Goal: Information Seeking & Learning: Check status

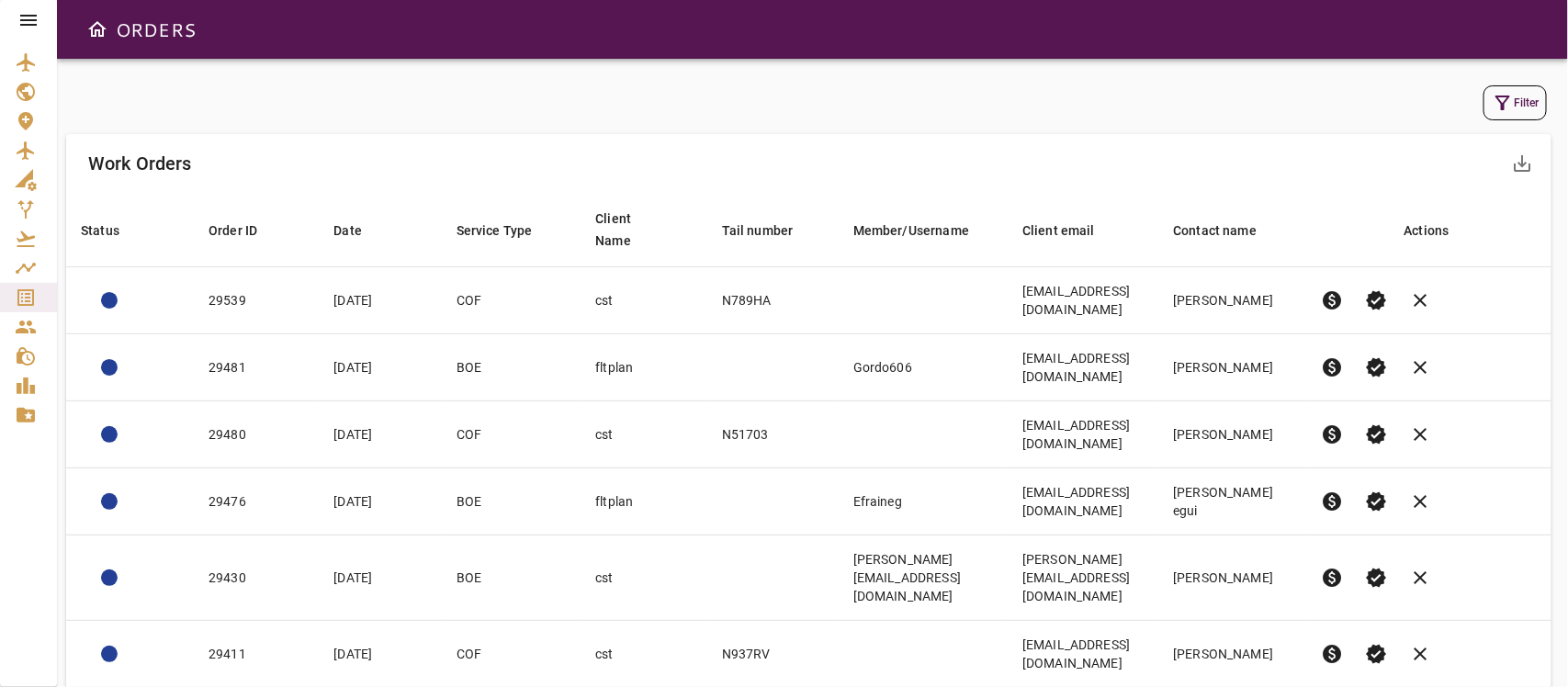
click at [1461, 99] on icon "button" at bounding box center [1503, 103] width 15 height 15
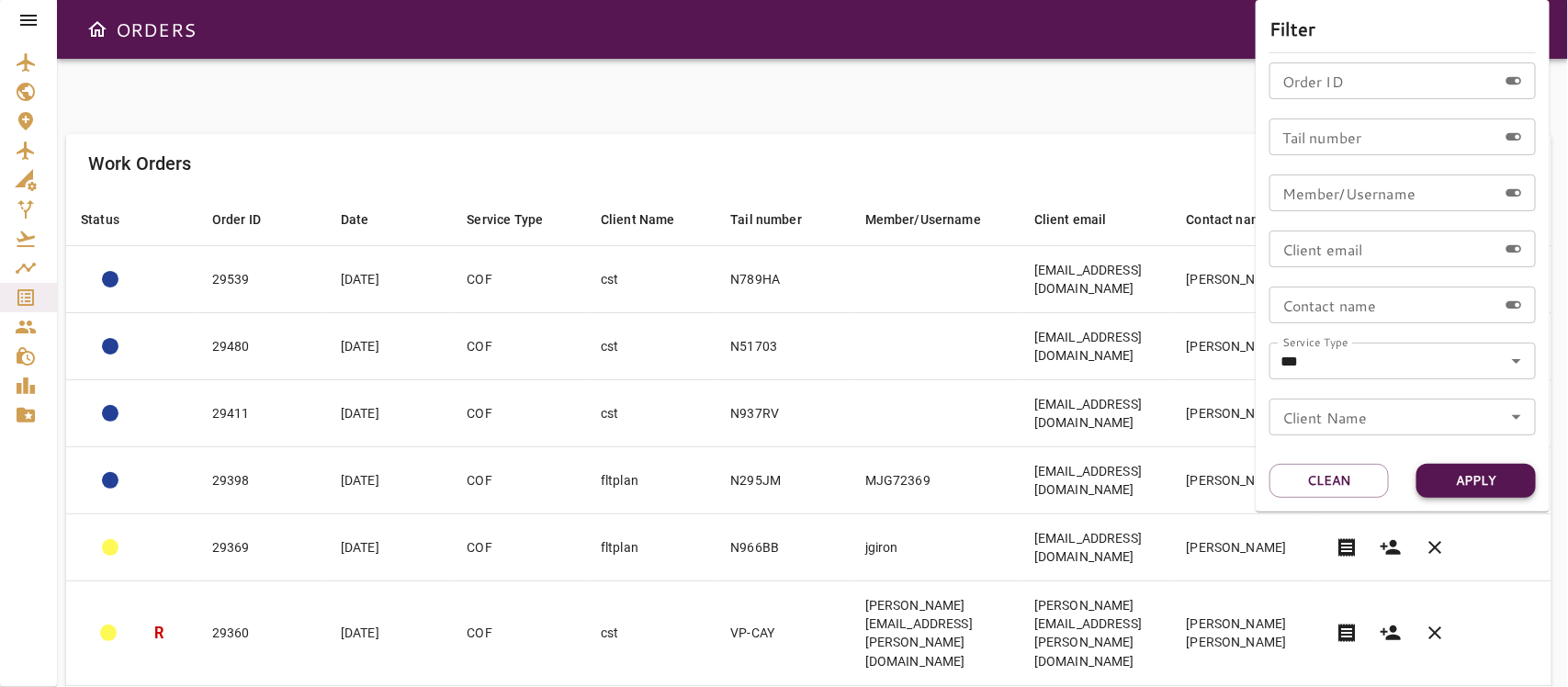
click at [1461, 477] on button "Apply" at bounding box center [1476, 480] width 120 height 34
click at [1113, 72] on div at bounding box center [784, 344] width 1568 height 687
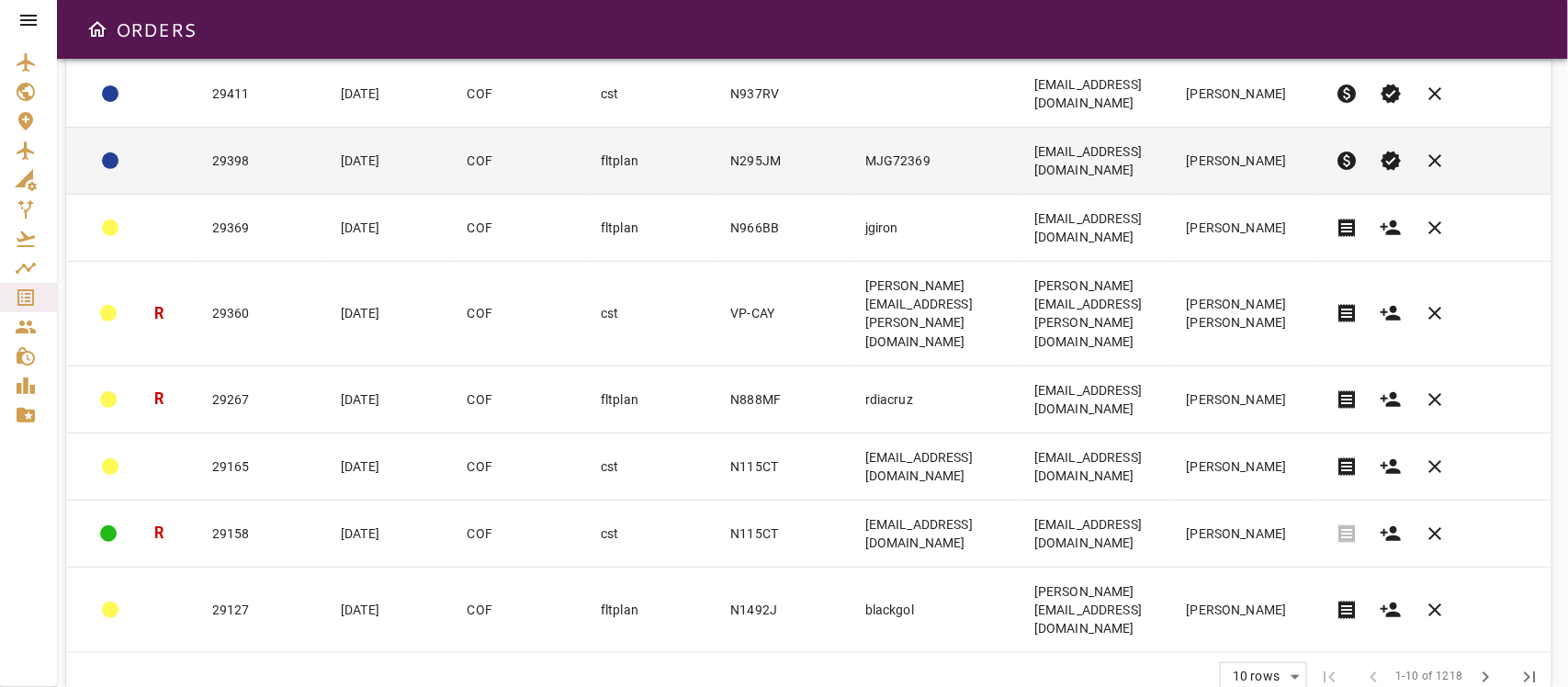
scroll to position [323, 0]
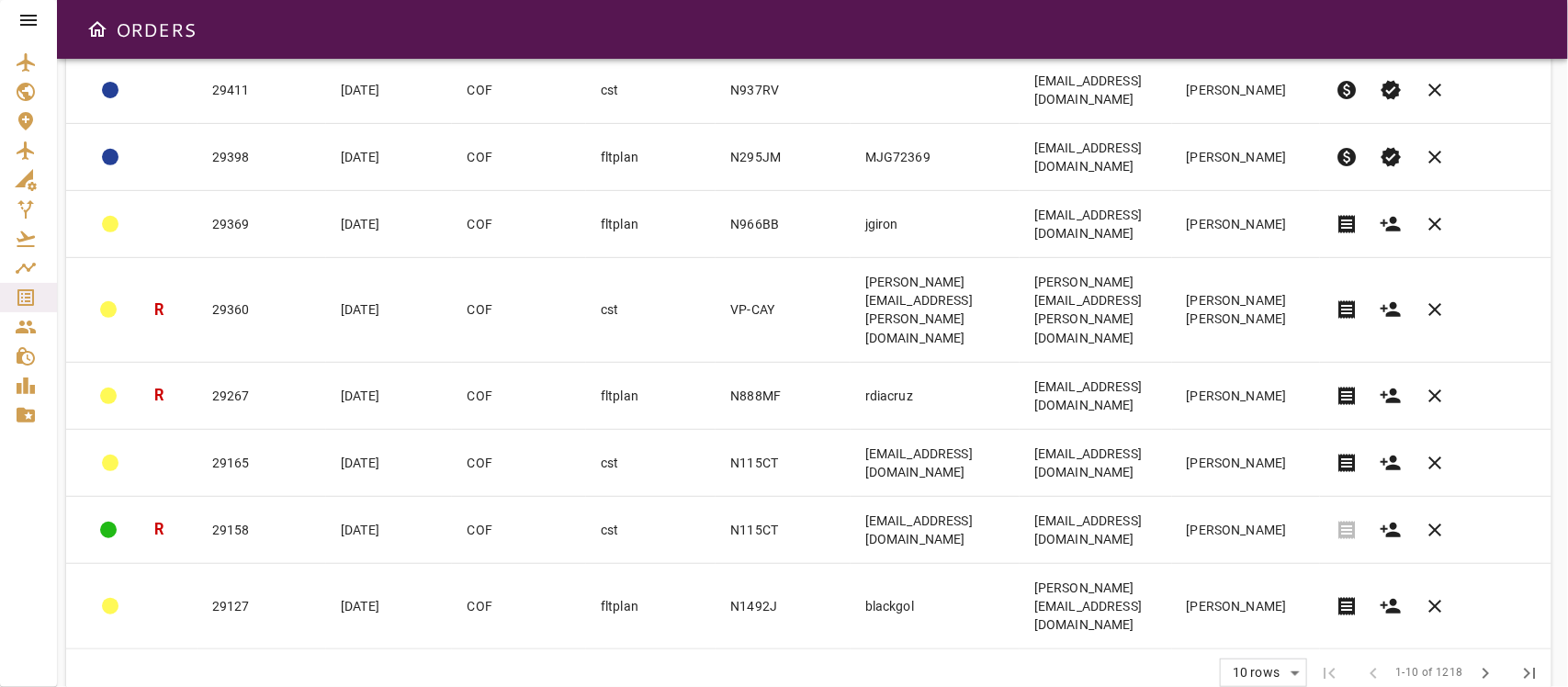
click at [1274, 485] on body "ORDERS Filter Work Orders save_alt Status arrow_downward Order ID arrow_downwar…" at bounding box center [784, 344] width 1568 height 687
click at [1258, 485] on li "25" at bounding box center [1266, 615] width 85 height 33
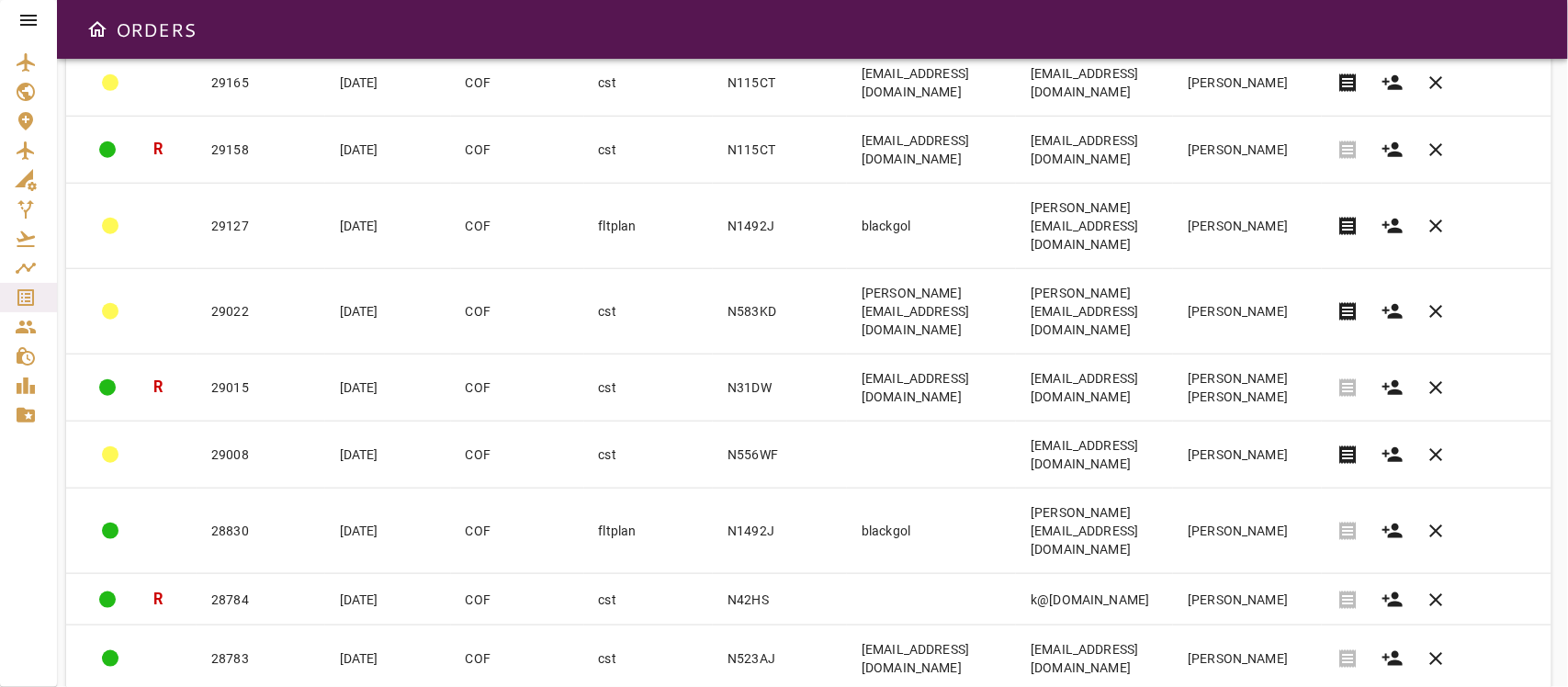
scroll to position [681, 0]
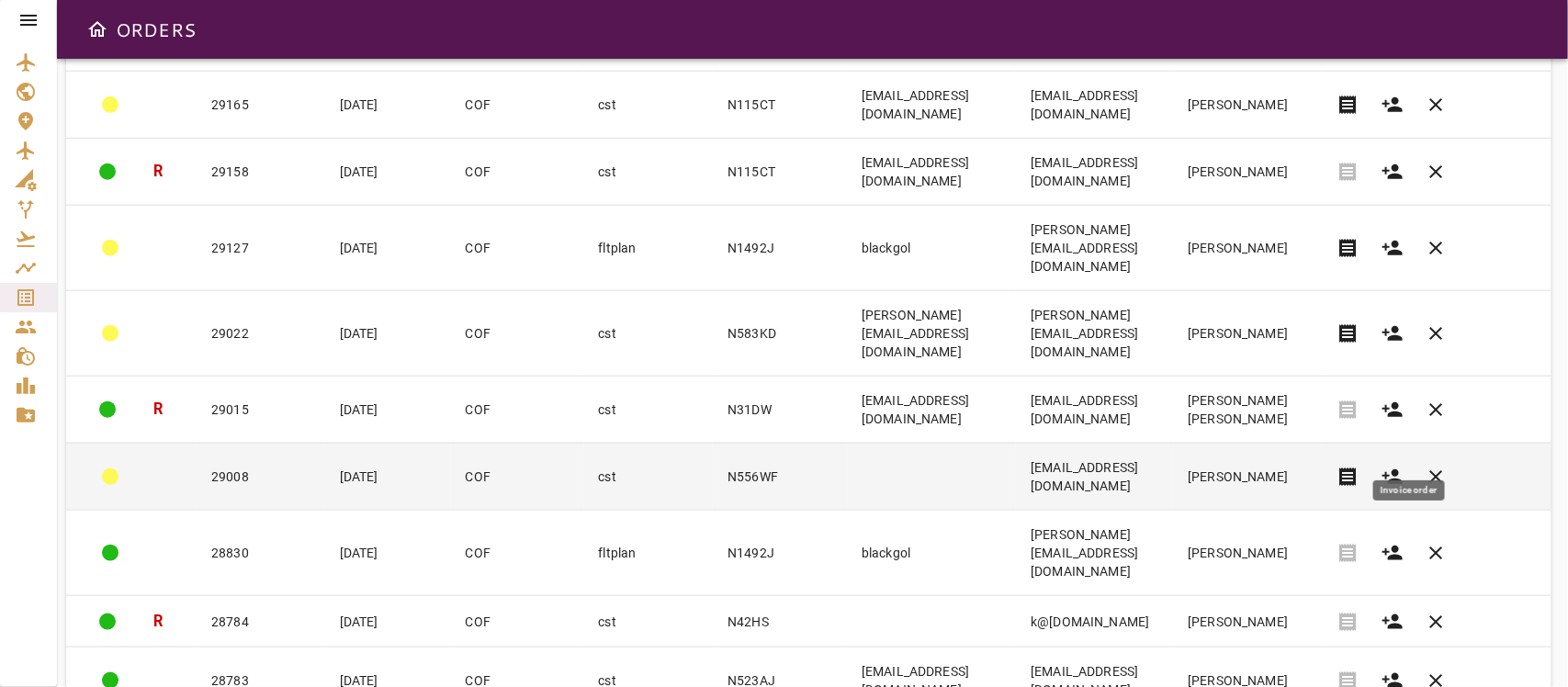
click at [1359, 465] on span "receipt" at bounding box center [1349, 476] width 22 height 22
click at [1173, 443] on td "Aronjsigmon@yahoo.com" at bounding box center [1094, 476] width 157 height 67
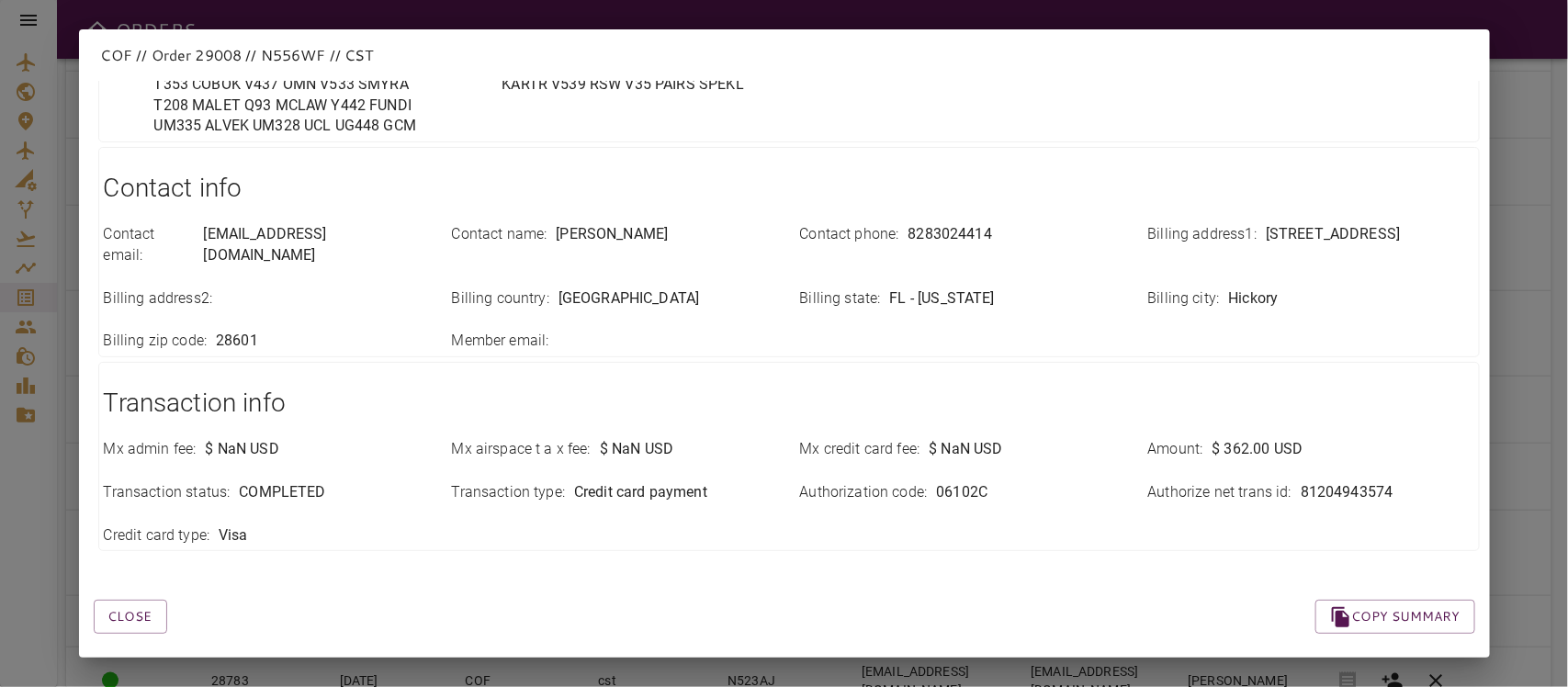
scroll to position [692, 0]
drag, startPoint x: 1283, startPoint y: 466, endPoint x: 1384, endPoint y: 466, distance: 101.0
click at [1384, 479] on div "Authorize net trans id : 81204943574" at bounding box center [1311, 489] width 326 height 21
copy p "81204943574"
click at [889, 485] on div "Close Copy summary" at bounding box center [762, 591] width 1425 height 78
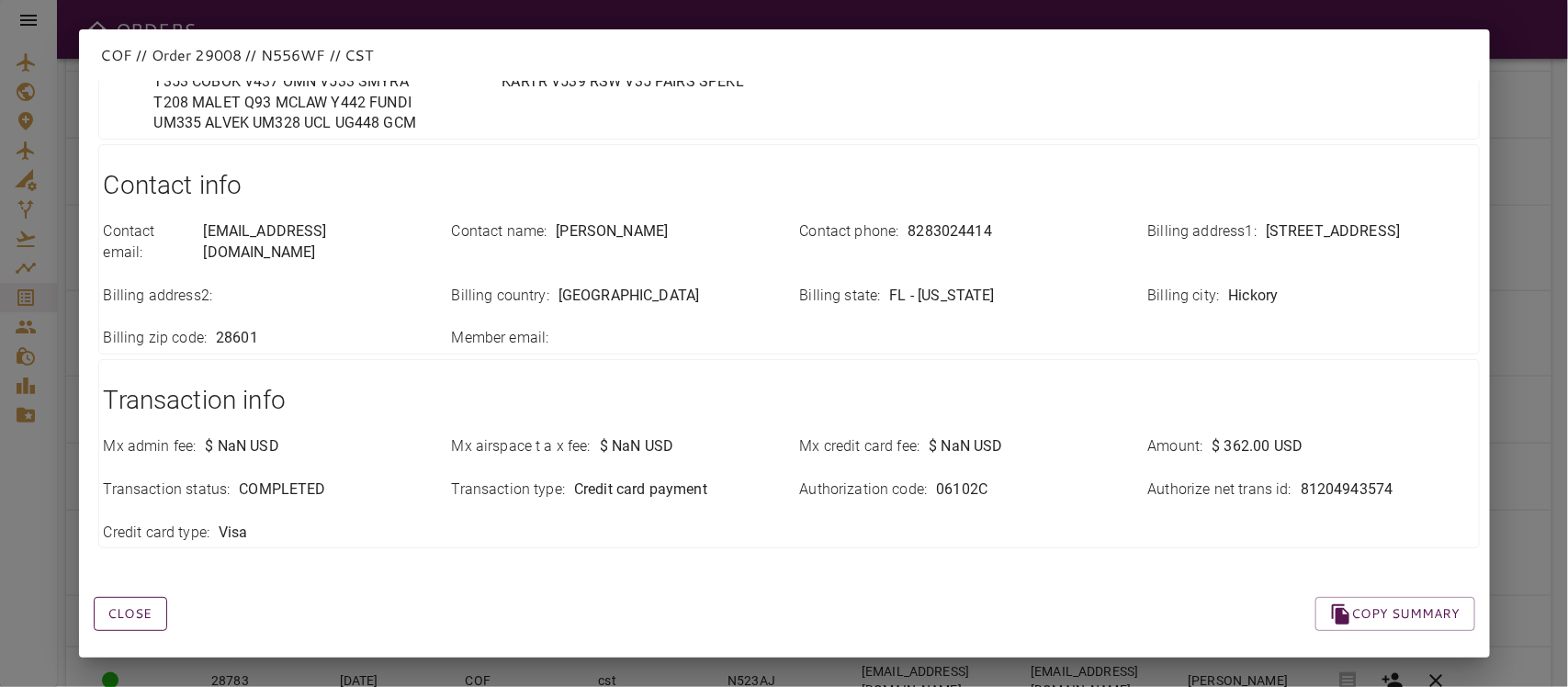
click at [141, 485] on button "Close" at bounding box center [131, 613] width 74 height 34
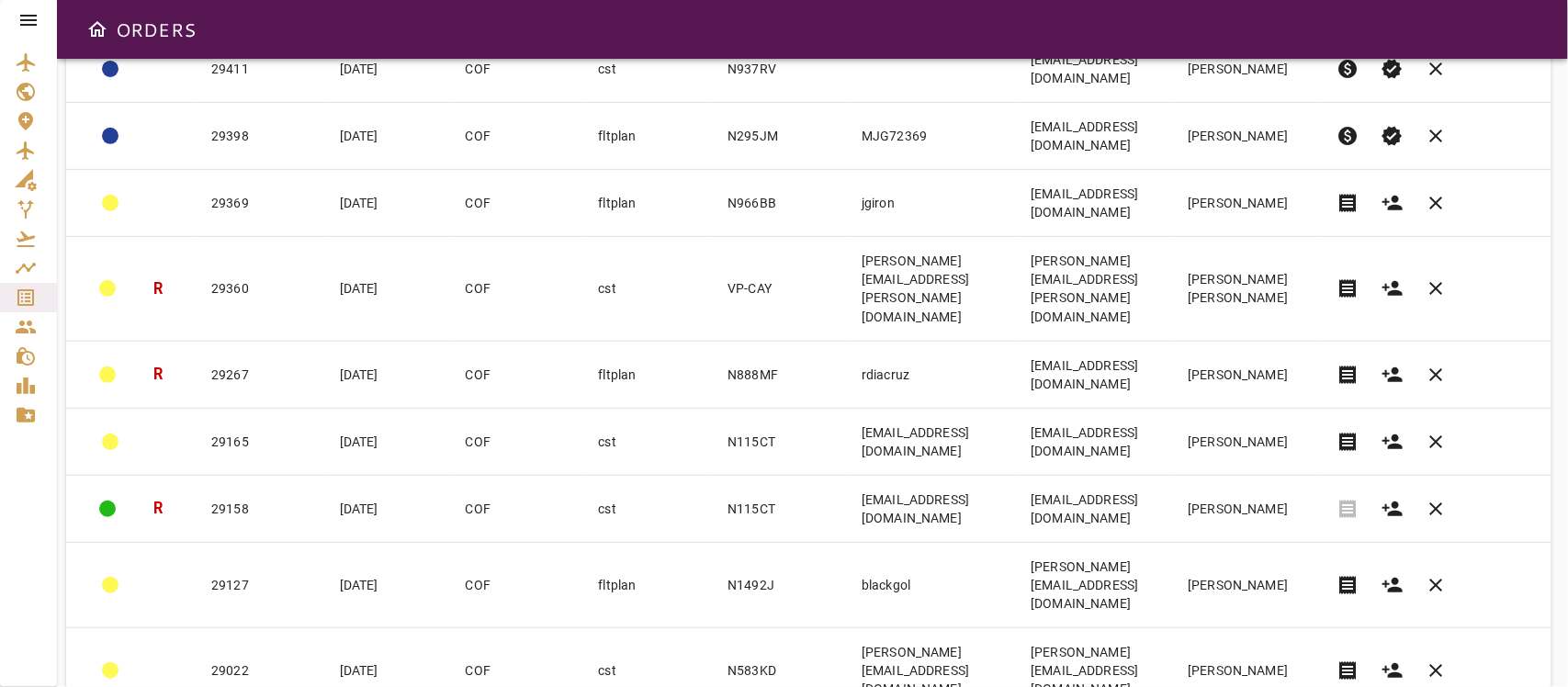
scroll to position [459, 0]
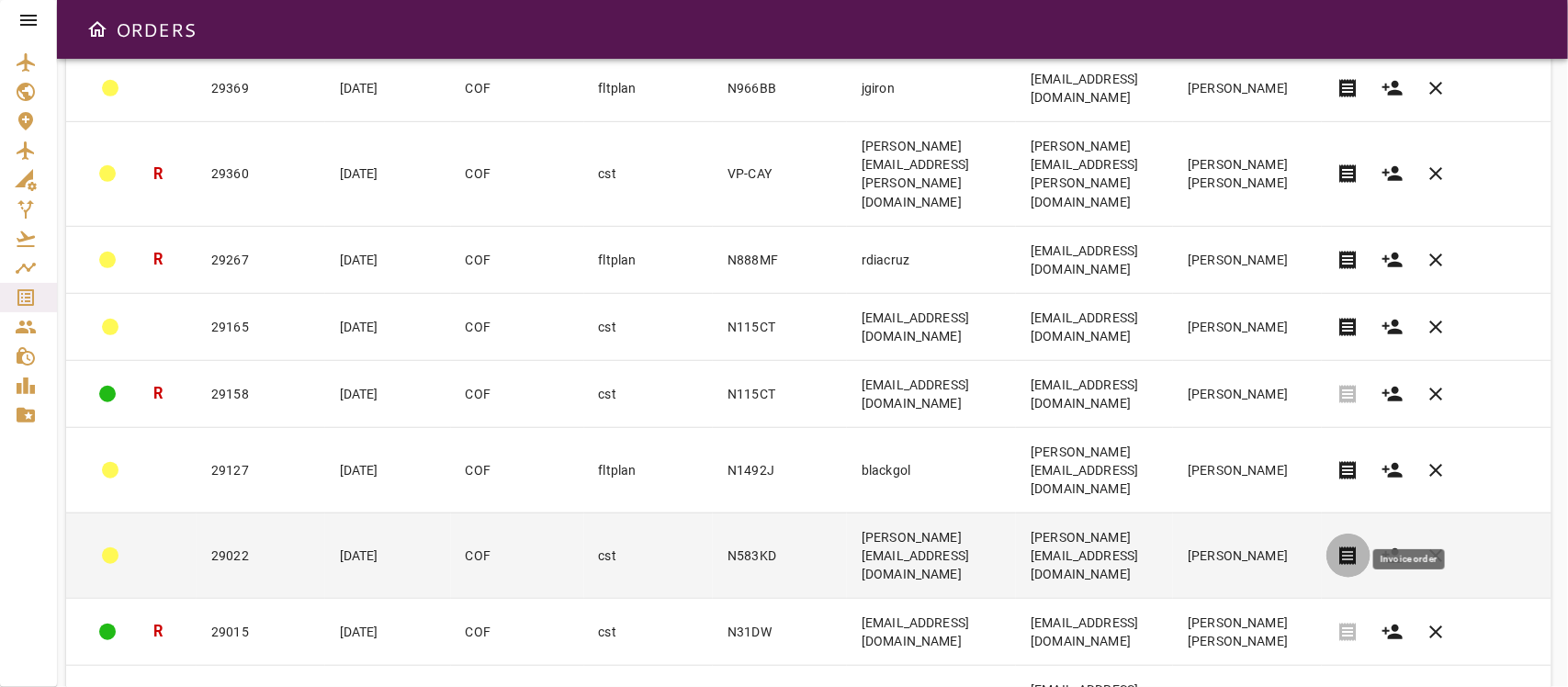
click at [1359, 485] on span "receipt" at bounding box center [1349, 555] width 22 height 22
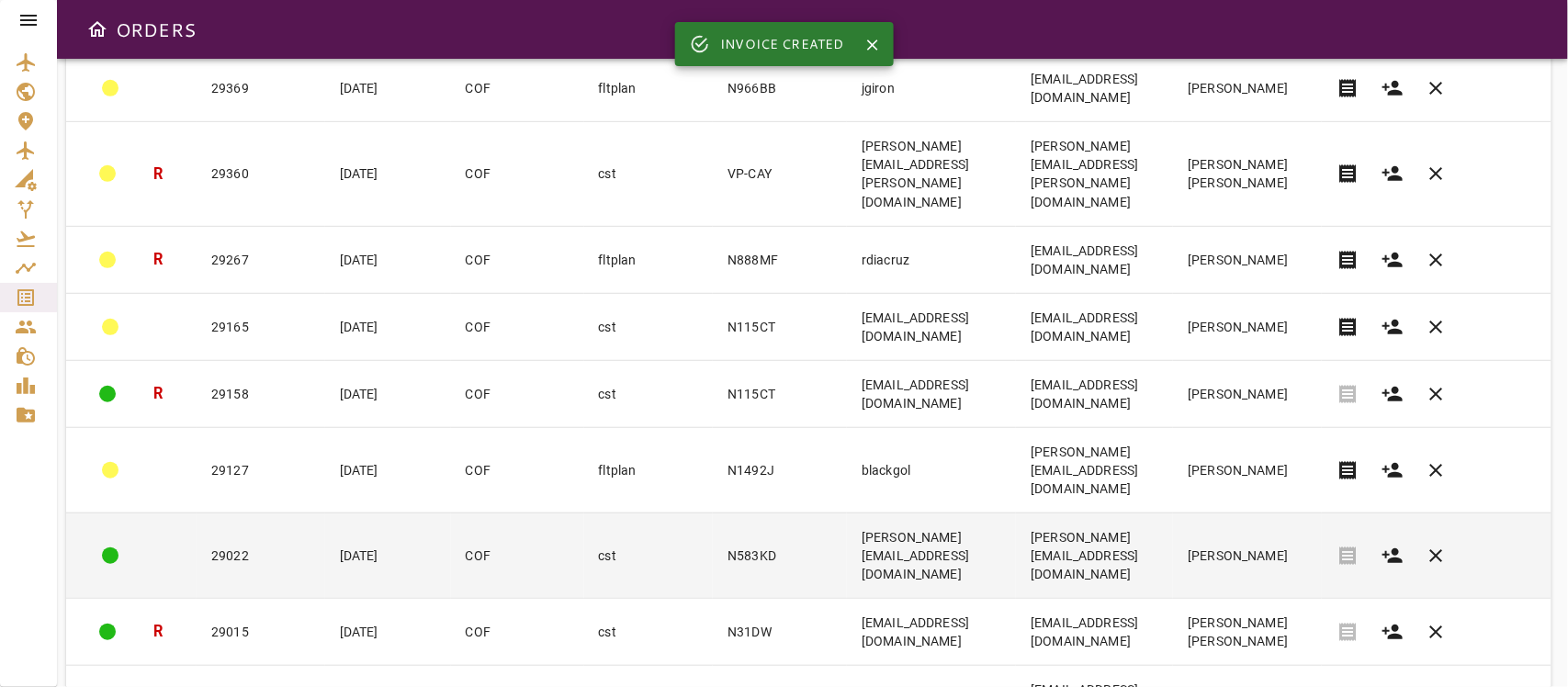
click at [1118, 485] on td "john_crockett@onflightaviation.com" at bounding box center [1094, 554] width 157 height 86
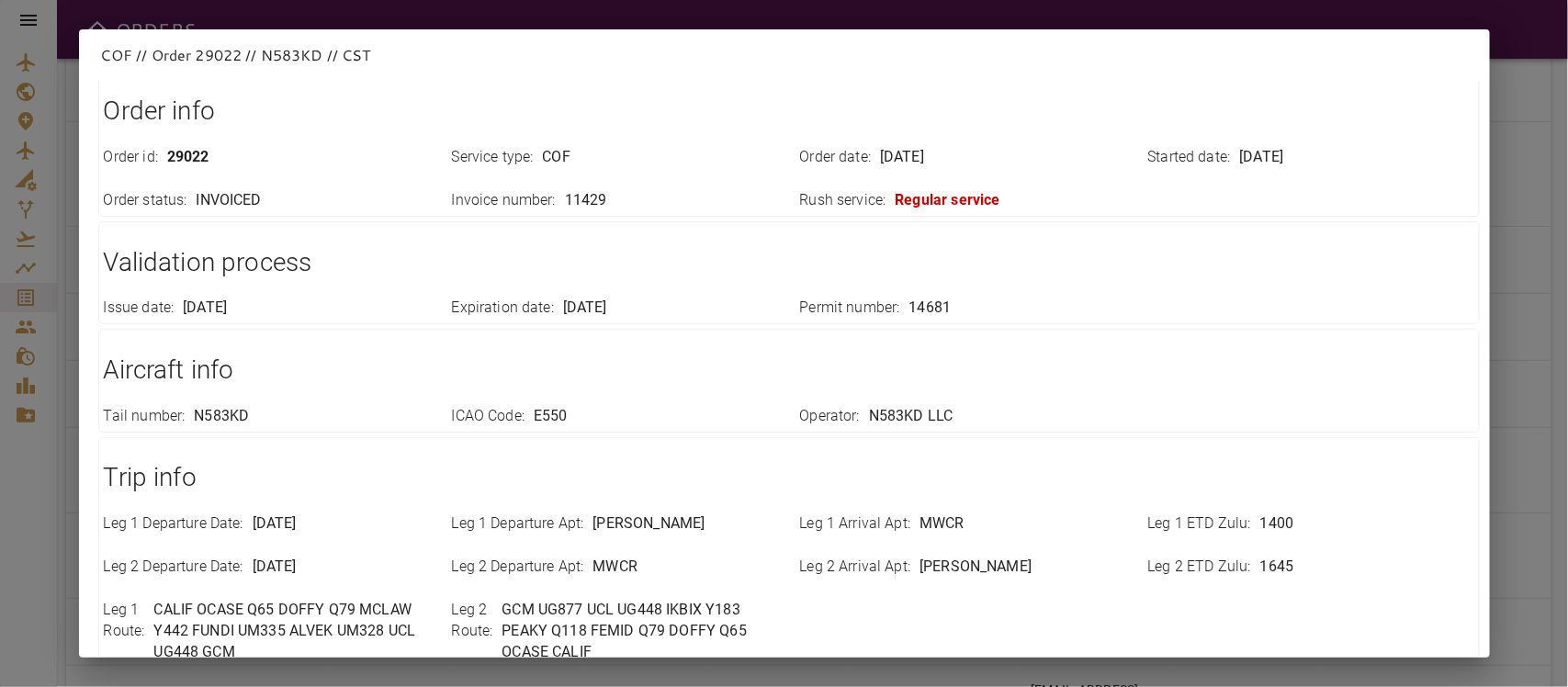
scroll to position [0, 0]
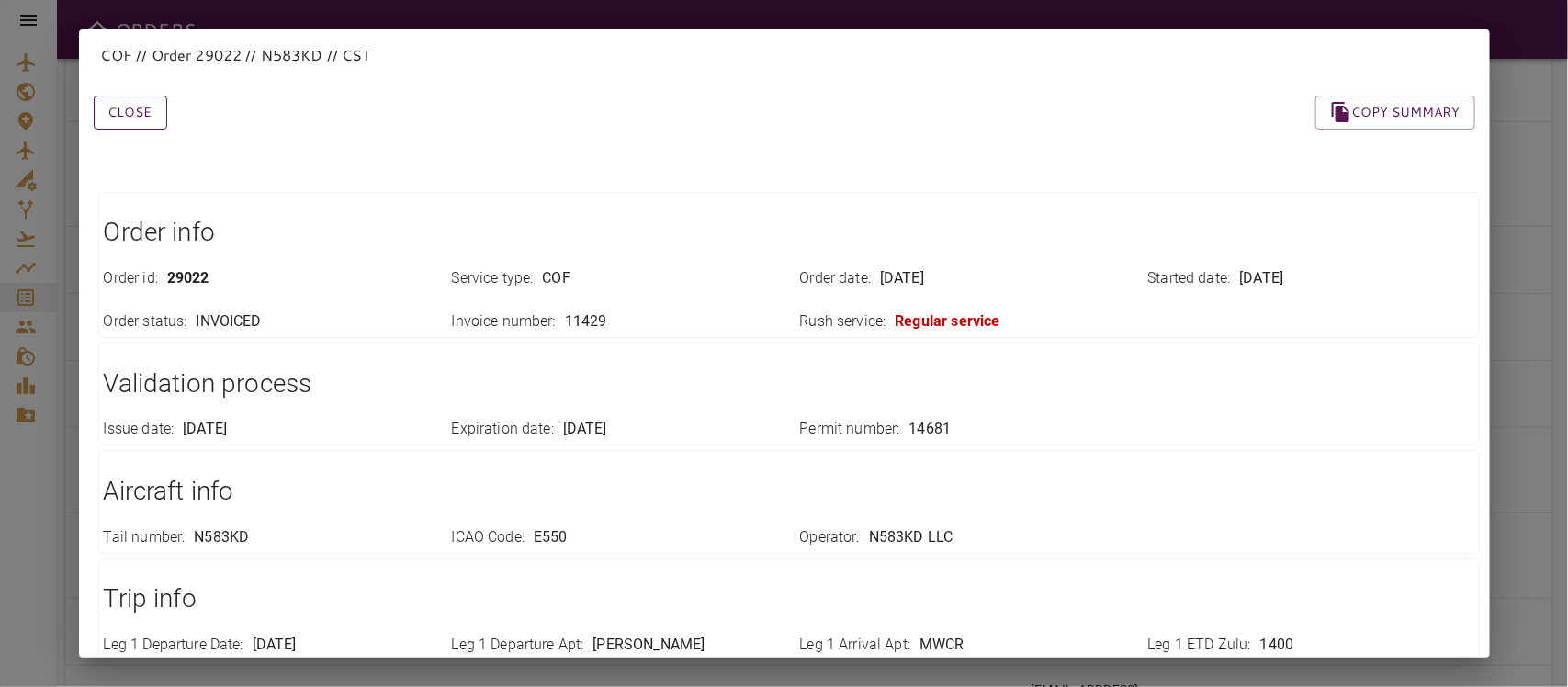
click at [143, 102] on button "Close" at bounding box center [131, 112] width 74 height 34
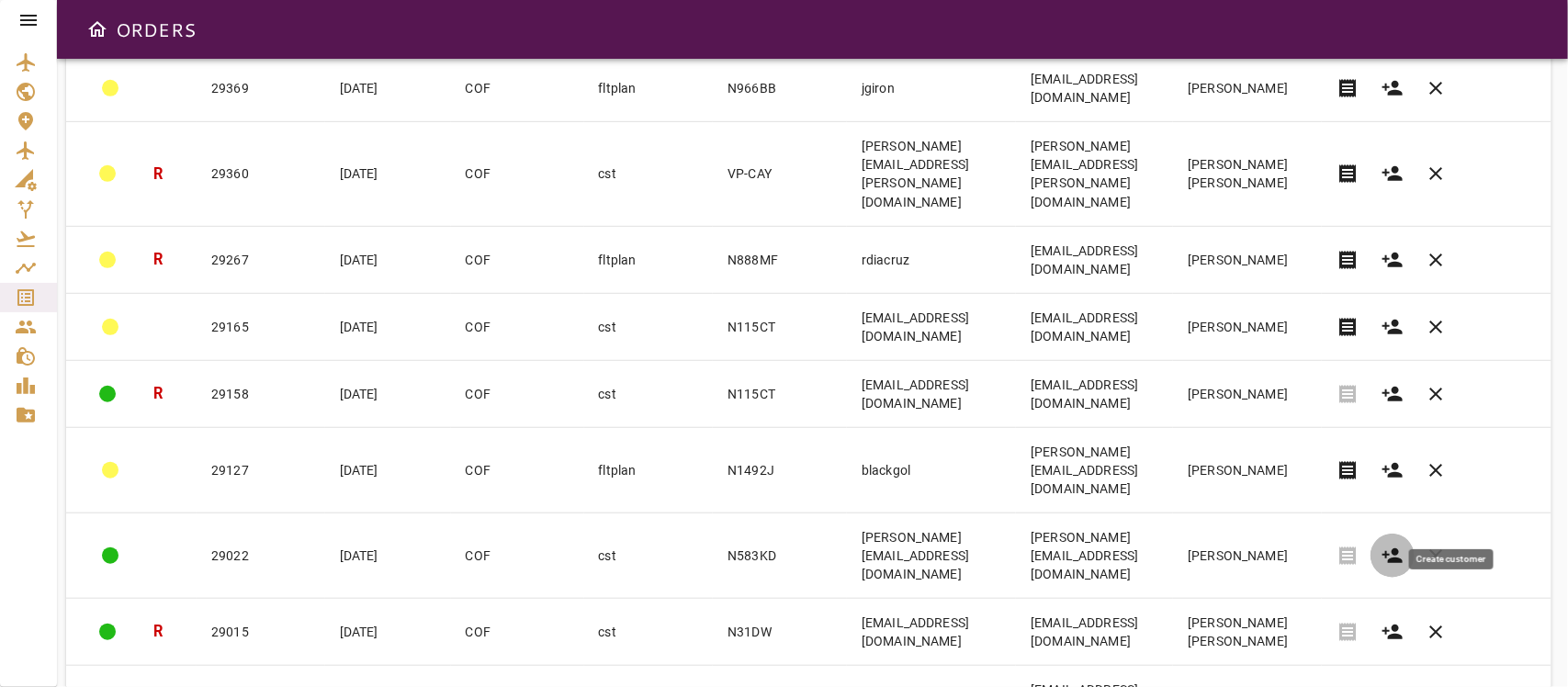
click at [1403, 485] on icon "button" at bounding box center [1392, 555] width 22 height 22
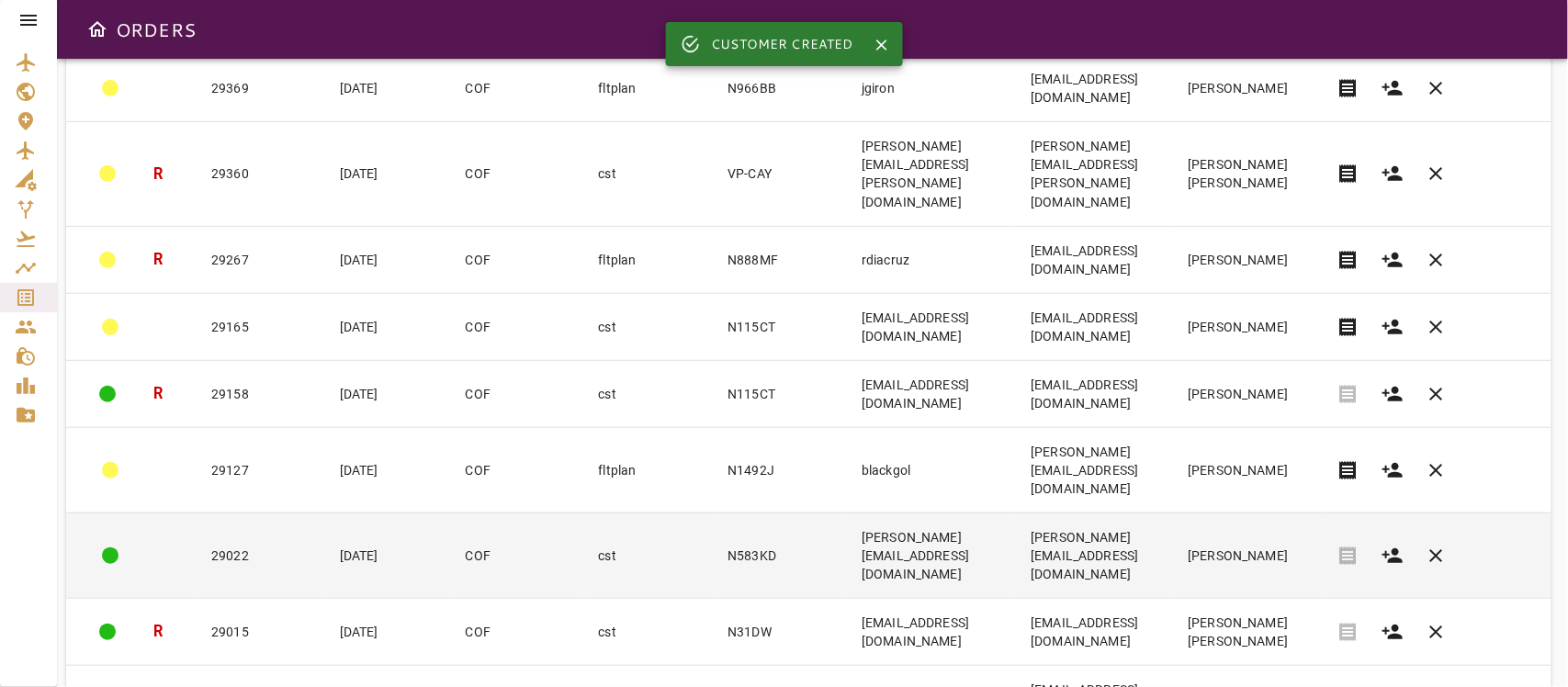
click at [1173, 485] on td "john_crockett@onflightaviation.com" at bounding box center [1094, 554] width 157 height 86
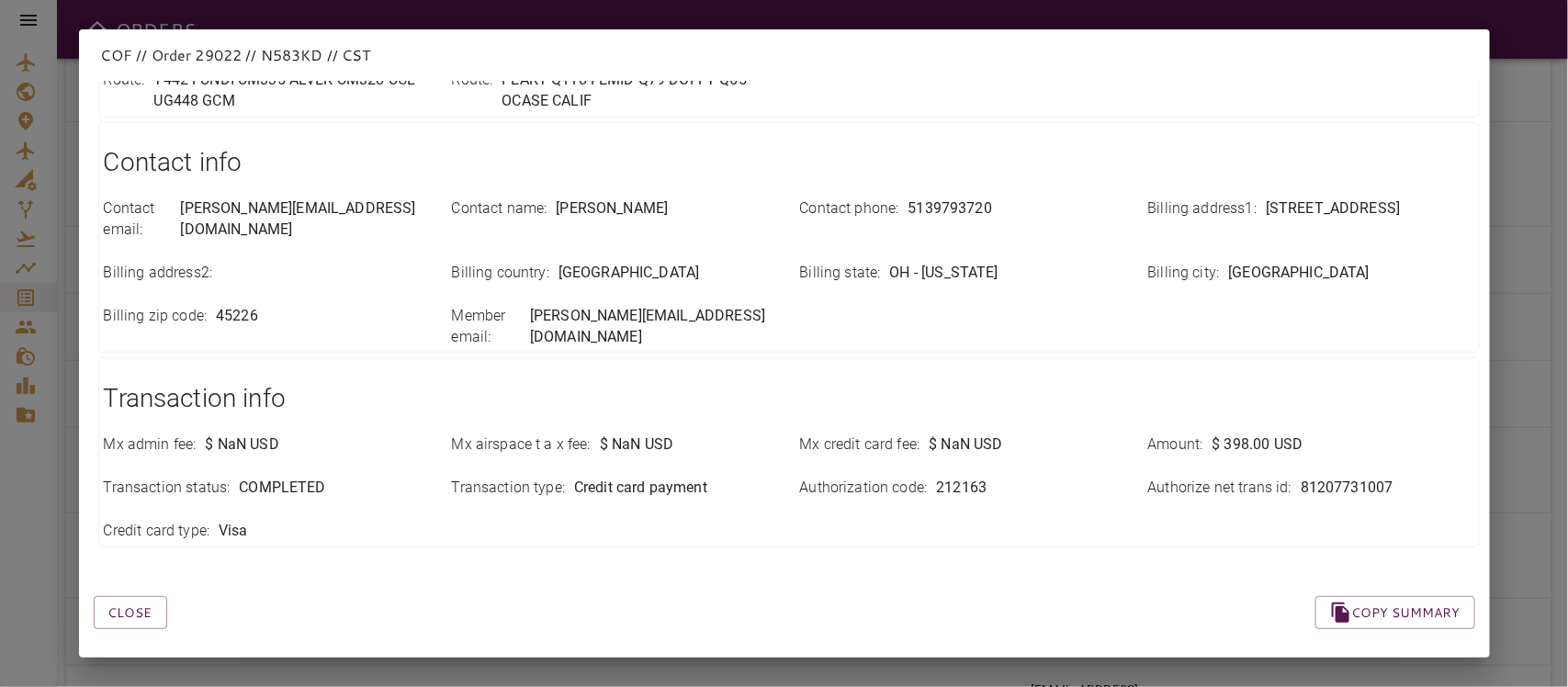
scroll to position [692, 0]
drag, startPoint x: 1286, startPoint y: 461, endPoint x: 1421, endPoint y: 464, distance: 135.0
click at [1421, 477] on div "Authorize net trans id : 81207731007" at bounding box center [1311, 487] width 326 height 21
copy p "81207731007"
drag, startPoint x: 416, startPoint y: 569, endPoint x: 341, endPoint y: 572, distance: 75.1
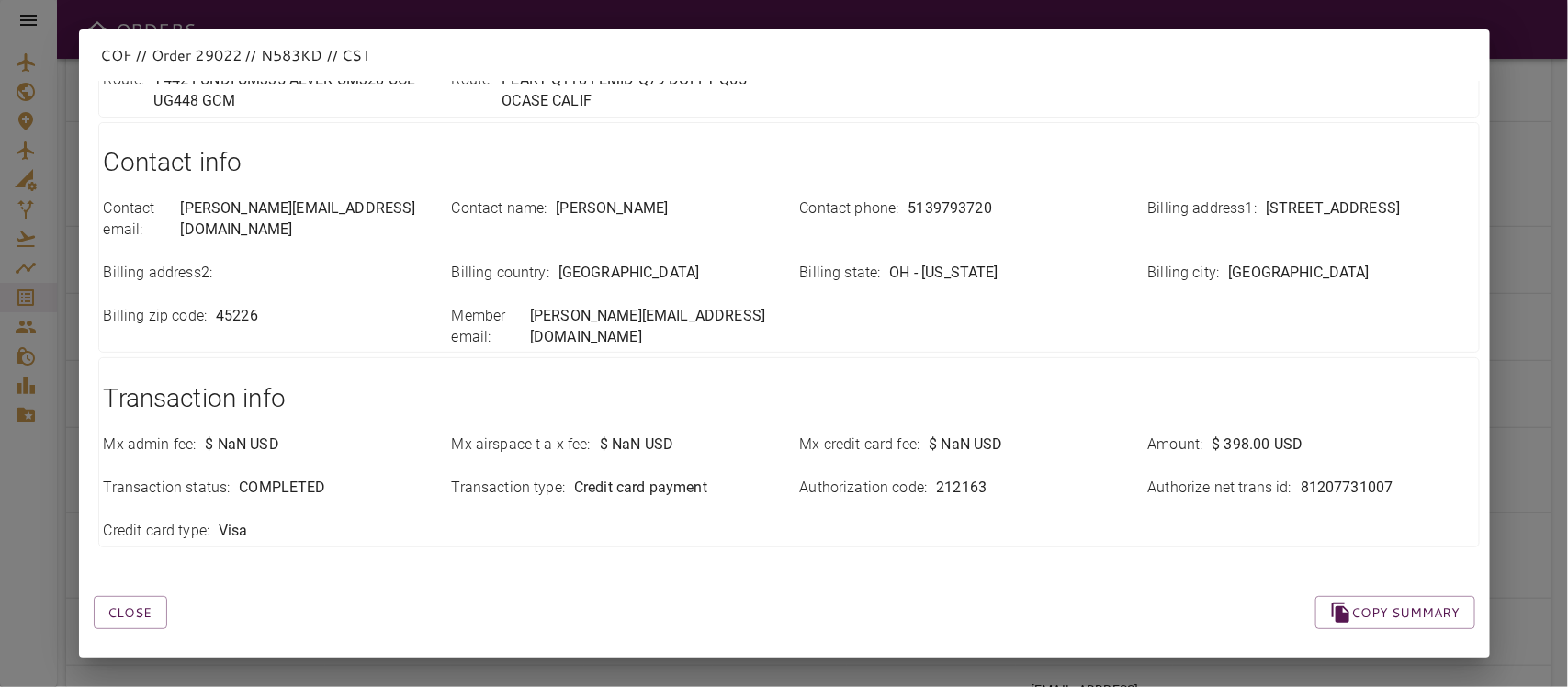
click at [415, 485] on div "Close Copy summary" at bounding box center [762, 590] width 1425 height 78
click at [124, 485] on button "Close" at bounding box center [131, 612] width 74 height 34
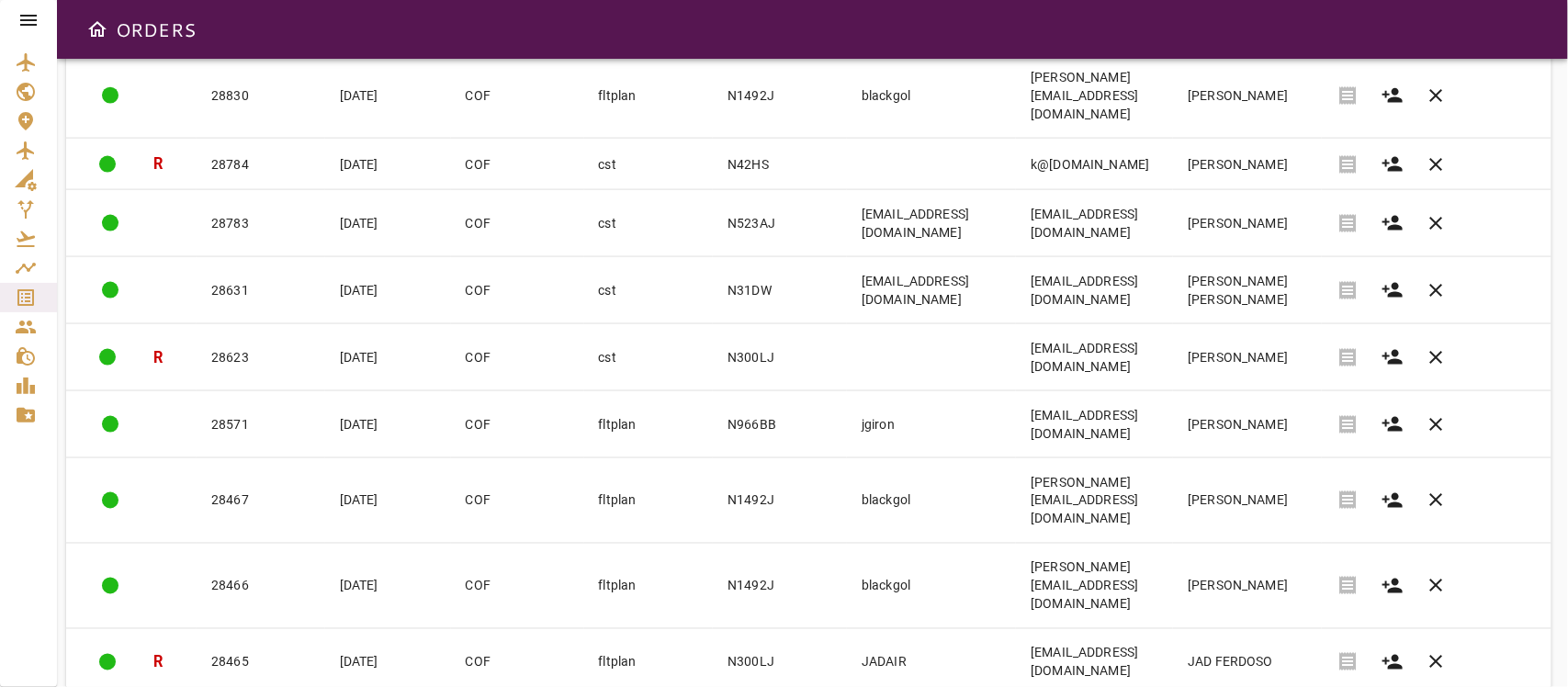
scroll to position [1369, 0]
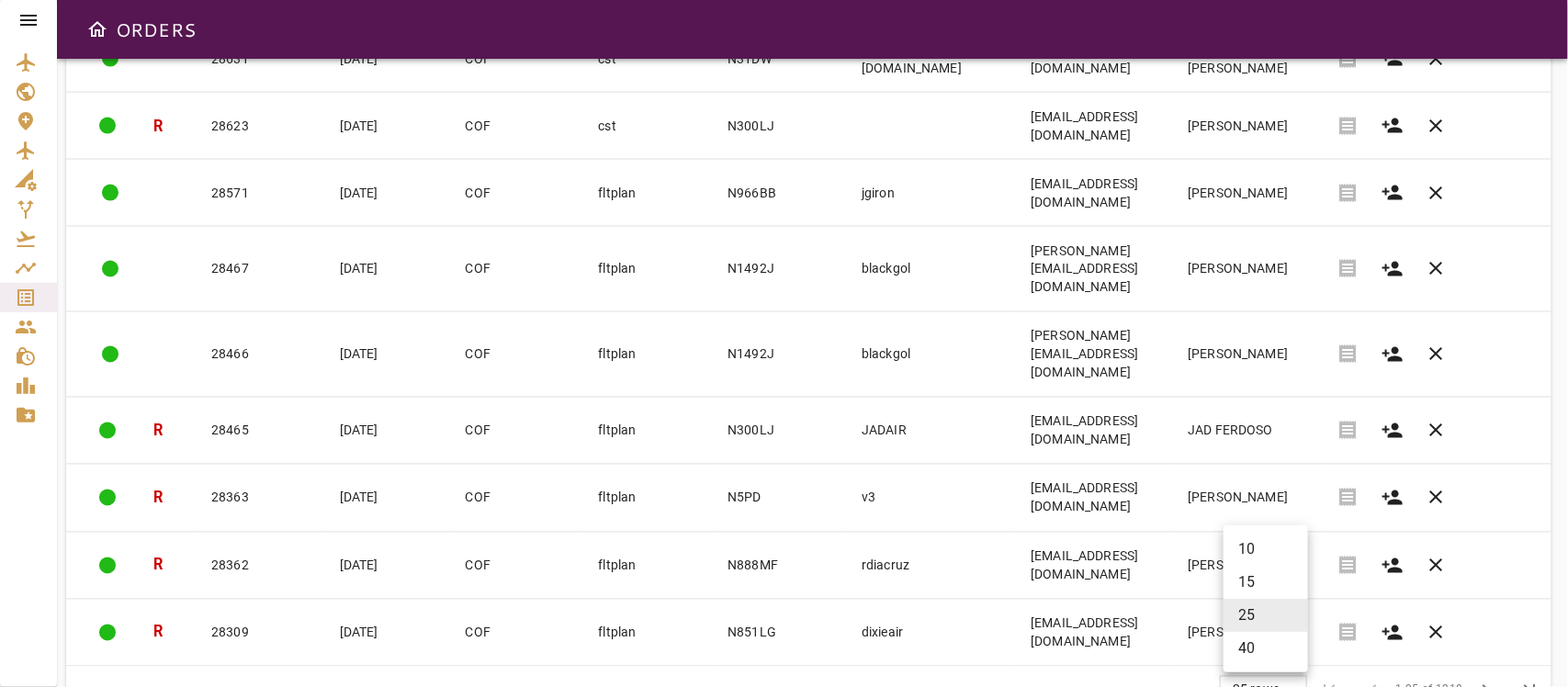
click at [1246, 485] on body "ORDERS Filter Work Orders save_alt Status arrow_downward Order ID arrow_downwar…" at bounding box center [784, 344] width 1568 height 687
click at [1240, 485] on li "15" at bounding box center [1266, 582] width 85 height 33
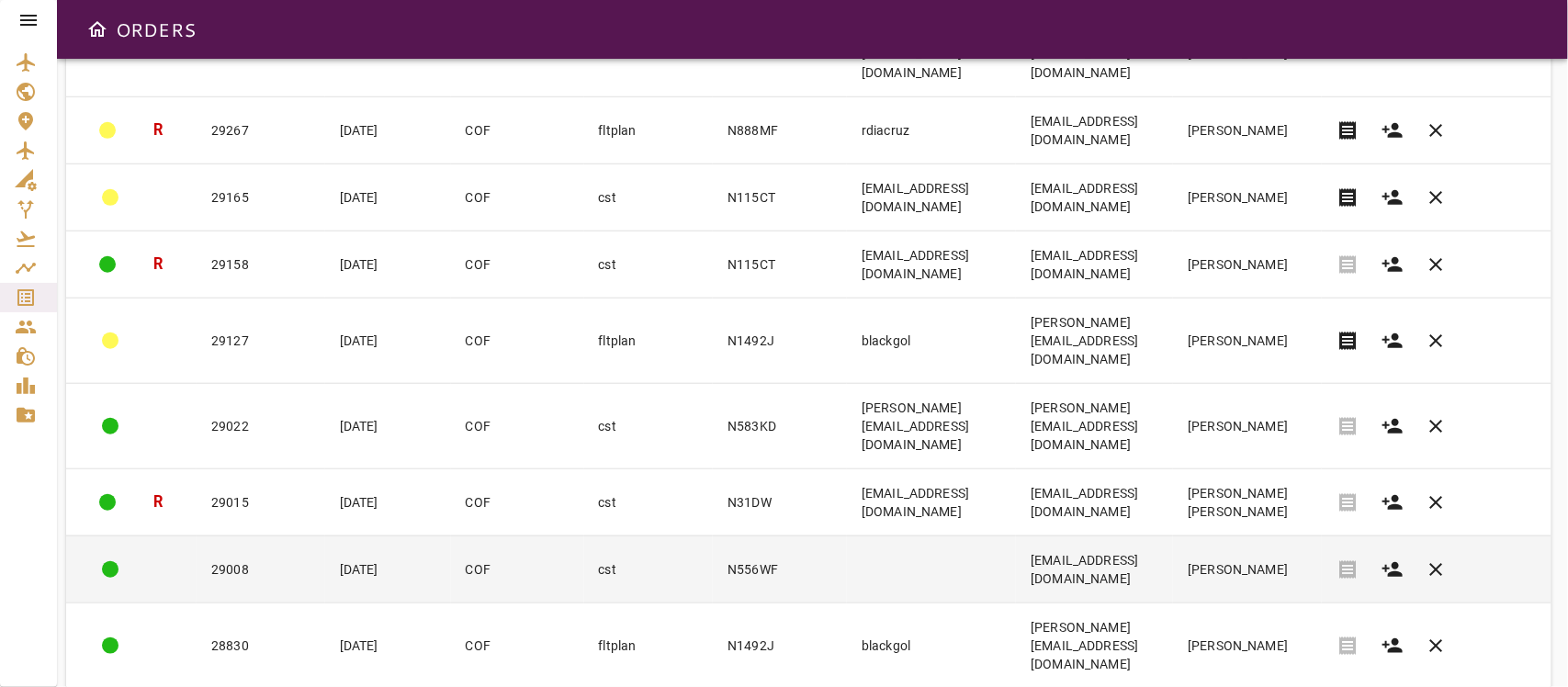
scroll to position [565, 0]
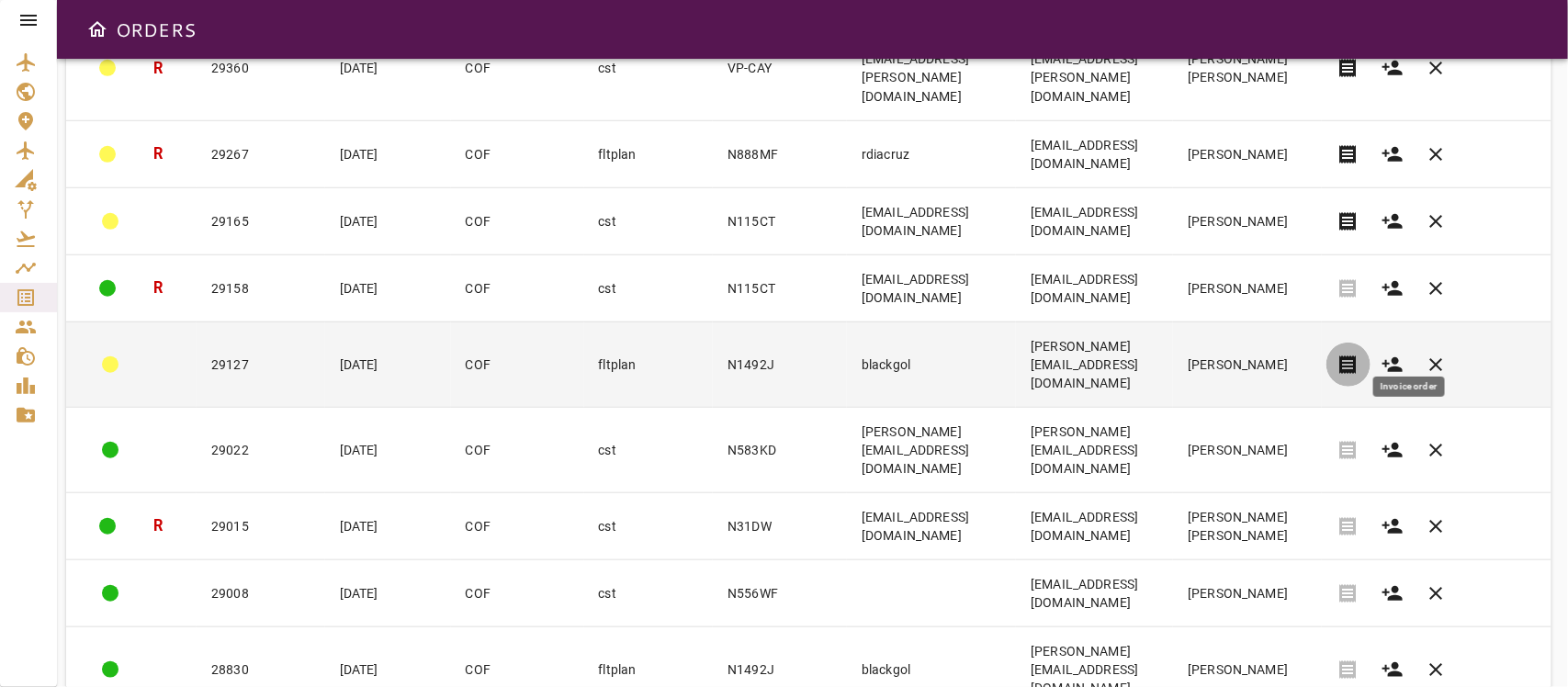
click at [1359, 354] on span "receipt" at bounding box center [1349, 365] width 22 height 22
click at [847, 327] on td "blackgol" at bounding box center [930, 364] width 169 height 86
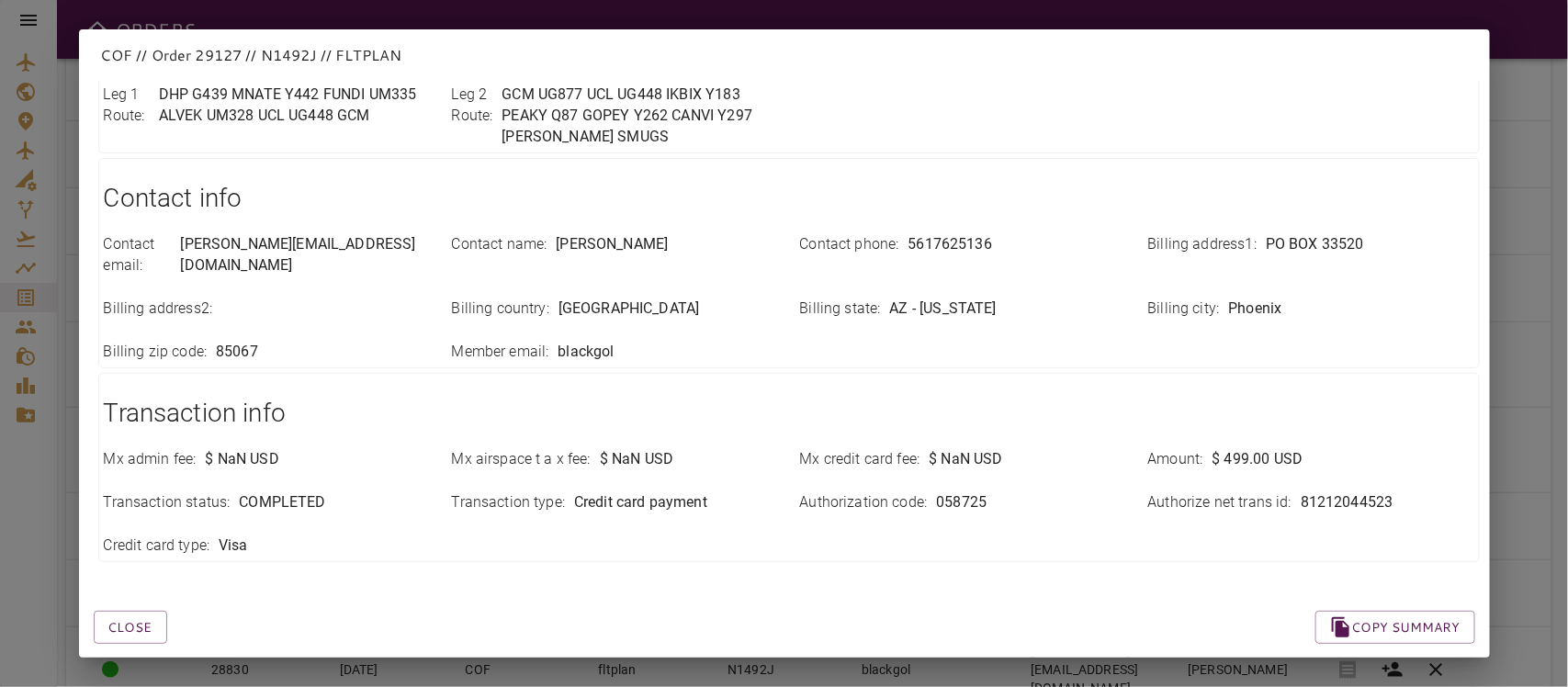
scroll to position [650, 0]
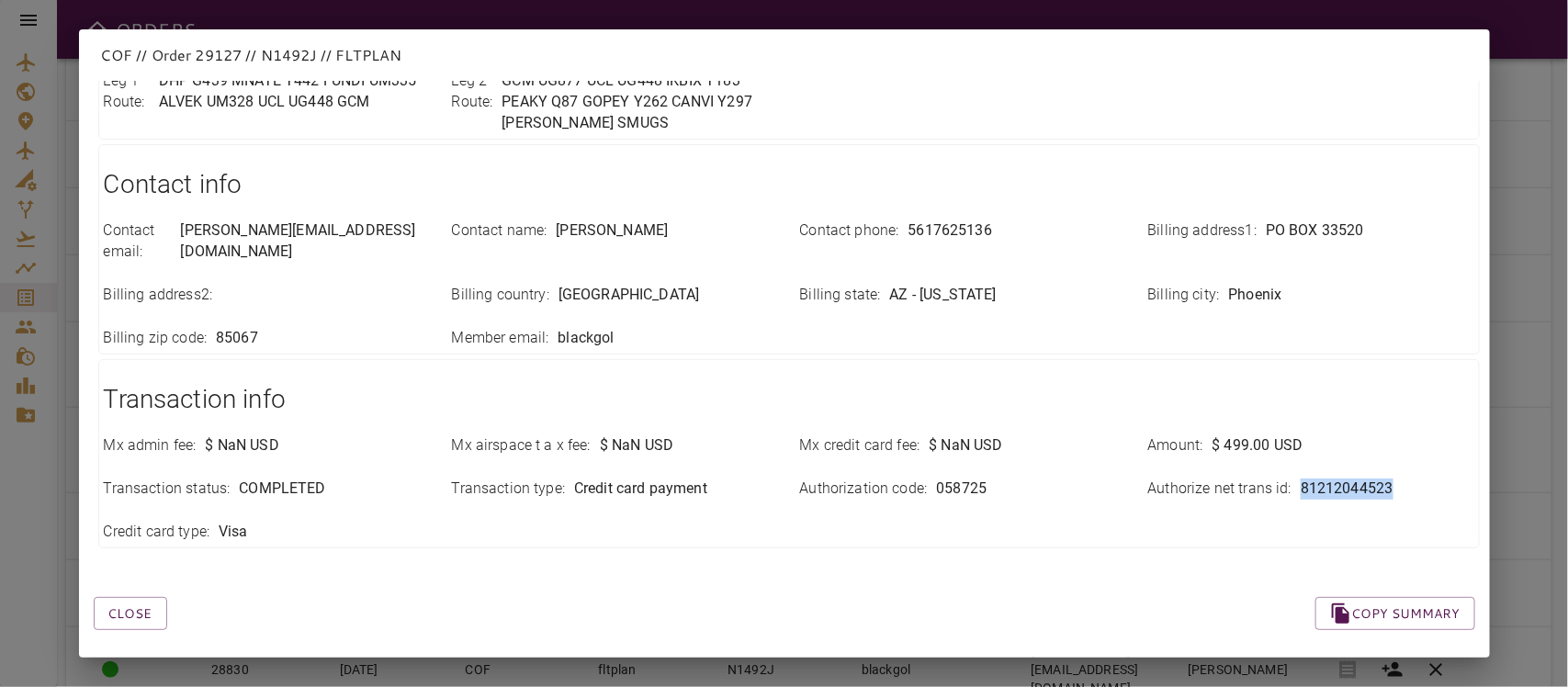
drag, startPoint x: 1281, startPoint y: 461, endPoint x: 1378, endPoint y: 466, distance: 97.1
click at [1378, 478] on div "Authorize net trans id : 81212044523" at bounding box center [1311, 488] width 326 height 21
copy div "81212044523"
click at [369, 485] on div "Close Copy summary" at bounding box center [762, 591] width 1425 height 78
click at [148, 485] on button "Close" at bounding box center [131, 613] width 74 height 34
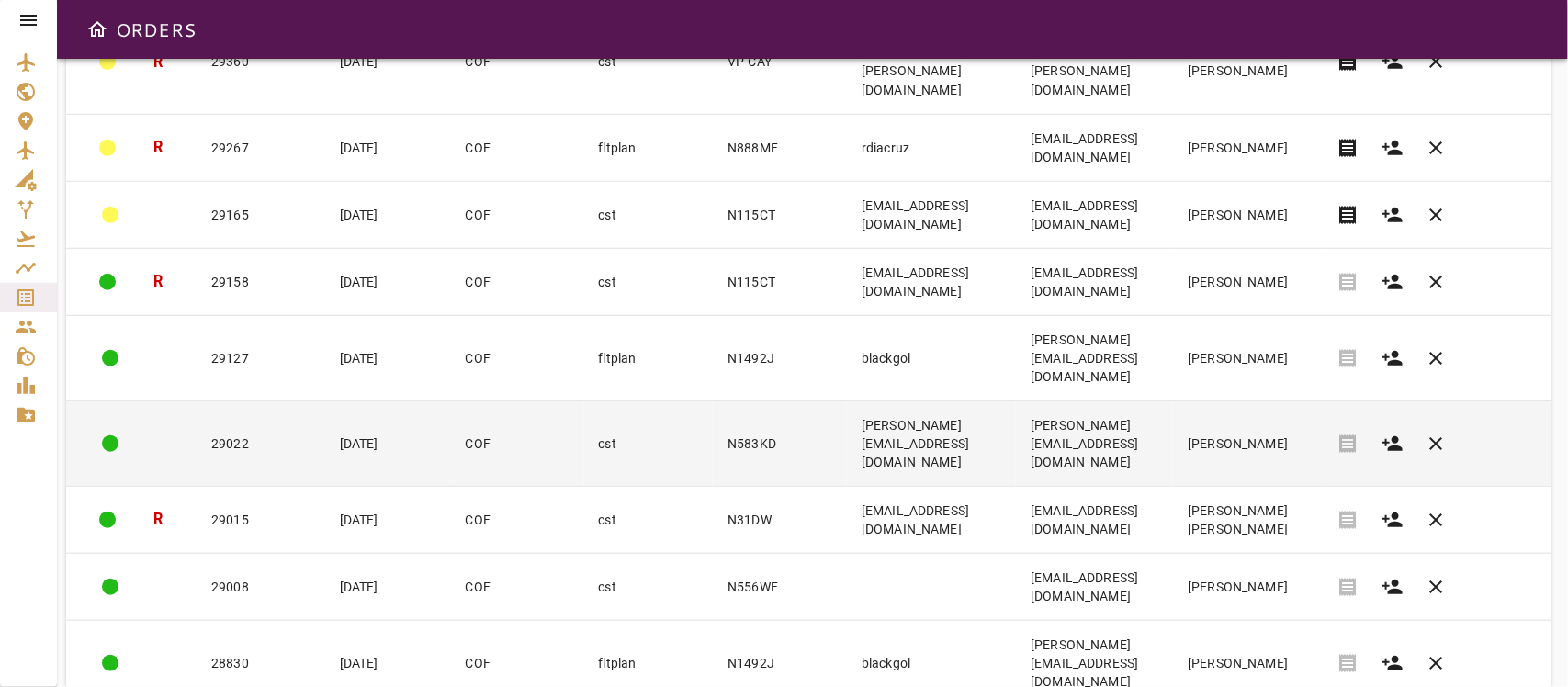
scroll to position [678, 0]
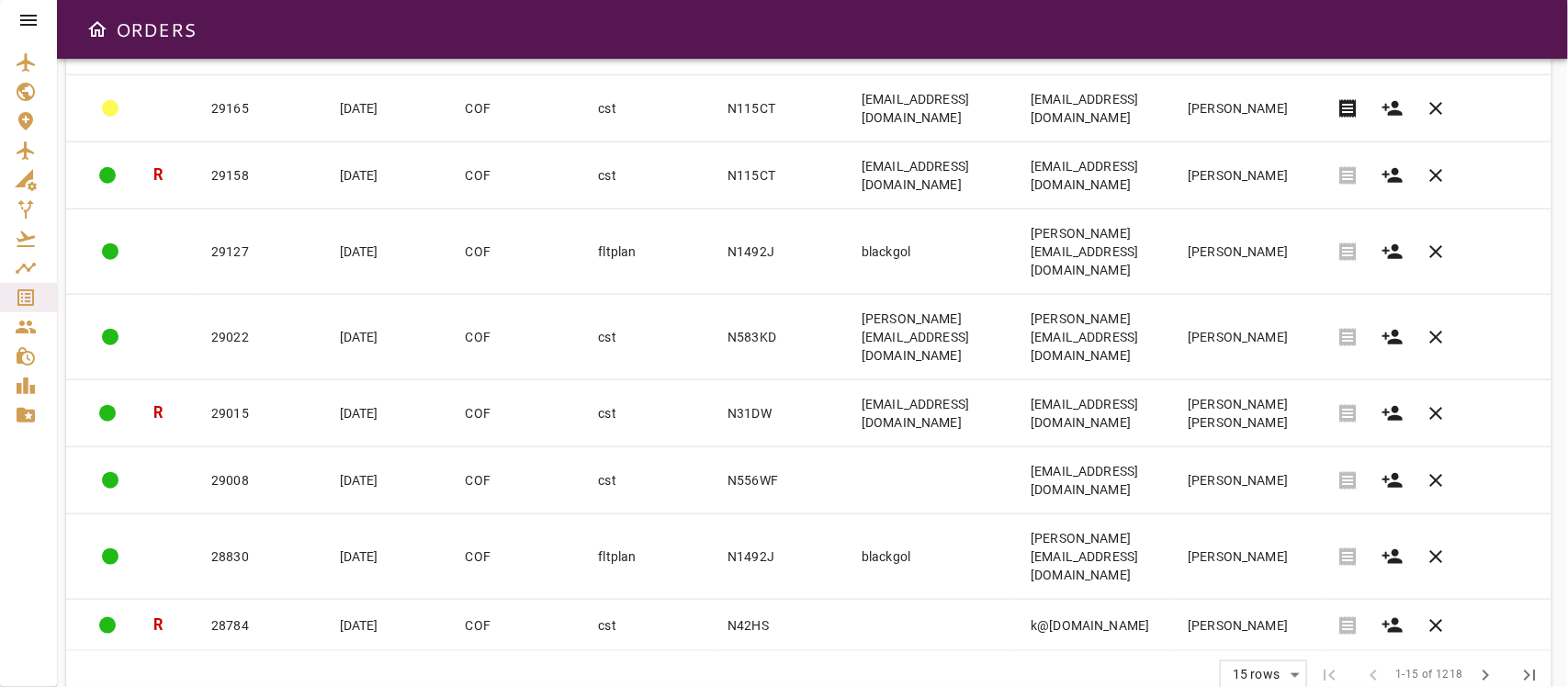
click at [1291, 485] on body "ORDERS Filter Work Orders save_alt Status arrow_downward Order ID arrow_downwar…" at bounding box center [784, 344] width 1568 height 687
click at [1258, 485] on li "10" at bounding box center [1266, 549] width 85 height 33
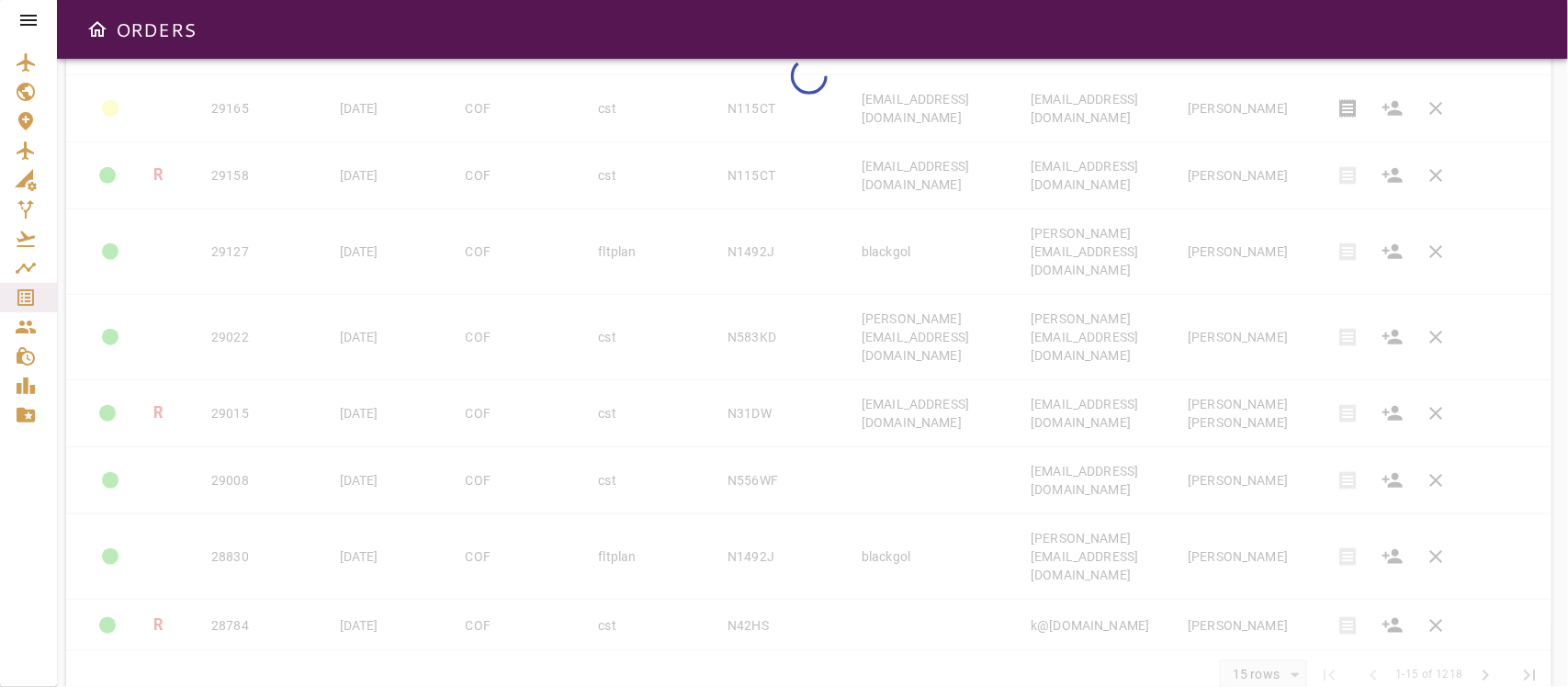
type input "**"
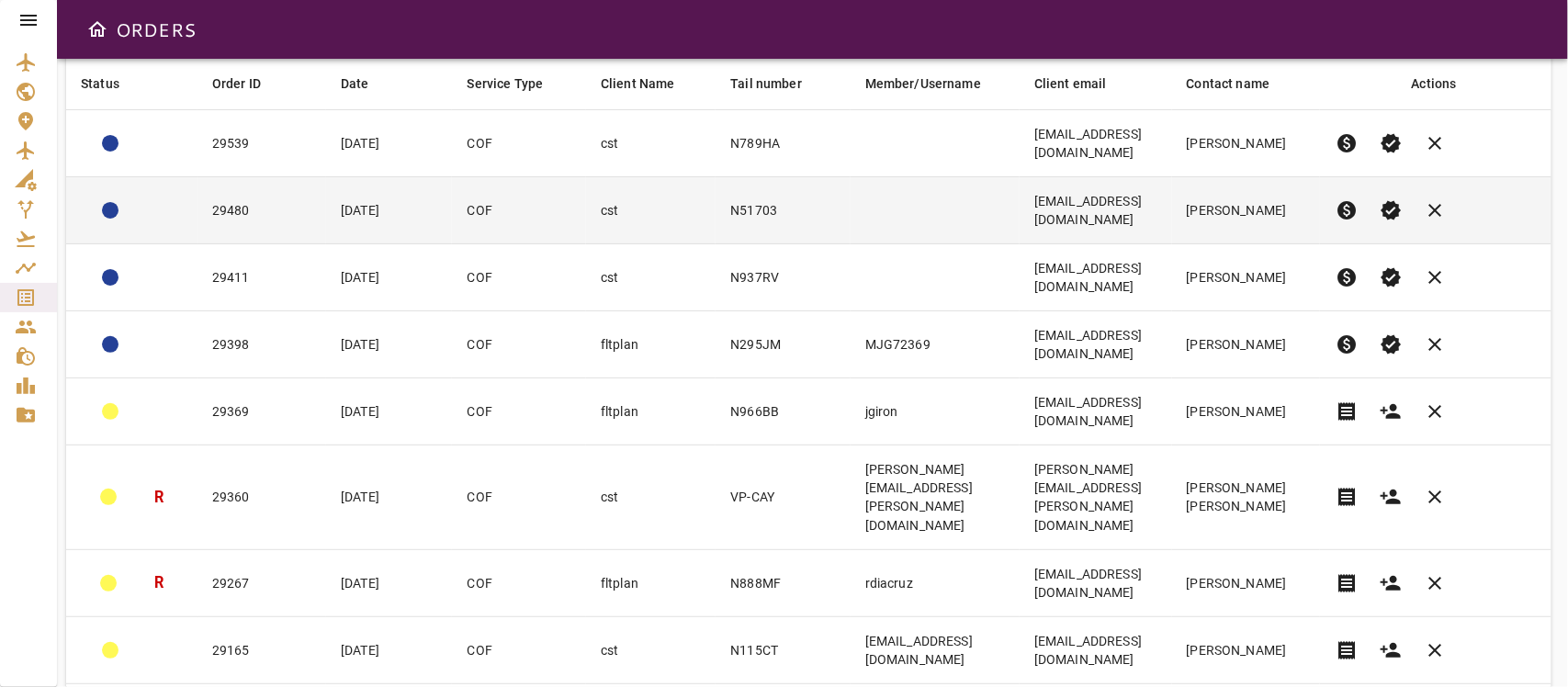
scroll to position [323, 0]
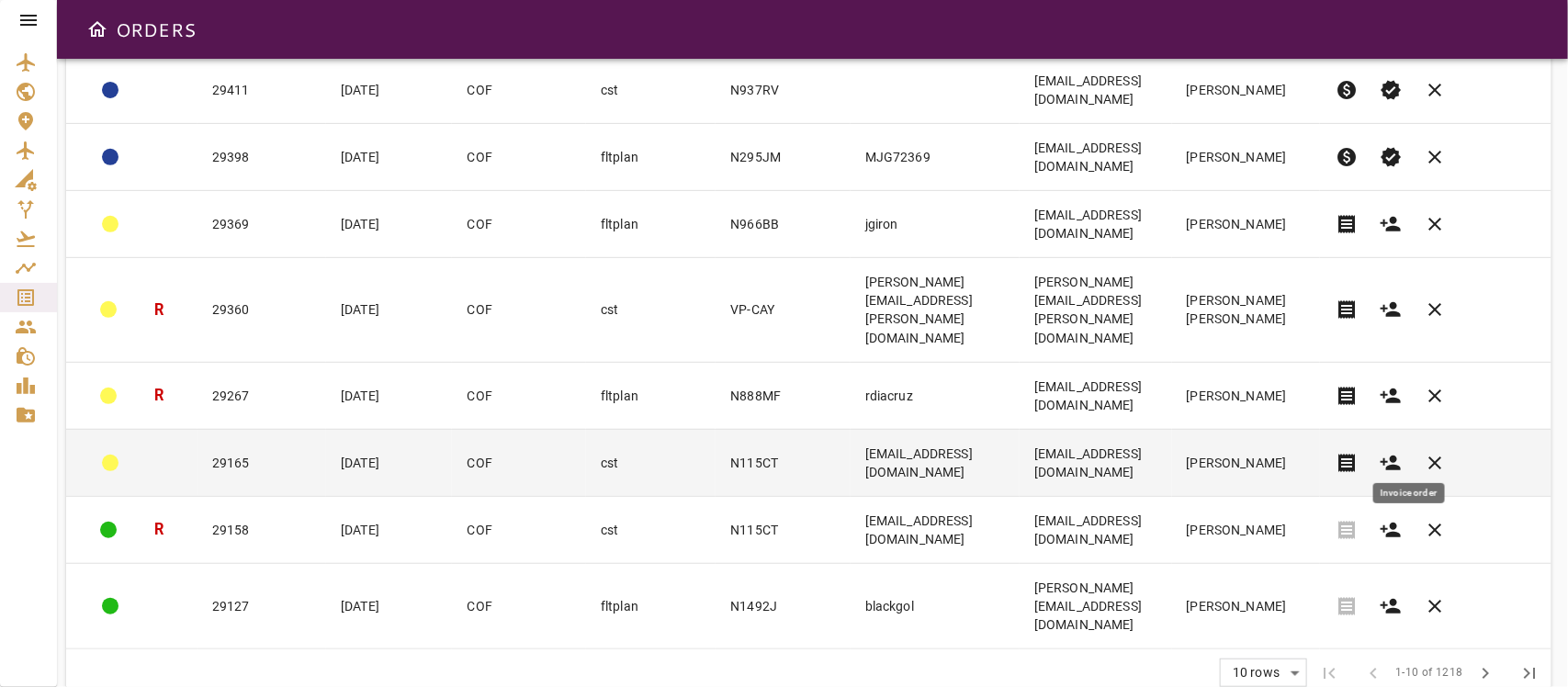
click at [1357, 451] on span "receipt" at bounding box center [1347, 462] width 22 height 22
click at [1172, 456] on td "kingairn115ct@gmail.com" at bounding box center [1095, 462] width 152 height 67
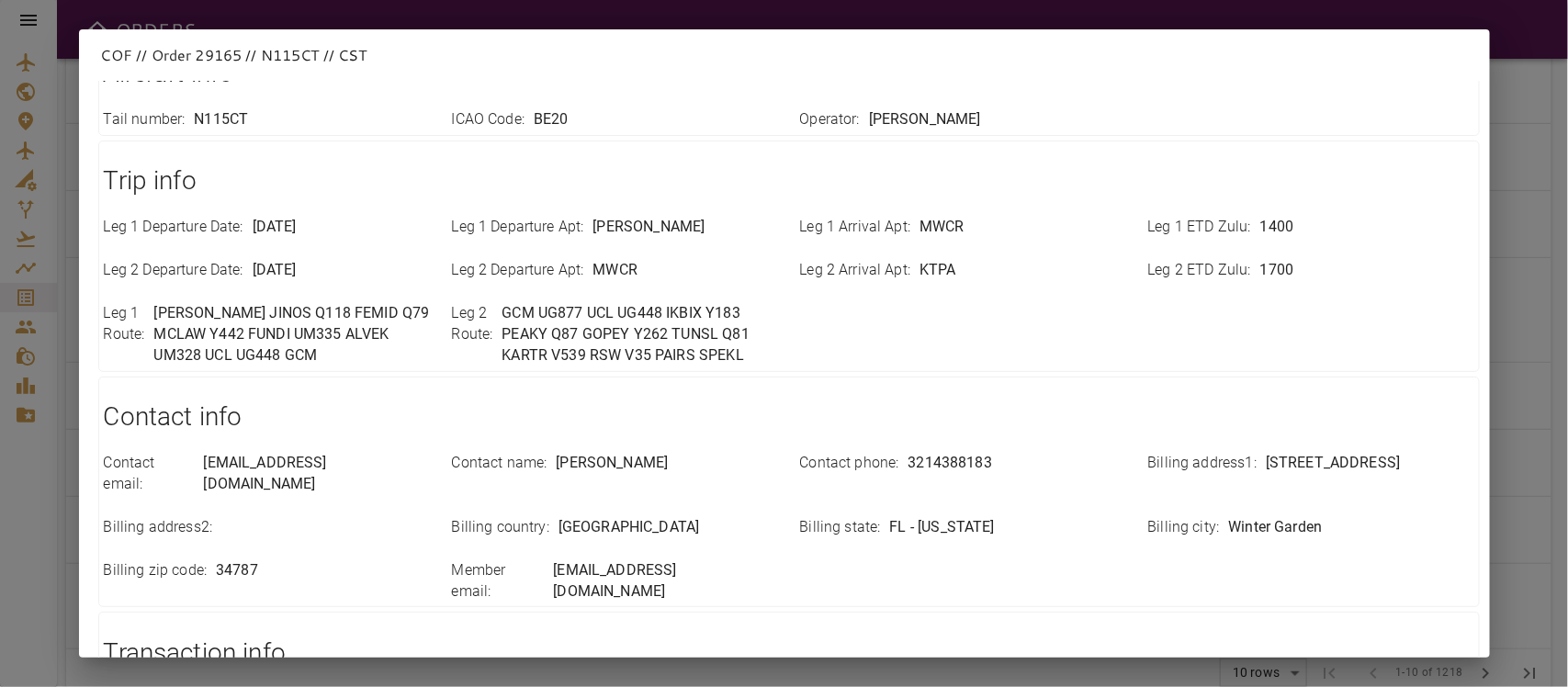
scroll to position [650, 0]
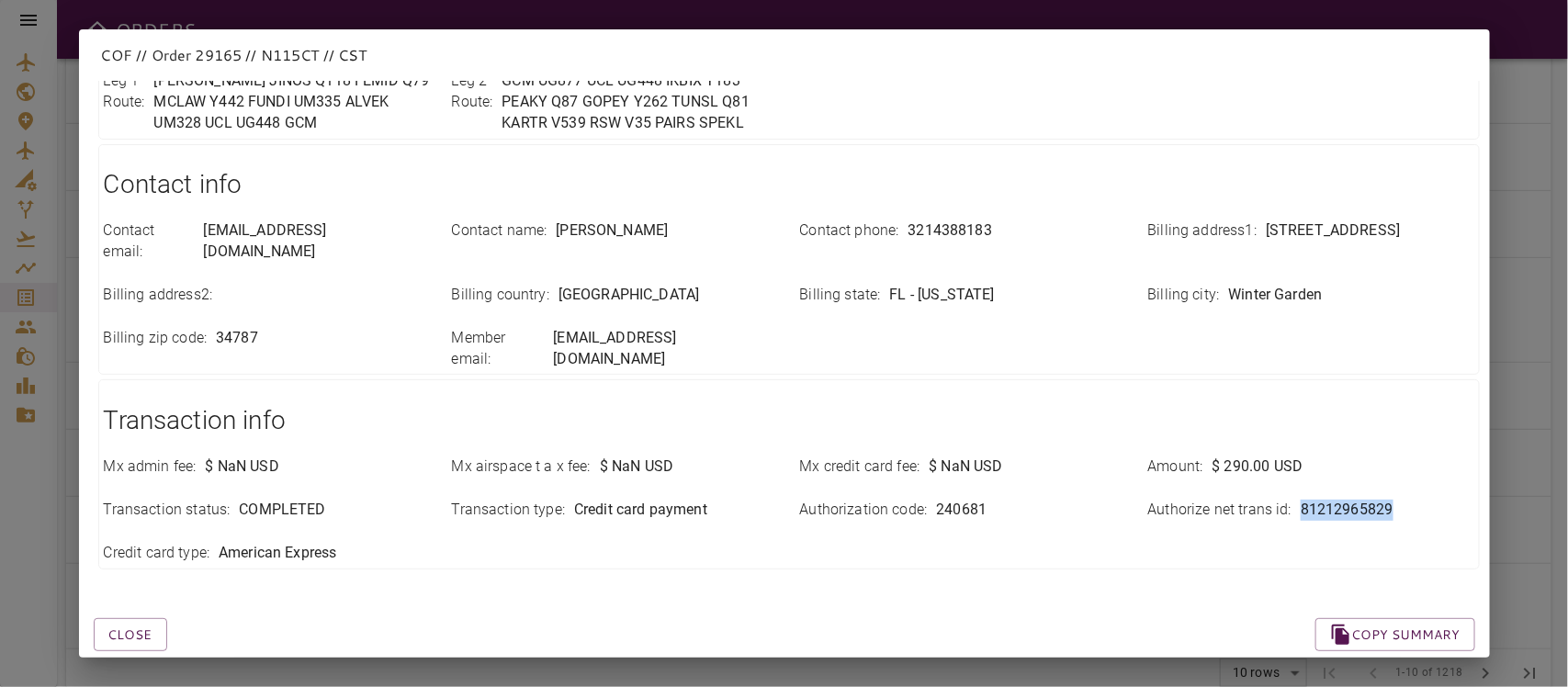
drag, startPoint x: 1282, startPoint y: 466, endPoint x: 1387, endPoint y: 470, distance: 105.1
click at [1387, 485] on div "Authorize net trans id : 81212965829" at bounding box center [1311, 509] width 326 height 21
copy p "81212965829"
click at [961, 485] on div "Close Copy summary" at bounding box center [762, 612] width 1425 height 78
click at [140, 485] on button "Close" at bounding box center [131, 635] width 74 height 34
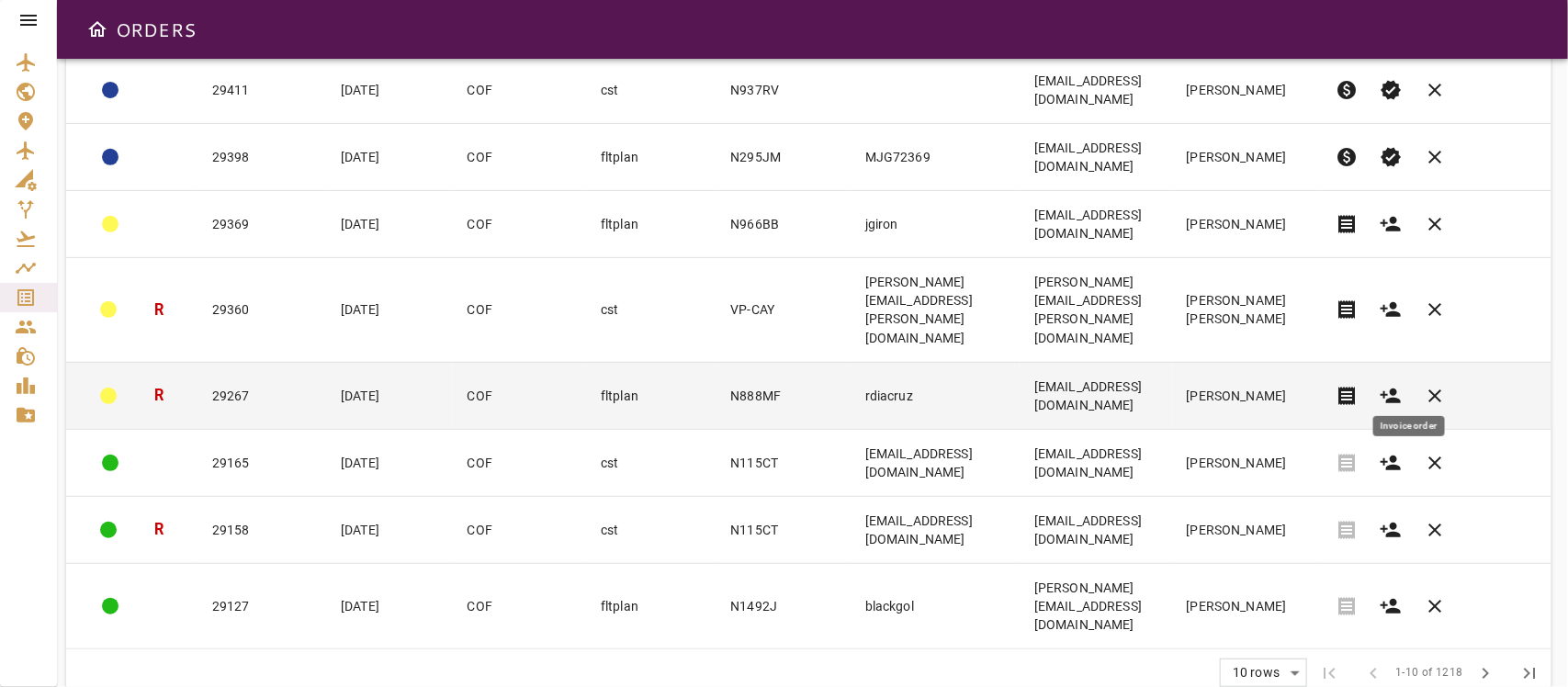
click at [1357, 385] on span "receipt" at bounding box center [1347, 396] width 22 height 22
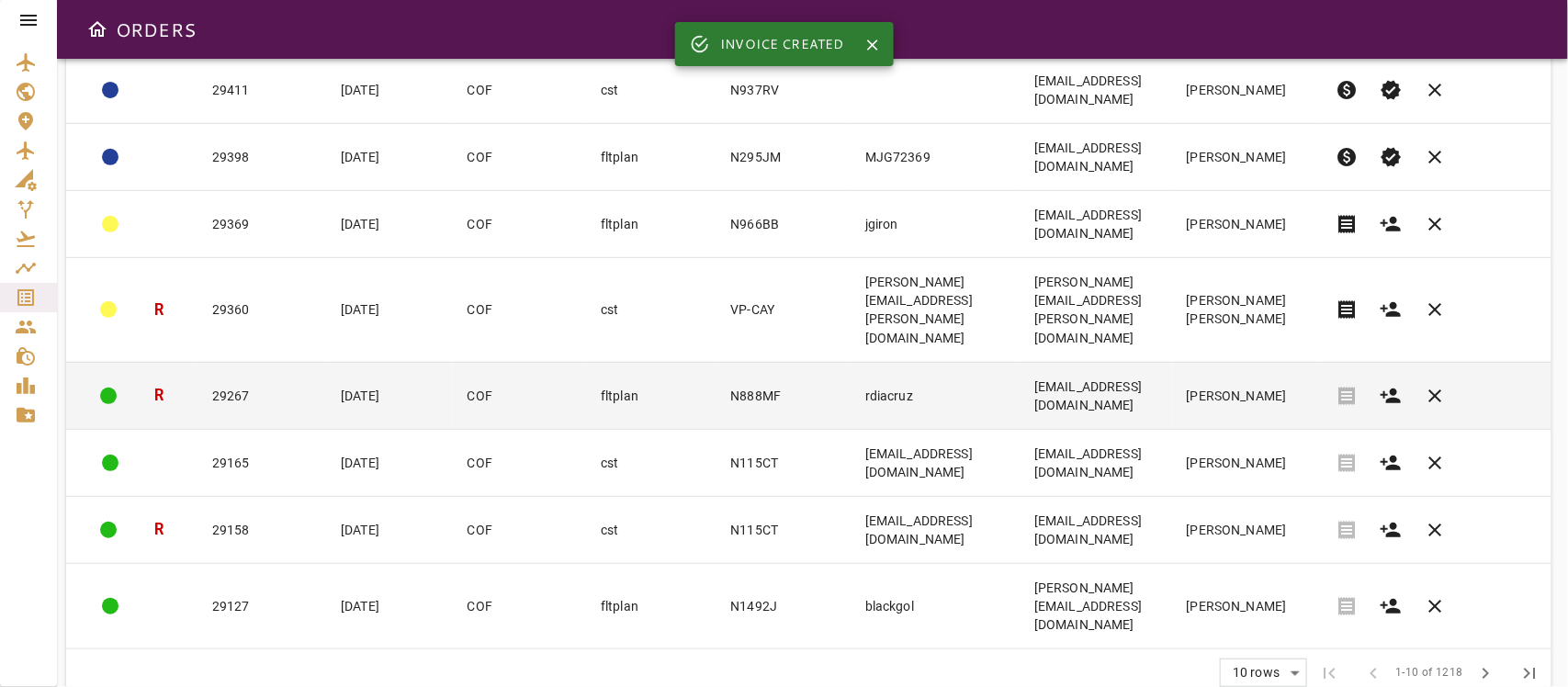
click at [1277, 375] on td "rene diaz" at bounding box center [1246, 395] width 149 height 67
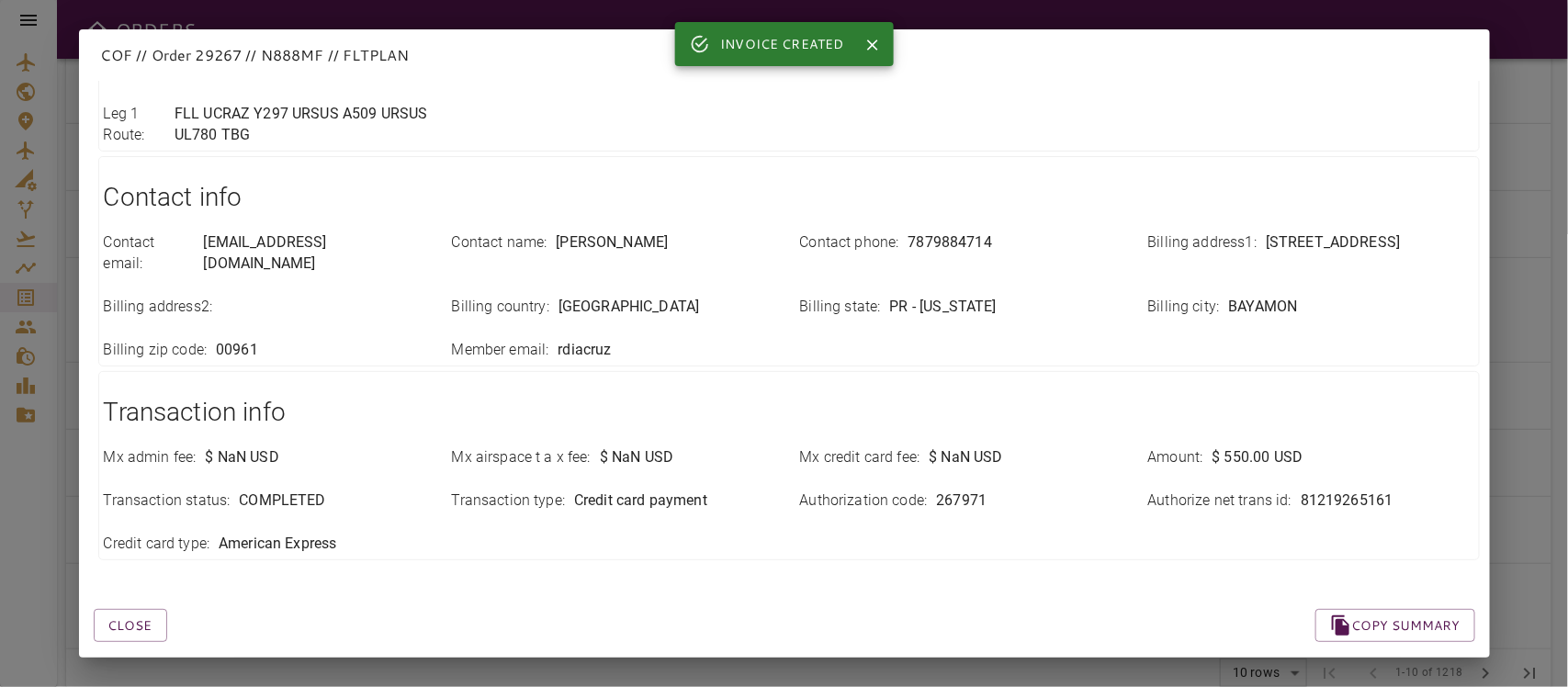
scroll to position [586, 0]
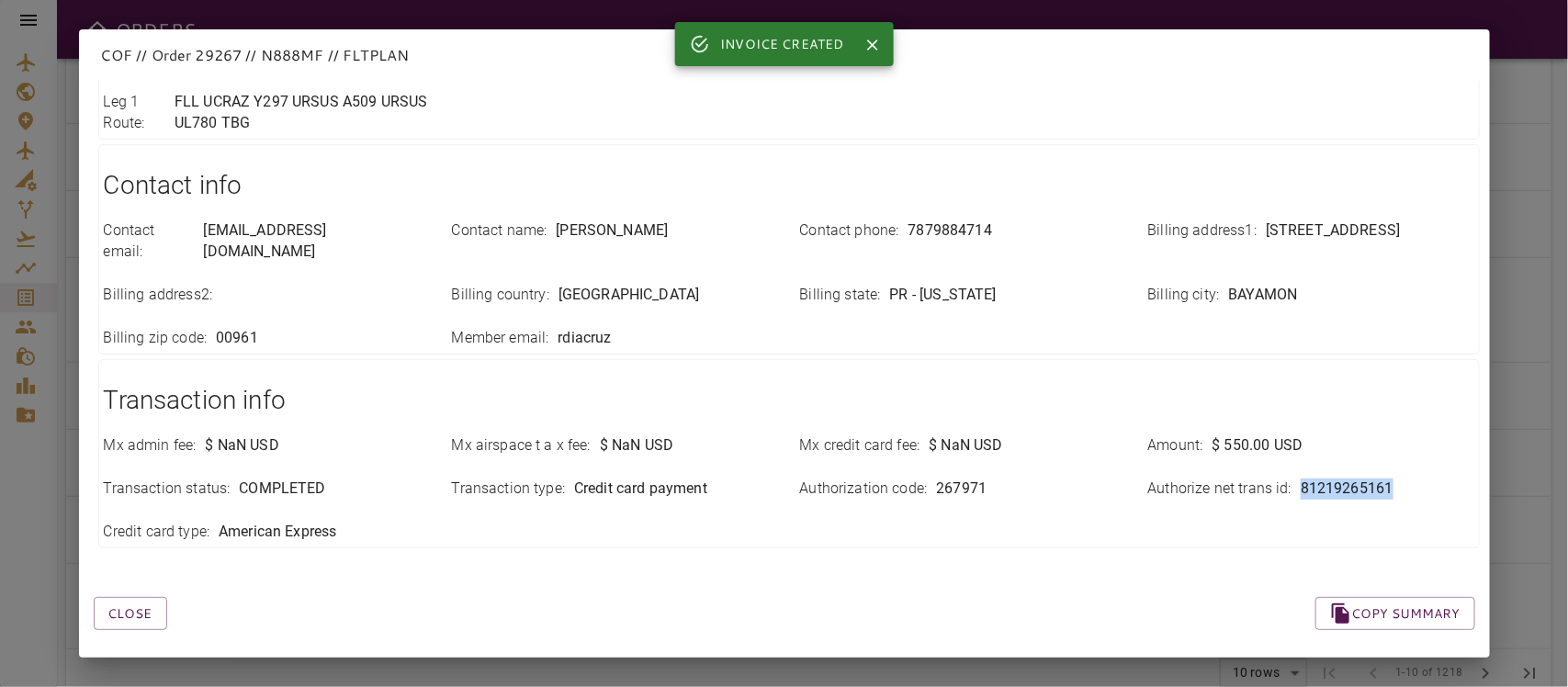
drag, startPoint x: 1281, startPoint y: 464, endPoint x: 1391, endPoint y: 474, distance: 110.5
click at [1391, 478] on div "Authorize net trans id : 81219265161" at bounding box center [1311, 488] width 326 height 21
copy div "81219265161"
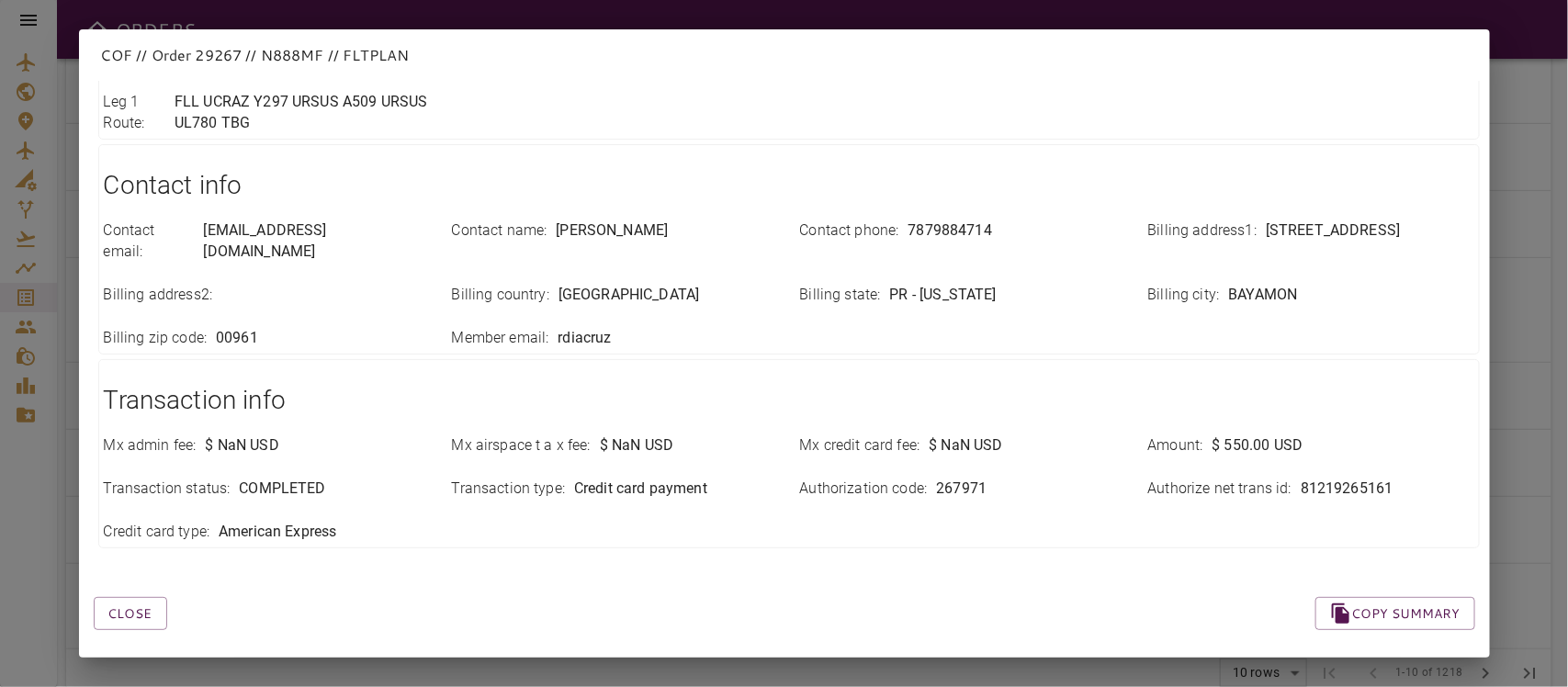
click at [1109, 382] on h1 "Transaction info" at bounding box center [789, 401] width 1370 height 37
click at [125, 485] on button "Close" at bounding box center [131, 613] width 74 height 34
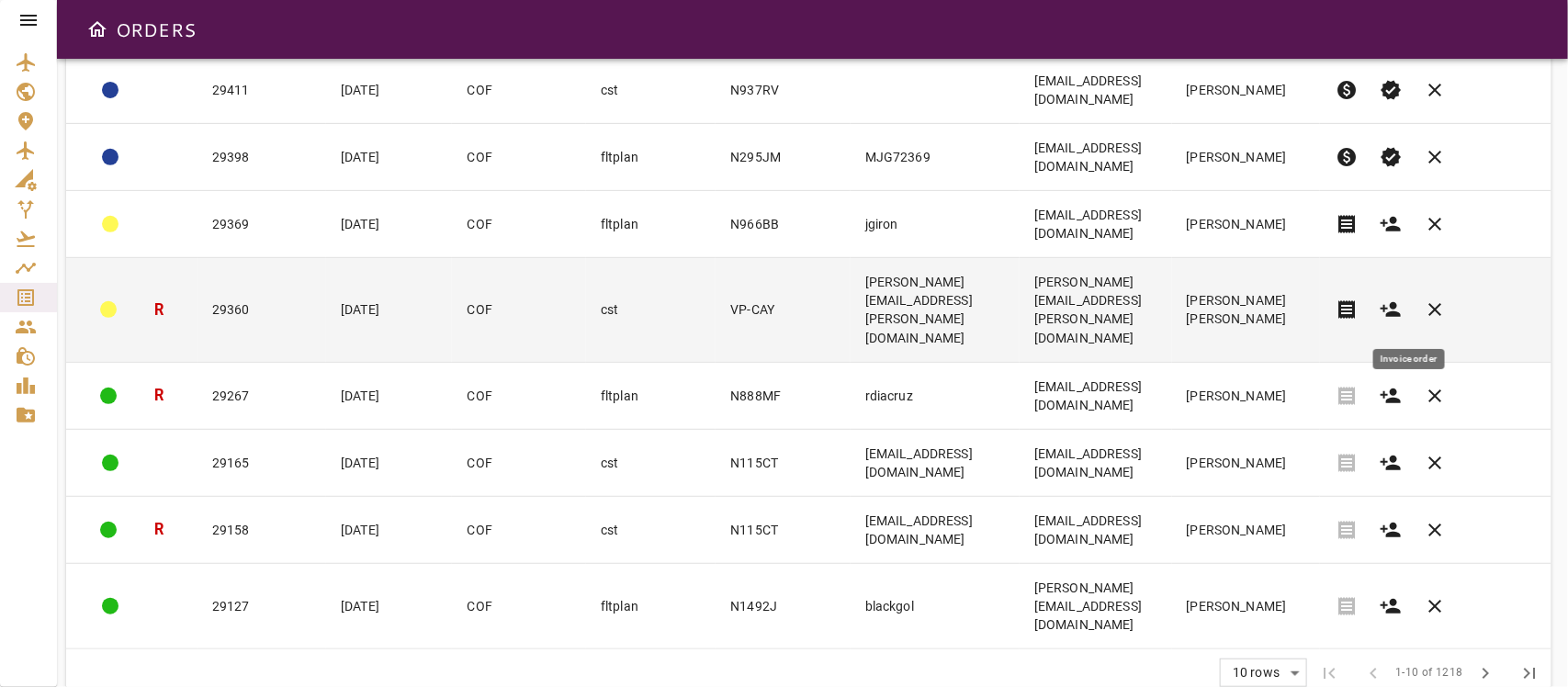
click at [1357, 310] on span "receipt" at bounding box center [1347, 309] width 22 height 22
click at [1020, 310] on td "[PERSON_NAME][EMAIL_ADDRESS][PERSON_NAME][DOMAIN_NAME]" at bounding box center [1095, 309] width 152 height 104
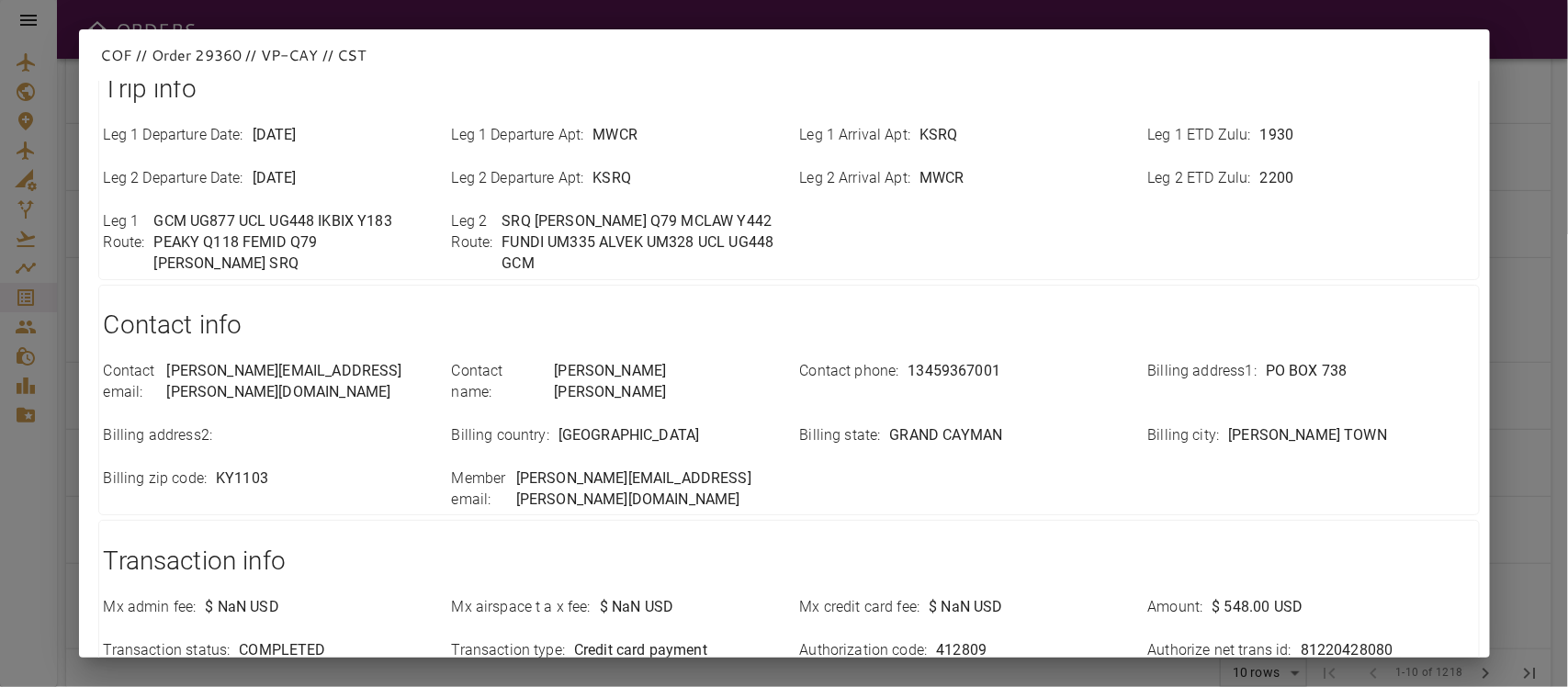
scroll to position [671, 0]
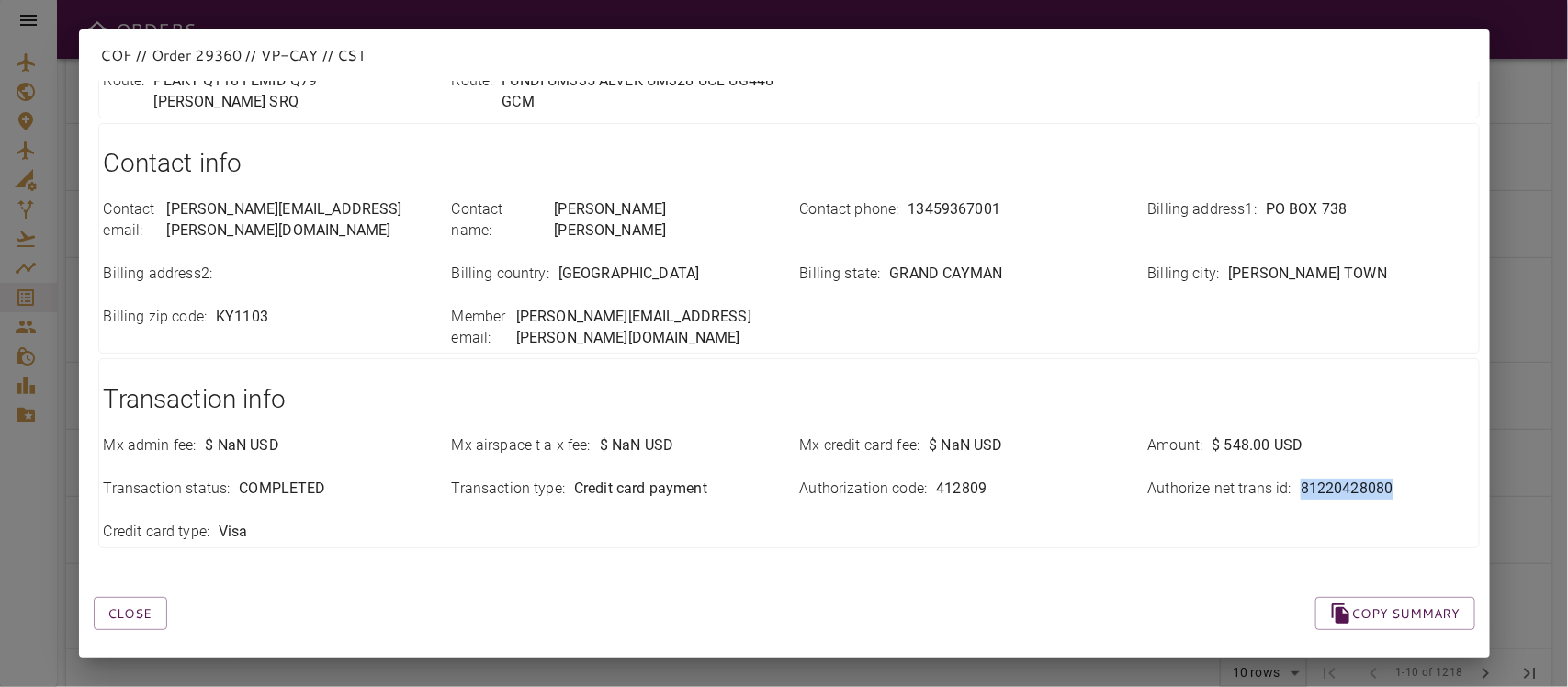
drag, startPoint x: 1282, startPoint y: 466, endPoint x: 1392, endPoint y: 478, distance: 110.7
click at [1392, 478] on div "Authorize net trans id : 81220428080" at bounding box center [1311, 488] width 326 height 21
copy p "81220428080"
click at [778, 485] on div "Close Copy summary" at bounding box center [762, 591] width 1425 height 78
click at [149, 485] on button "Close" at bounding box center [131, 613] width 74 height 34
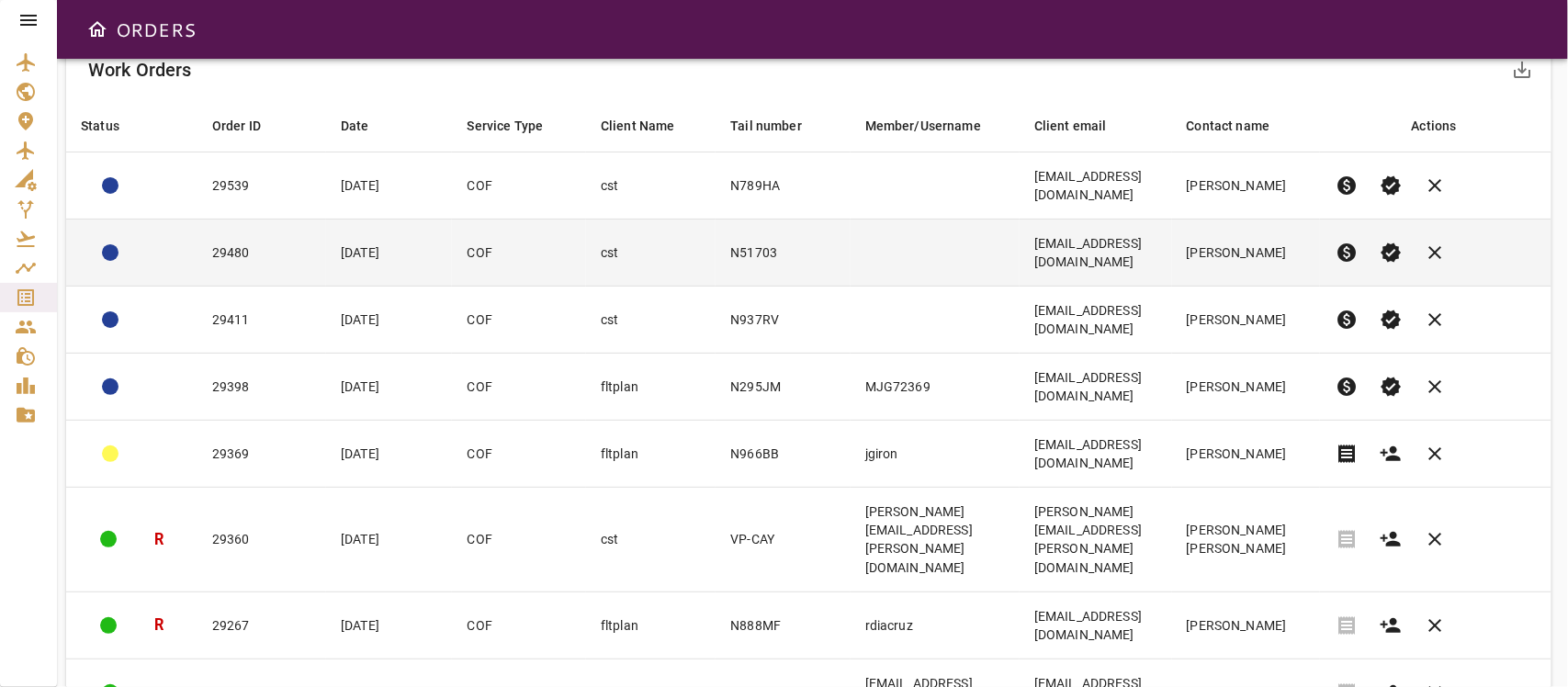
scroll to position [323, 0]
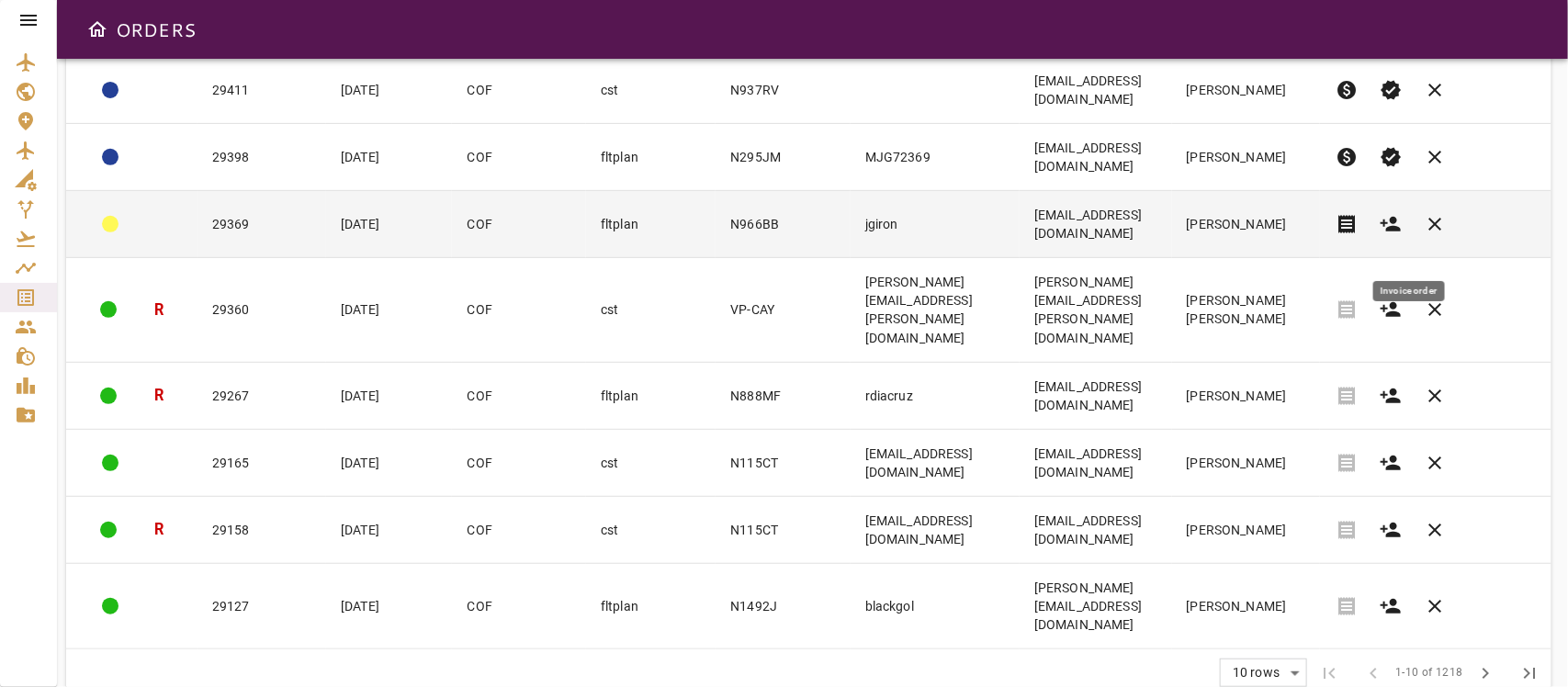
click at [1357, 235] on span "receipt" at bounding box center [1347, 224] width 22 height 22
click at [1020, 252] on td "[EMAIL_ADDRESS][DOMAIN_NAME]" at bounding box center [1095, 224] width 152 height 67
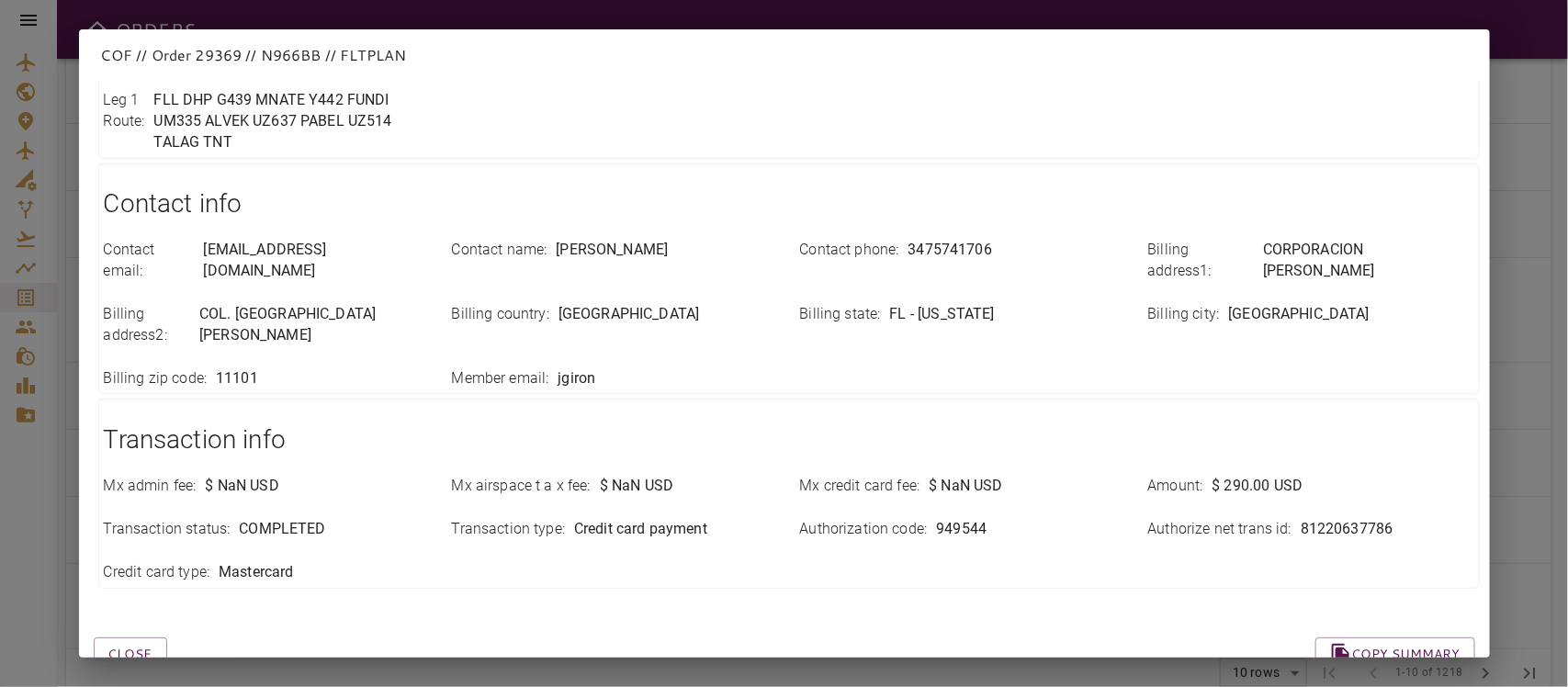
scroll to position [627, 0]
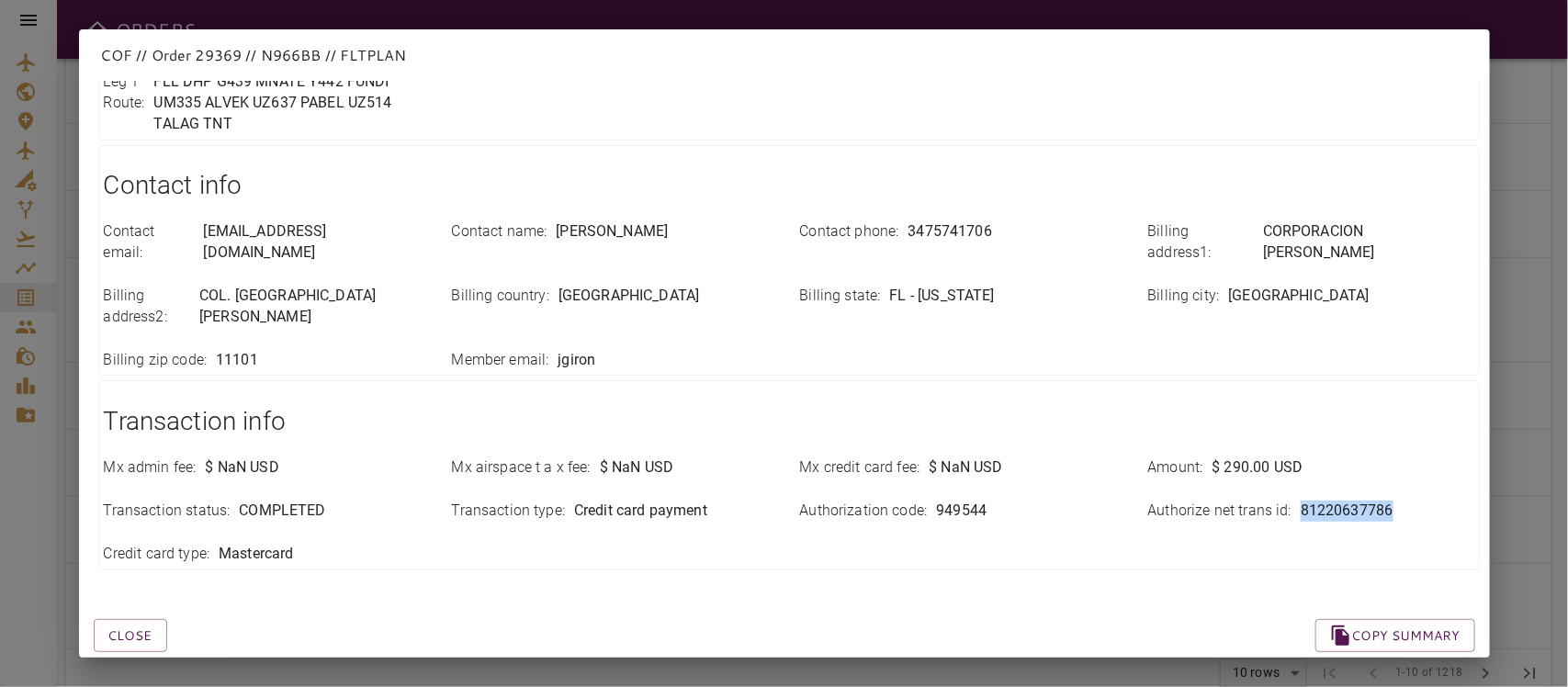
drag, startPoint x: 1281, startPoint y: 473, endPoint x: 1387, endPoint y: 469, distance: 106.1
click at [1387, 485] on div "Authorize net trans id : 81220637786" at bounding box center [1311, 510] width 326 height 21
copy div "81220637786"
drag, startPoint x: 626, startPoint y: 471, endPoint x: 625, endPoint y: 483, distance: 12.0
click at [625, 483] on div "Mx admin fee : $ NaN USD Mx airspace t a x fee : $ NaN USD Mx credit card fee :…" at bounding box center [778, 500] width 1392 height 130
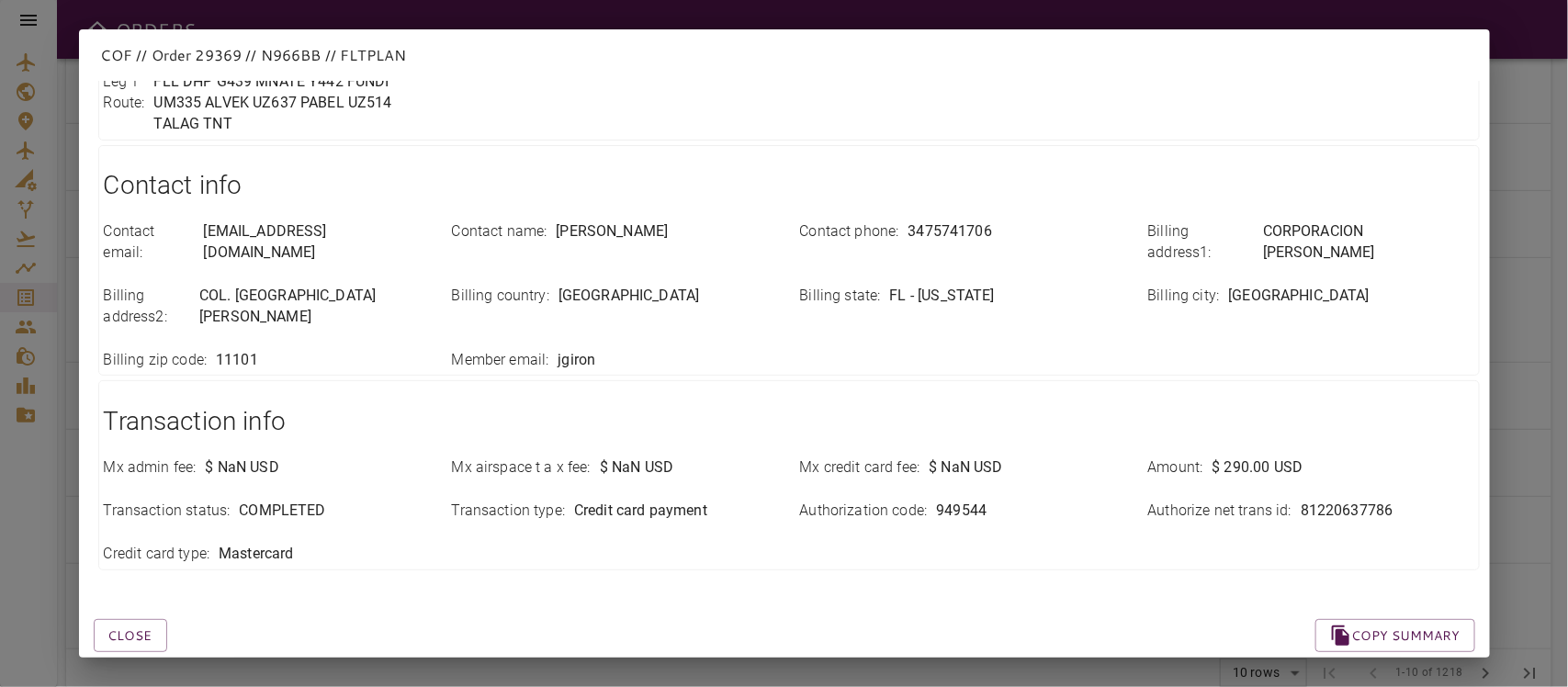
click at [88, 485] on div "Close Copy summary" at bounding box center [762, 613] width 1425 height 78
click at [111, 485] on button "Close" at bounding box center [131, 635] width 74 height 34
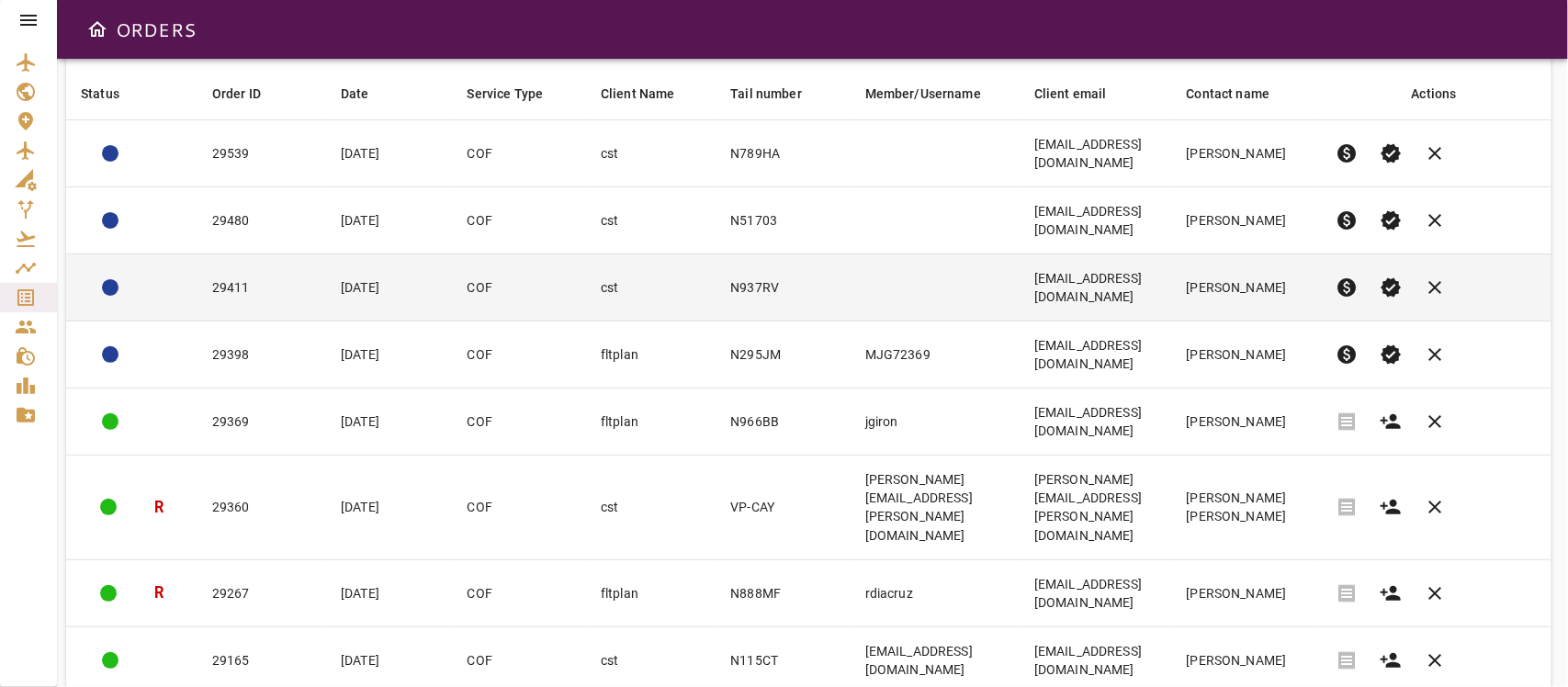
scroll to position [0, 0]
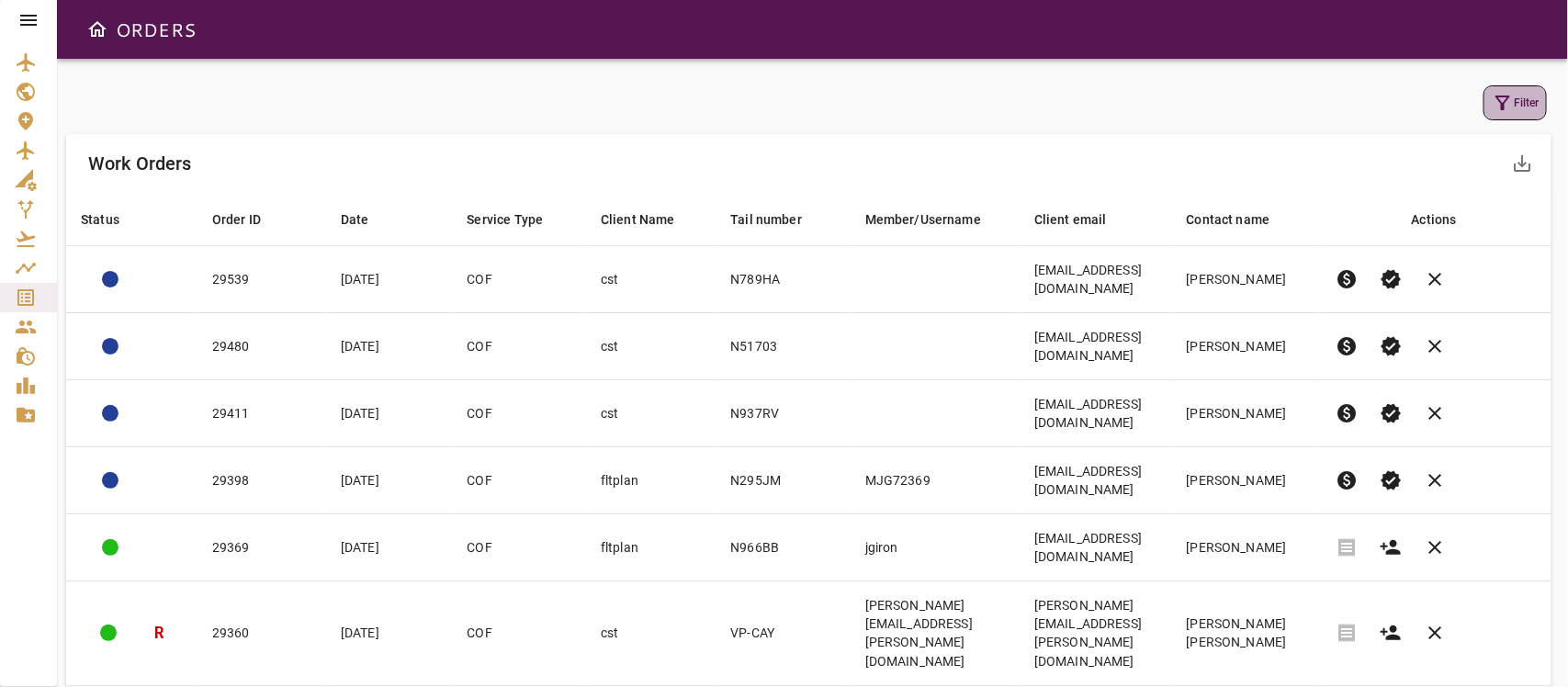
click at [1461, 93] on button "Filter" at bounding box center [1515, 103] width 64 height 35
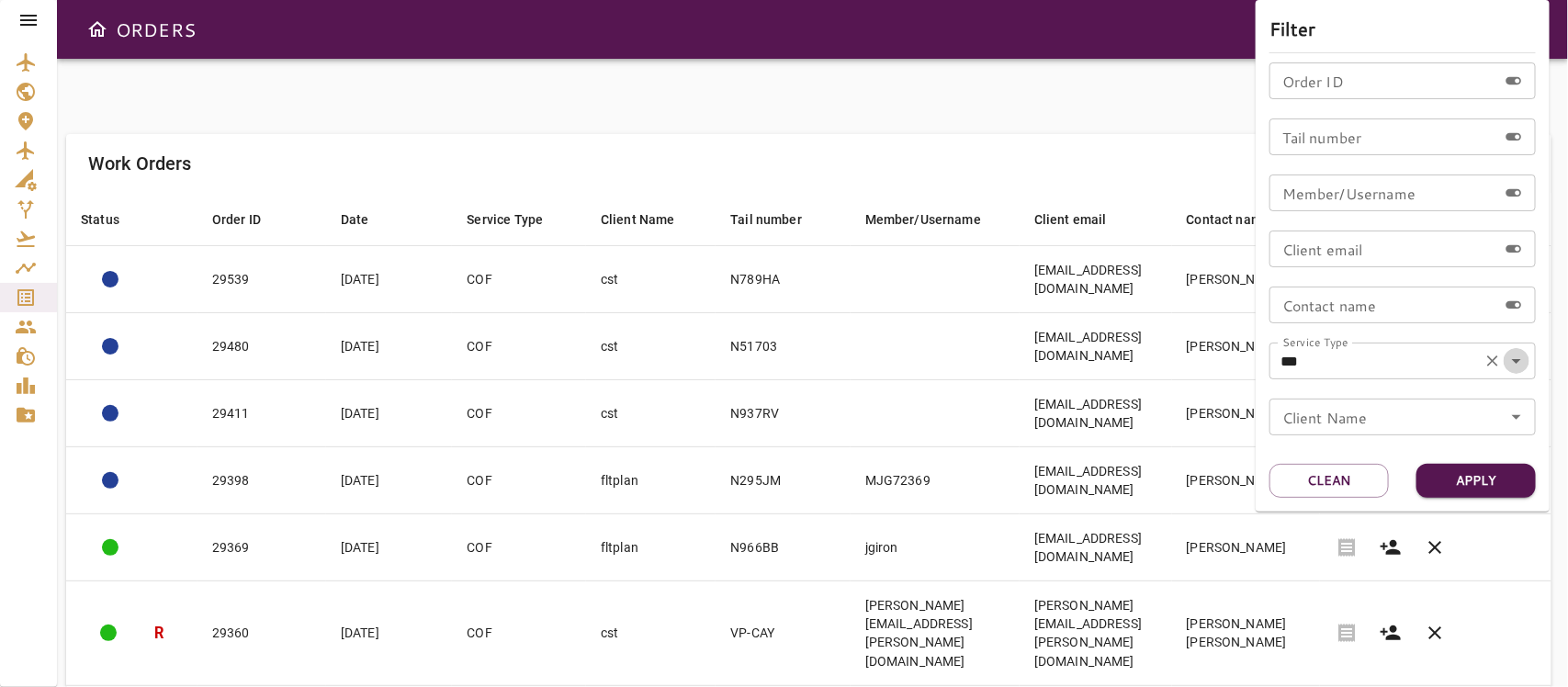
click at [1461, 361] on icon "Open" at bounding box center [1516, 361] width 9 height 5
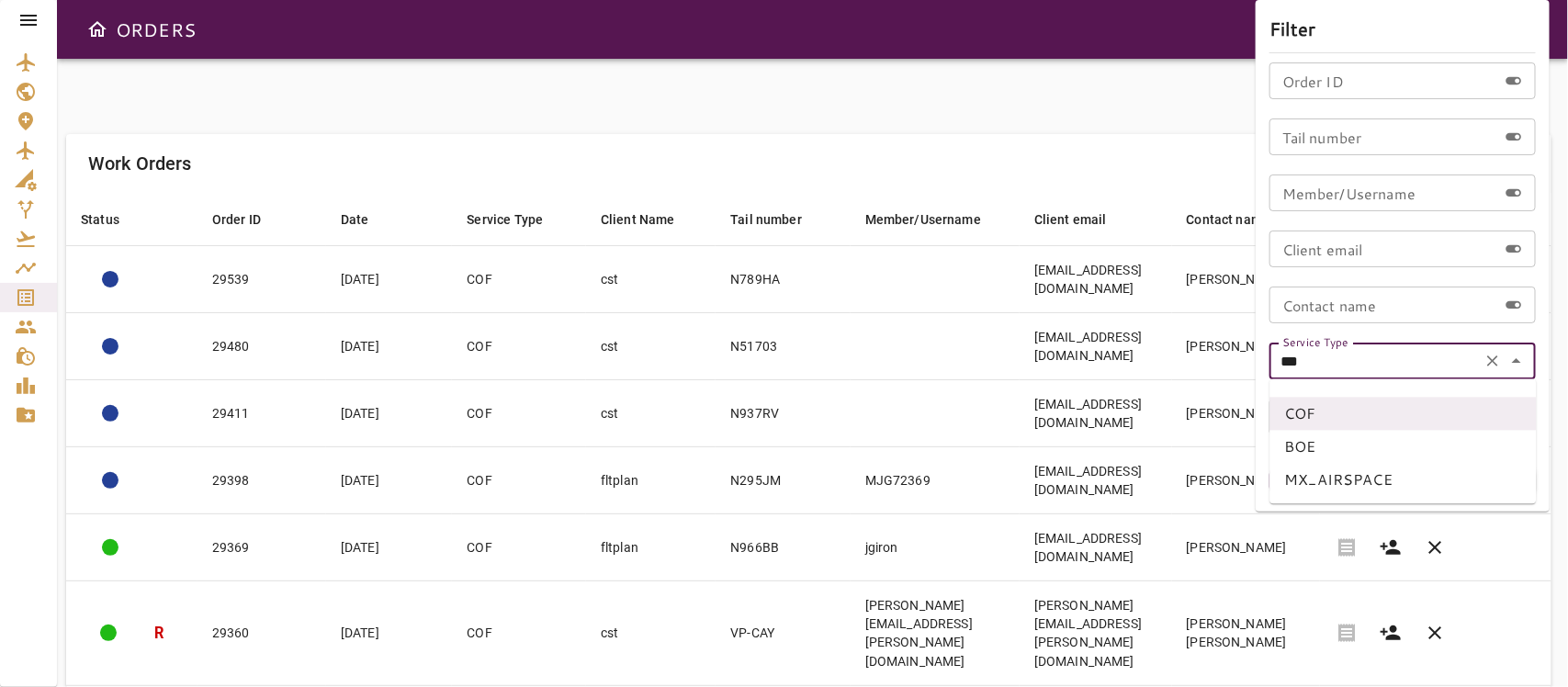
click at [1326, 478] on li "MX_AIRSPACE" at bounding box center [1403, 480] width 266 height 33
type input "**********"
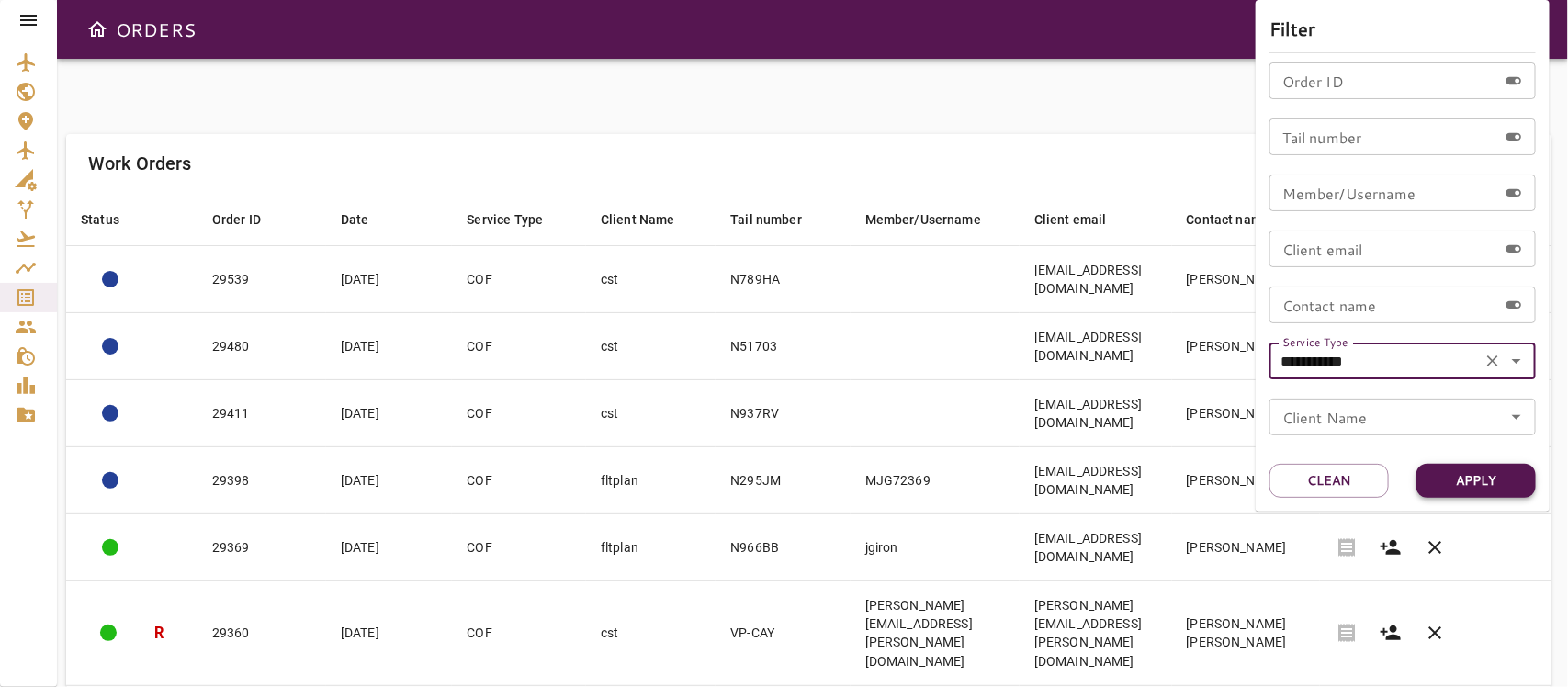
click at [1461, 483] on button "Apply" at bounding box center [1476, 480] width 120 height 34
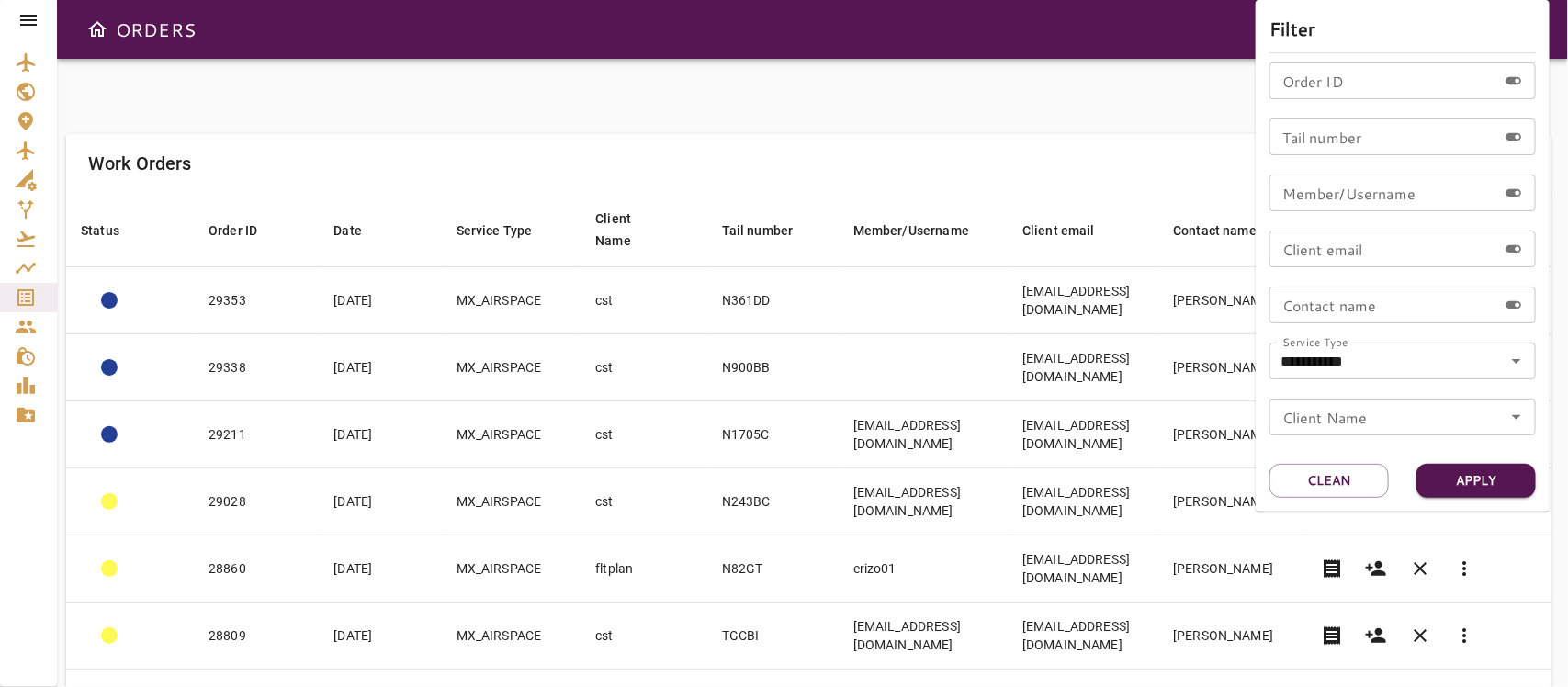
click at [818, 131] on div at bounding box center [784, 344] width 1568 height 687
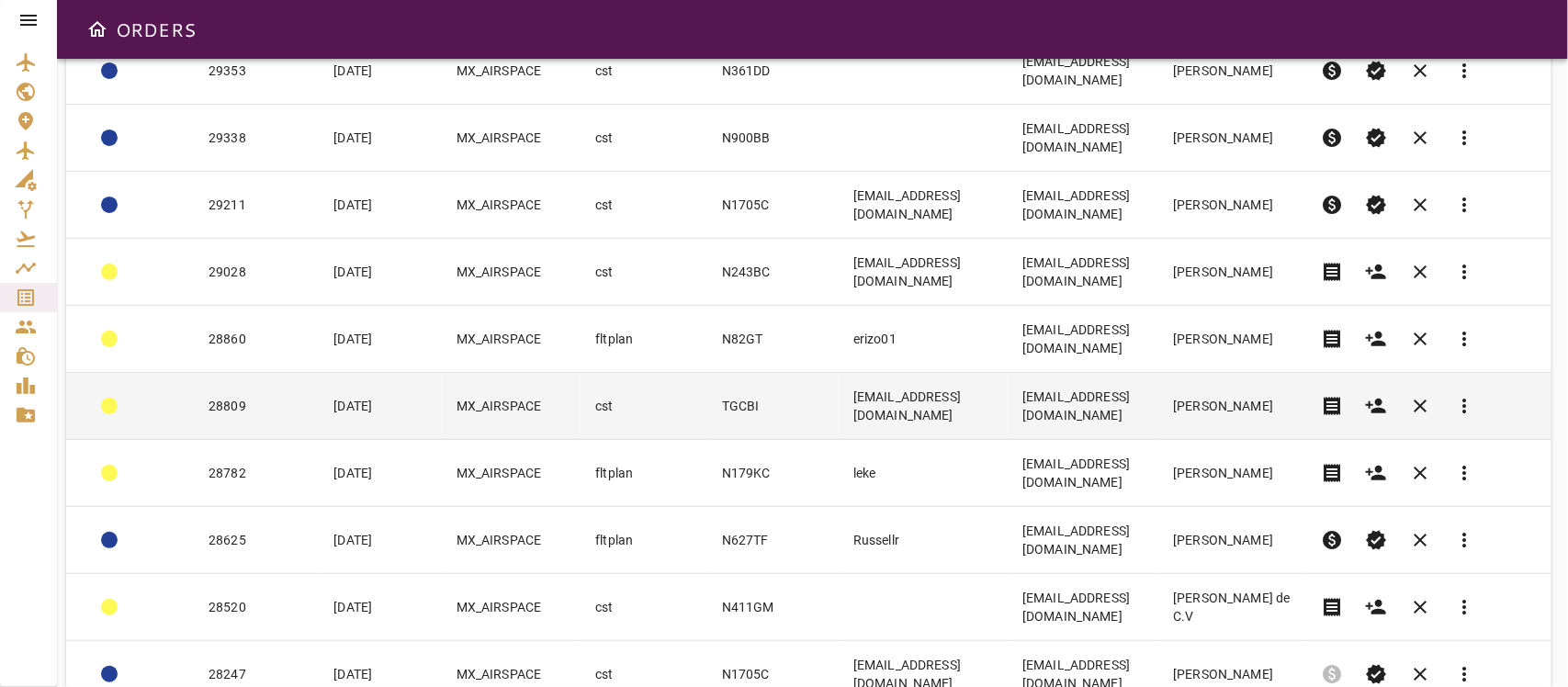
scroll to position [231, 0]
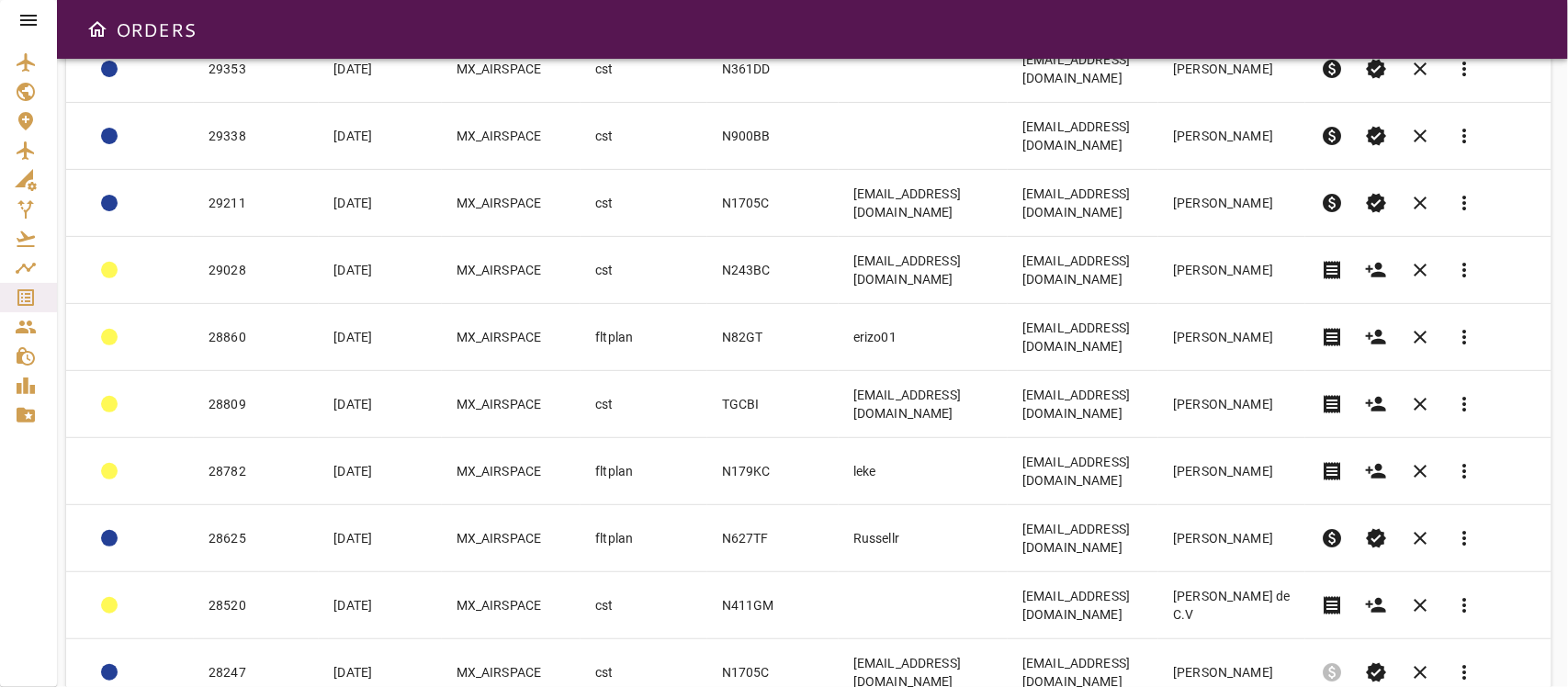
click at [1258, 485] on body "ORDERS Filter Work Orders save_alt Status arrow_downward Order ID arrow_downwar…" at bounding box center [784, 344] width 1568 height 687
click at [1246, 485] on li "40" at bounding box center [1272, 648] width 85 height 33
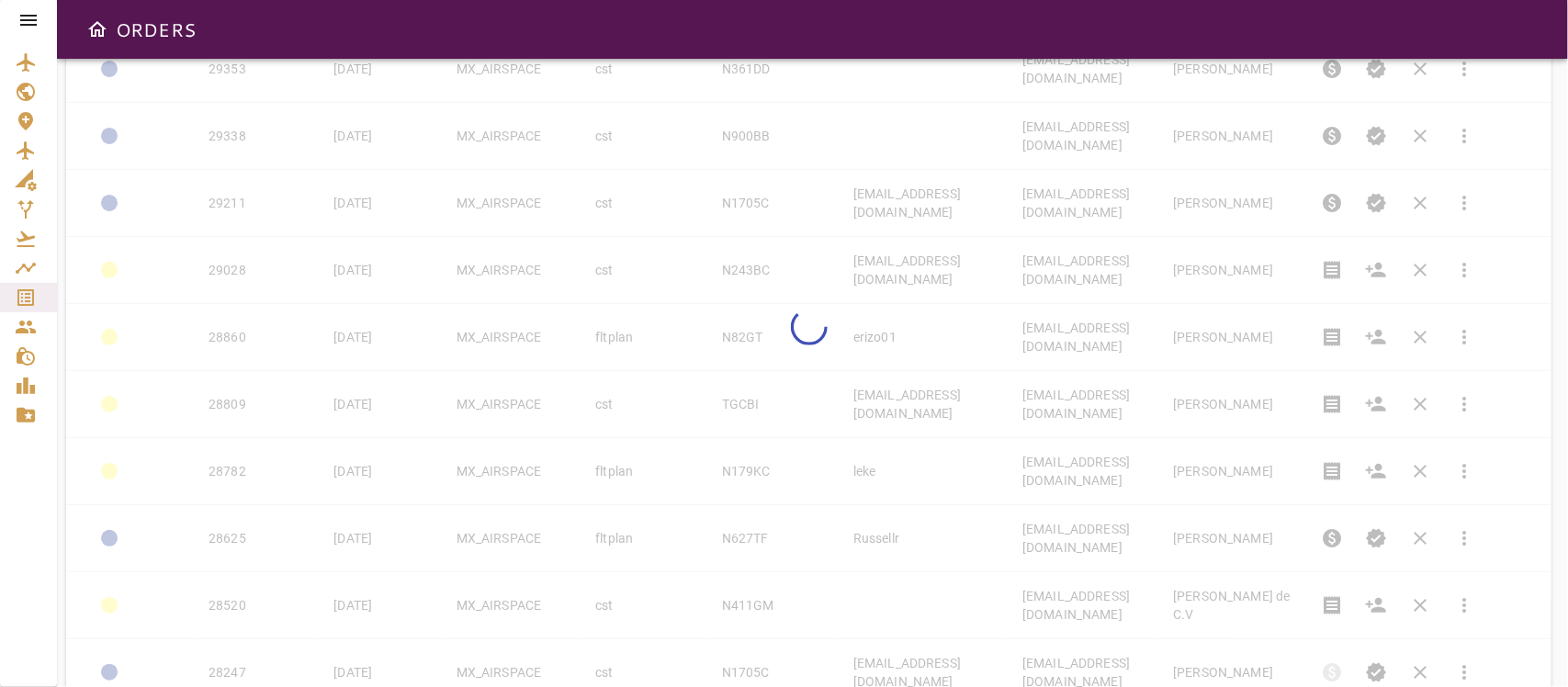
type input "**"
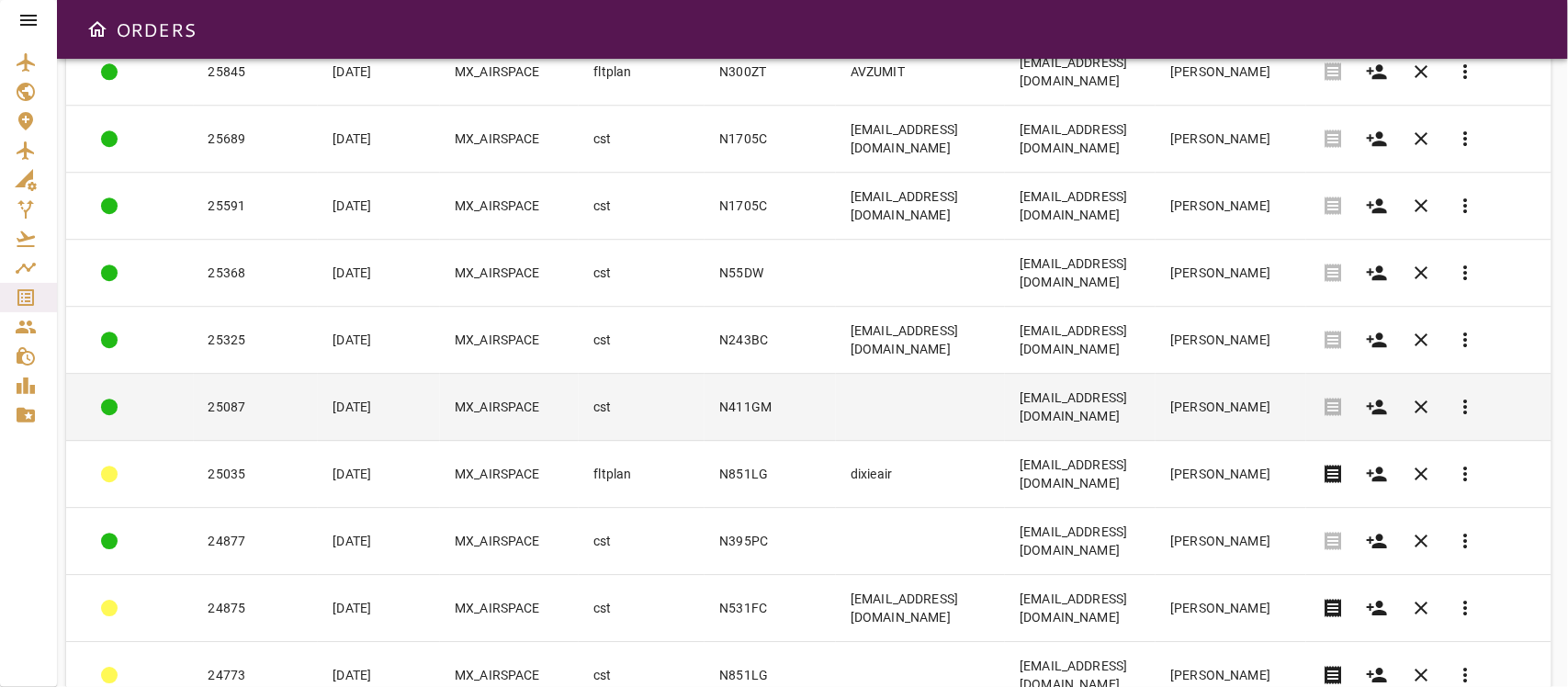
scroll to position [2360, 0]
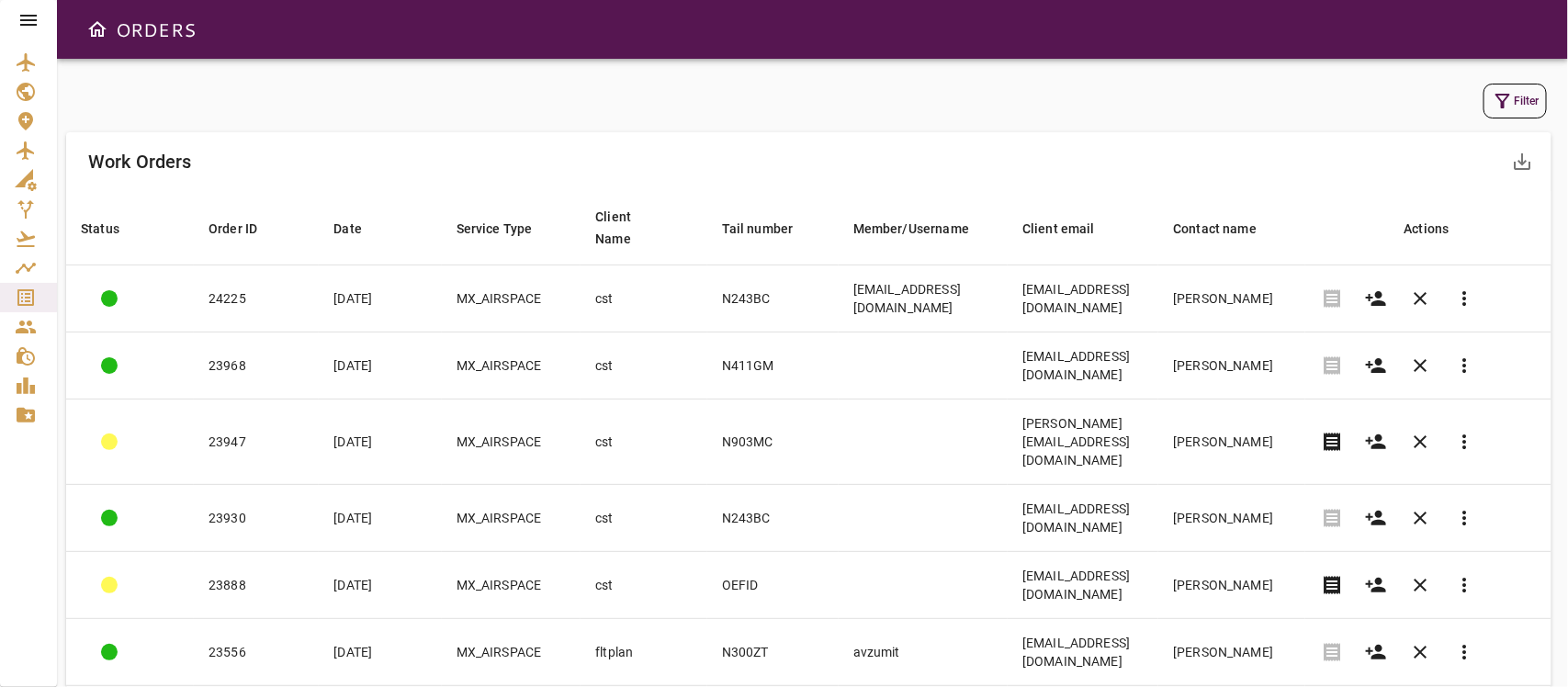
scroll to position [0, 0]
click at [1461, 98] on button "Filter" at bounding box center [1515, 103] width 64 height 35
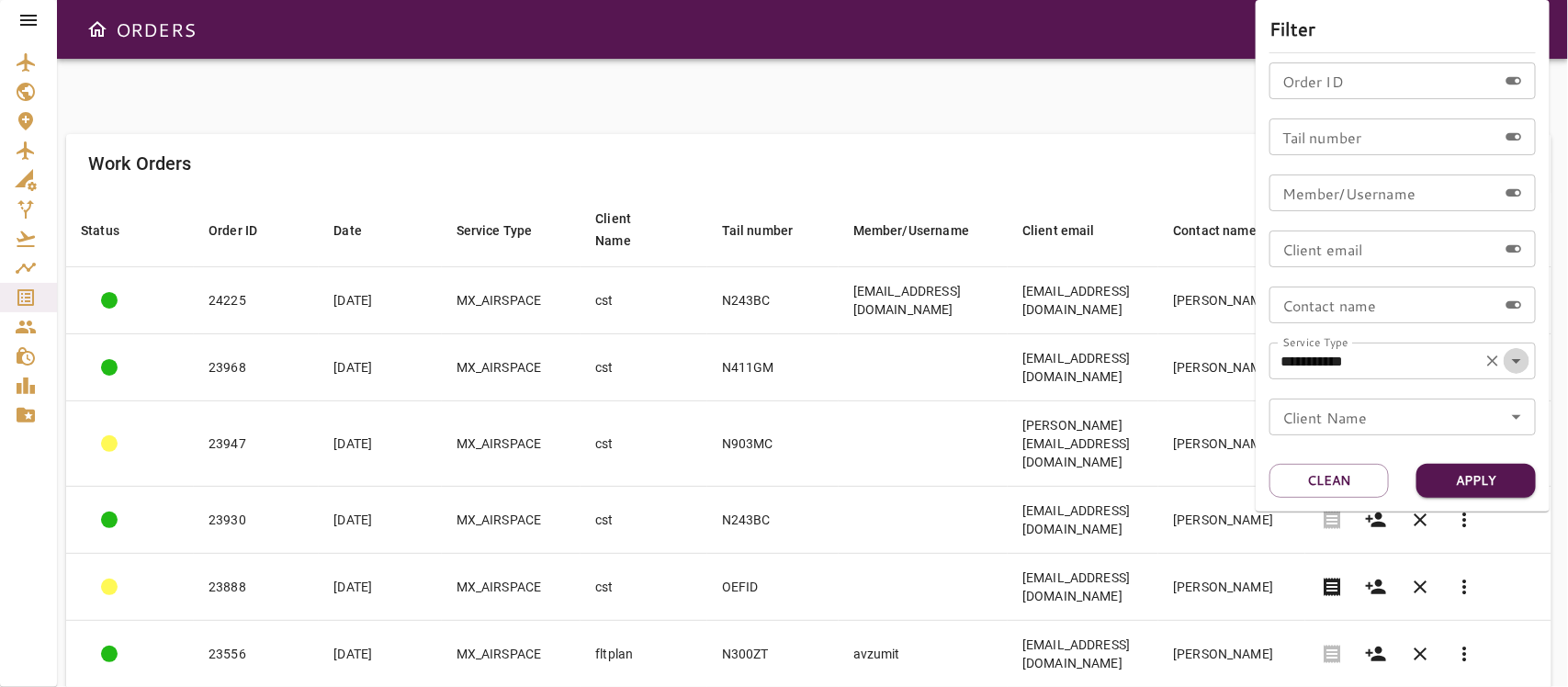
click at [1461, 356] on icon "Open" at bounding box center [1516, 361] width 22 height 22
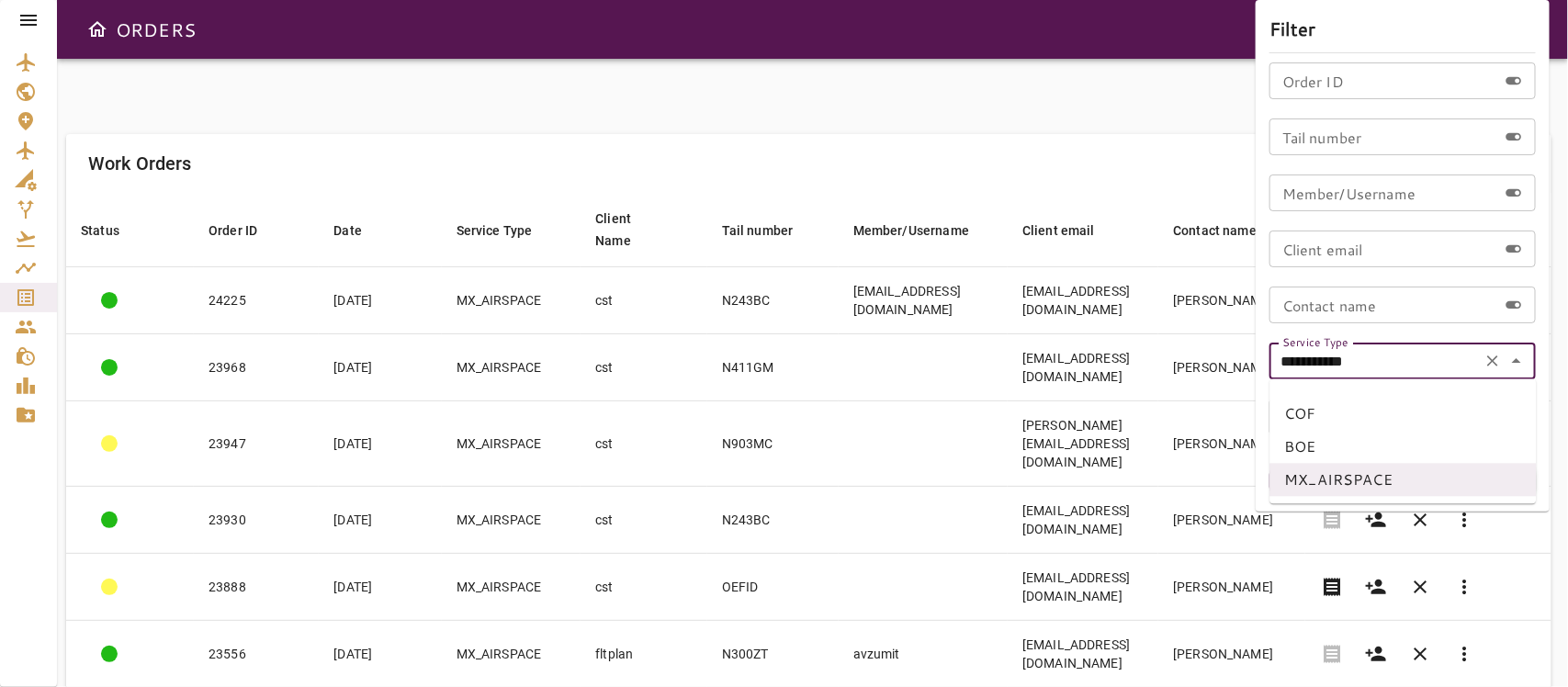
click at [1292, 447] on li "BOE" at bounding box center [1403, 448] width 266 height 33
type input "***"
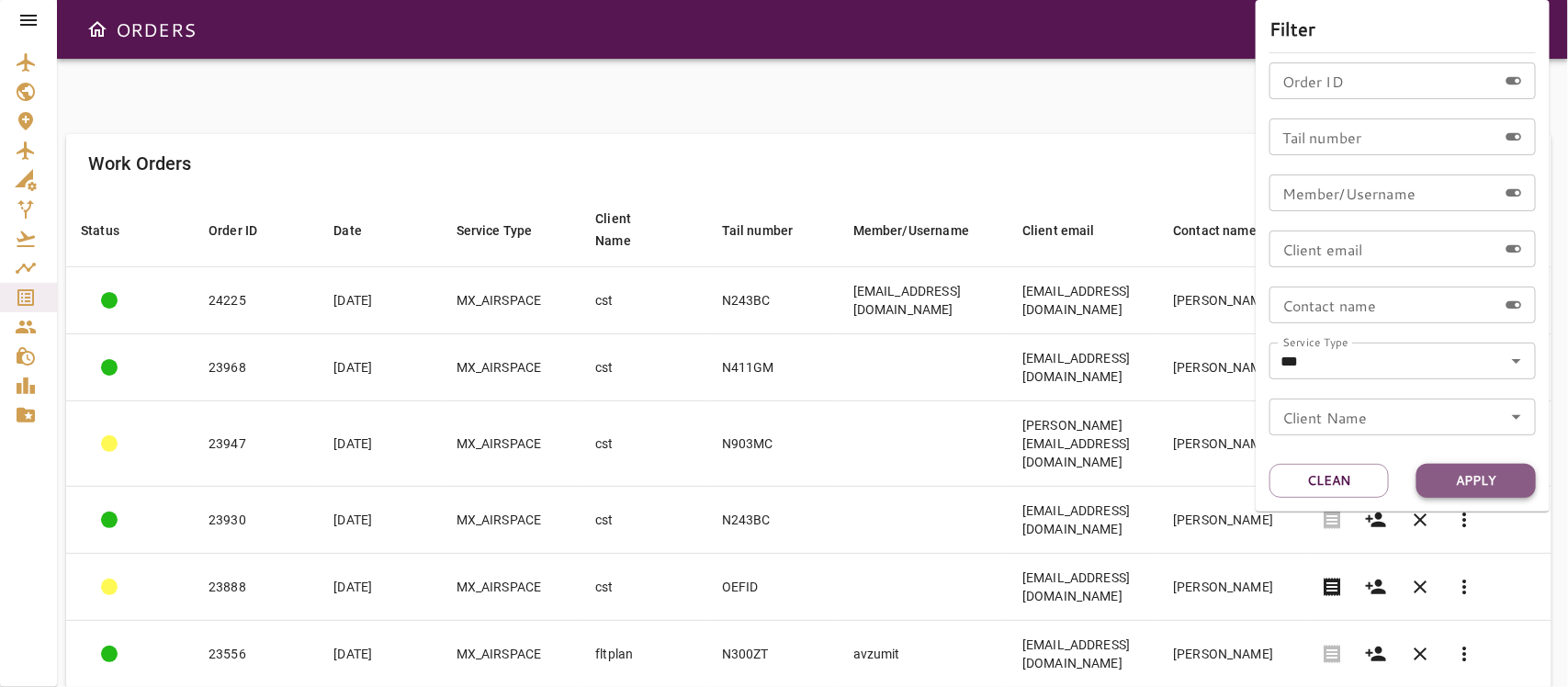
click at [1461, 466] on button "Apply" at bounding box center [1476, 480] width 120 height 34
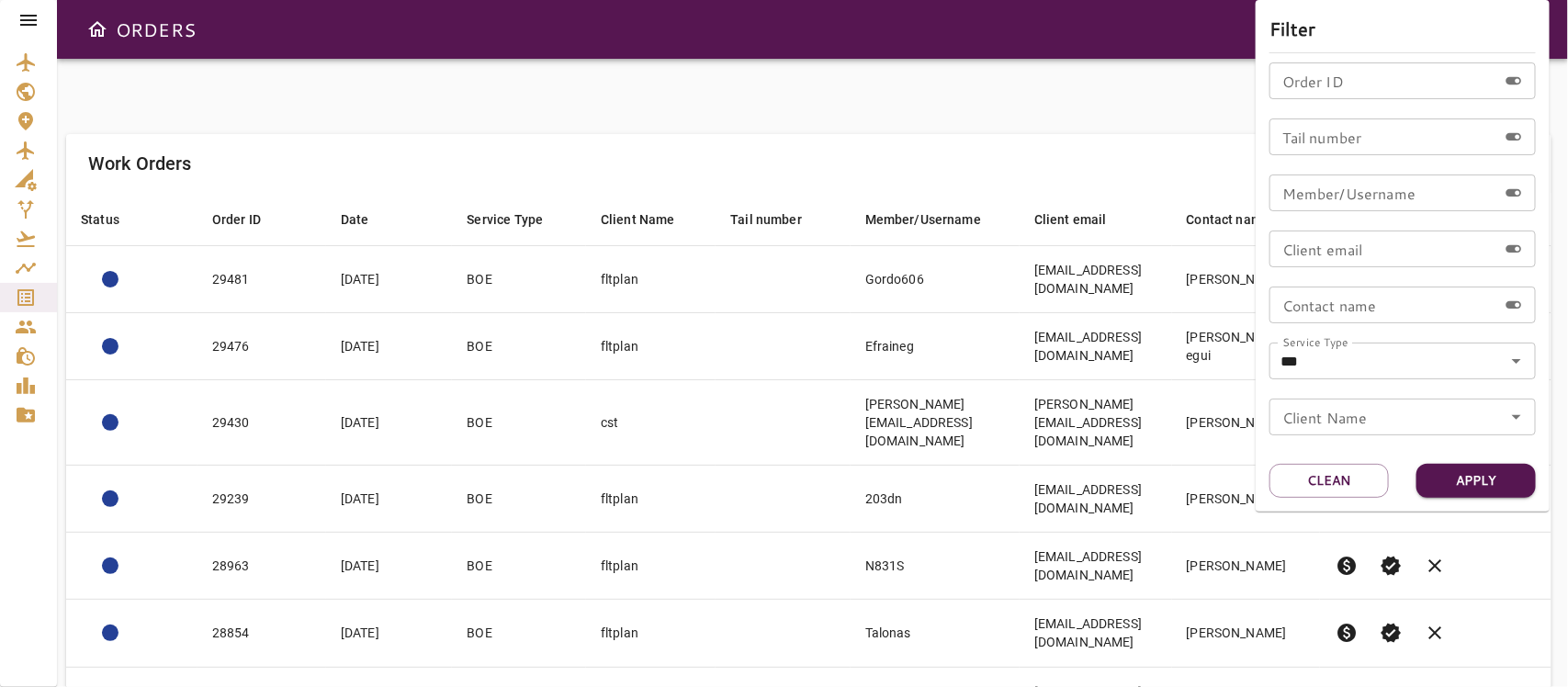
click at [655, 134] on div at bounding box center [784, 344] width 1568 height 687
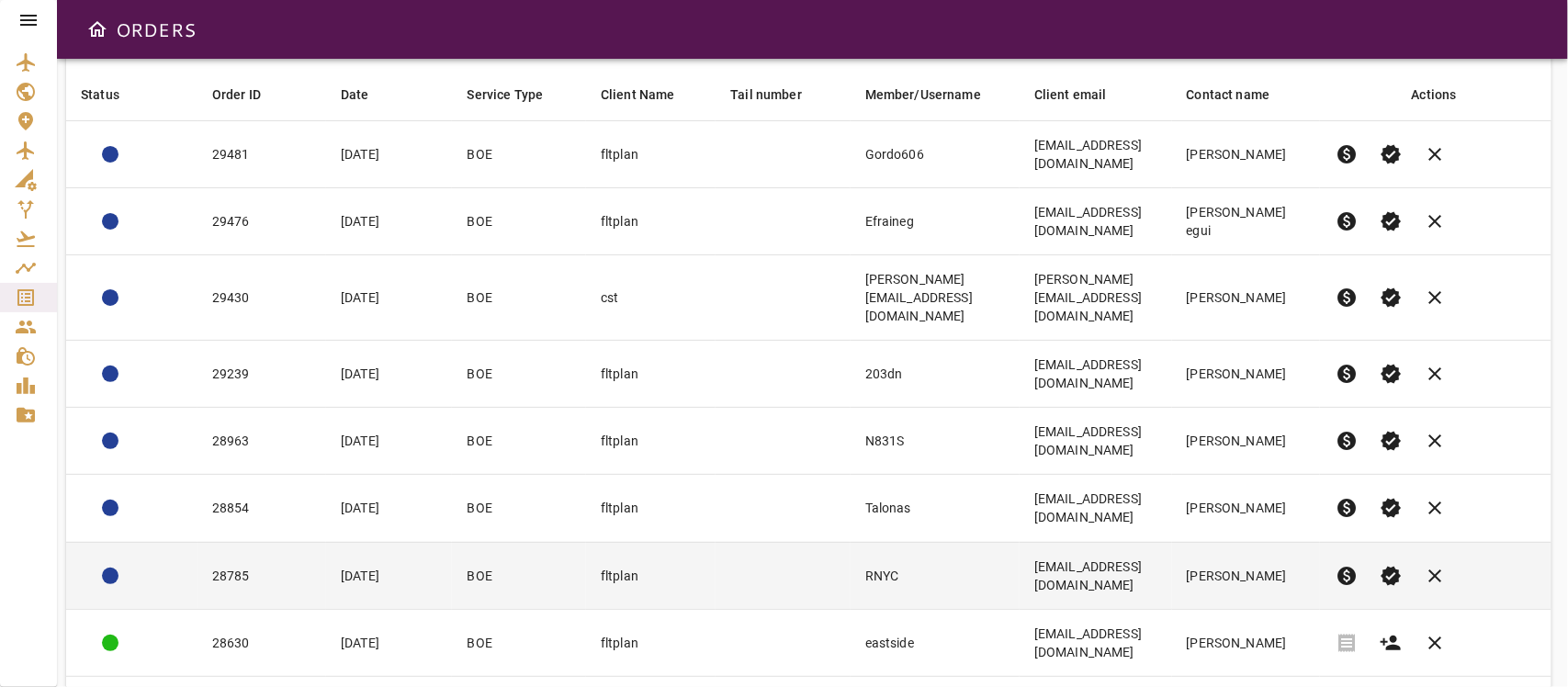
scroll to position [10, 0]
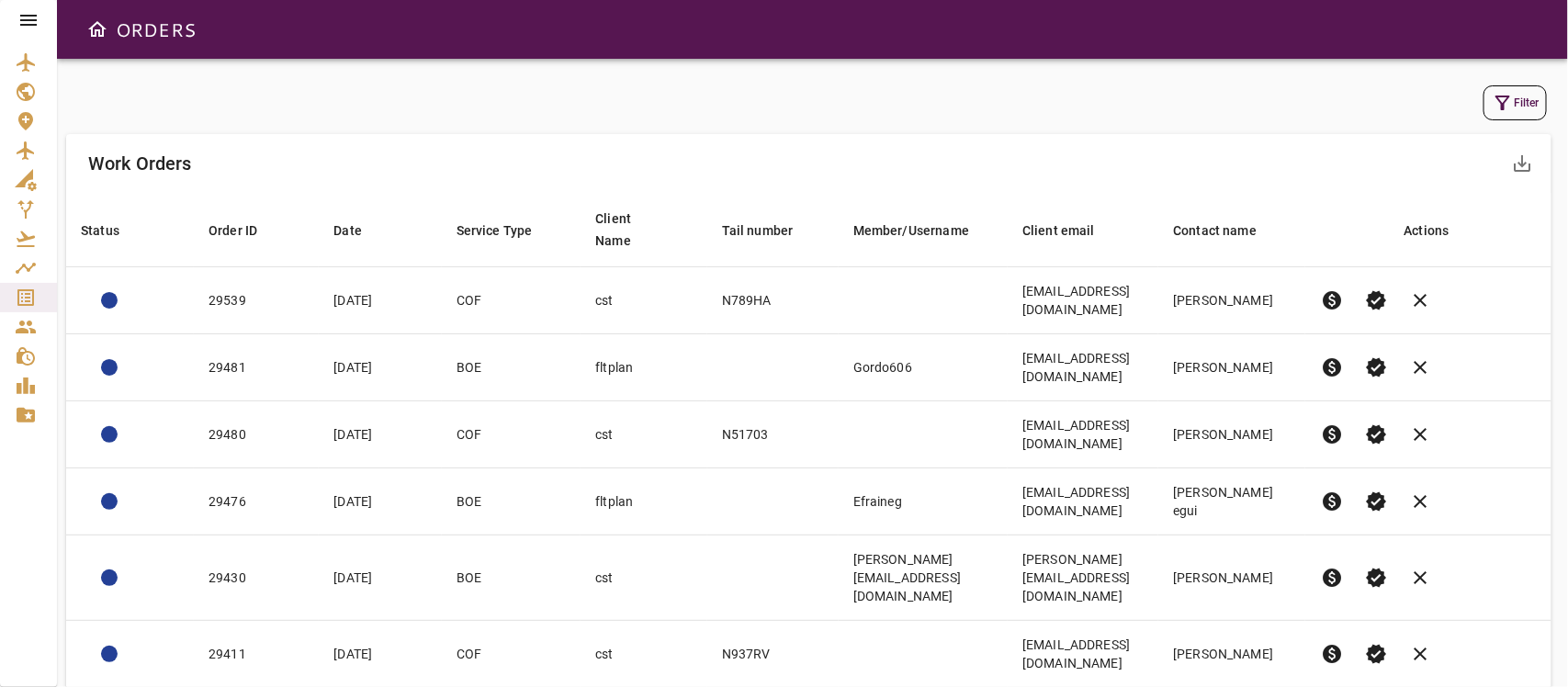
click at [19, 16] on icon at bounding box center [29, 20] width 22 height 22
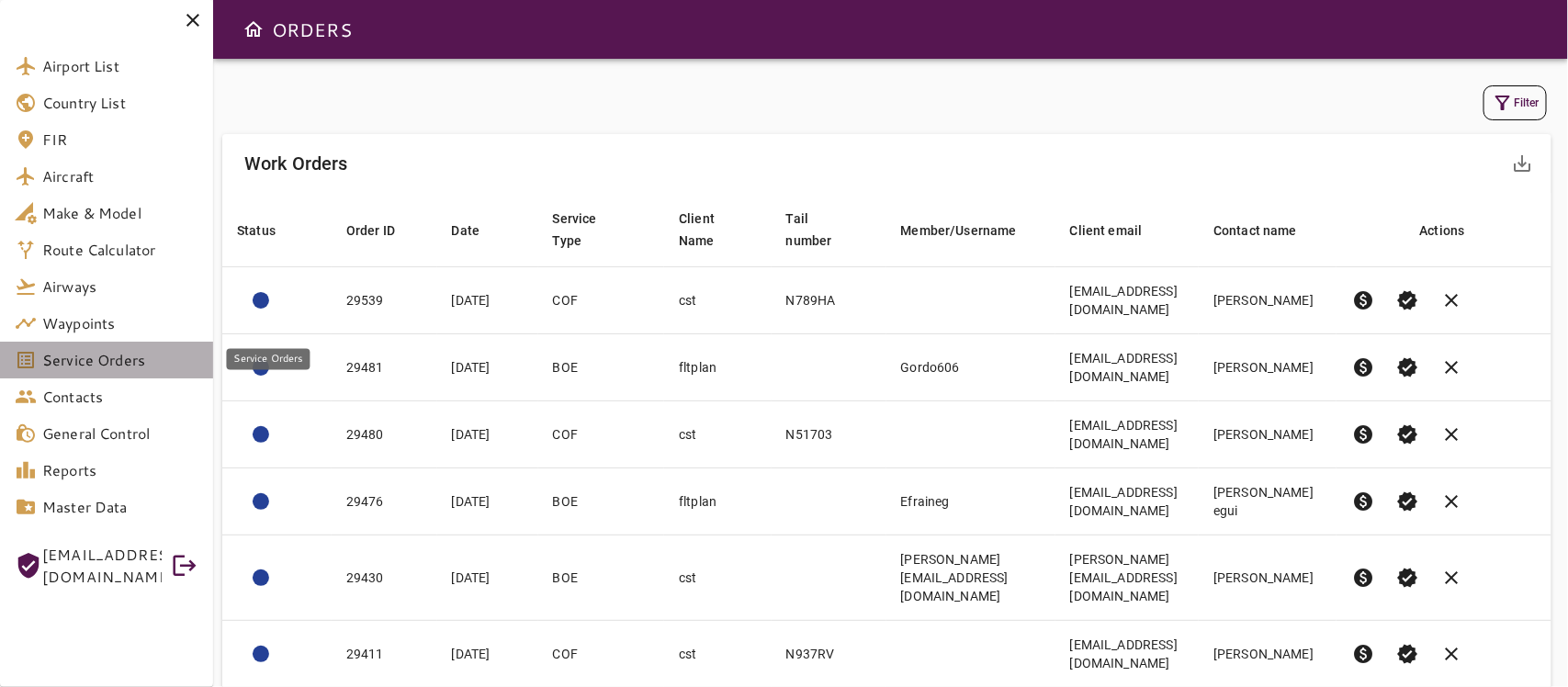
click at [107, 359] on span "Service Orders" at bounding box center [120, 360] width 156 height 22
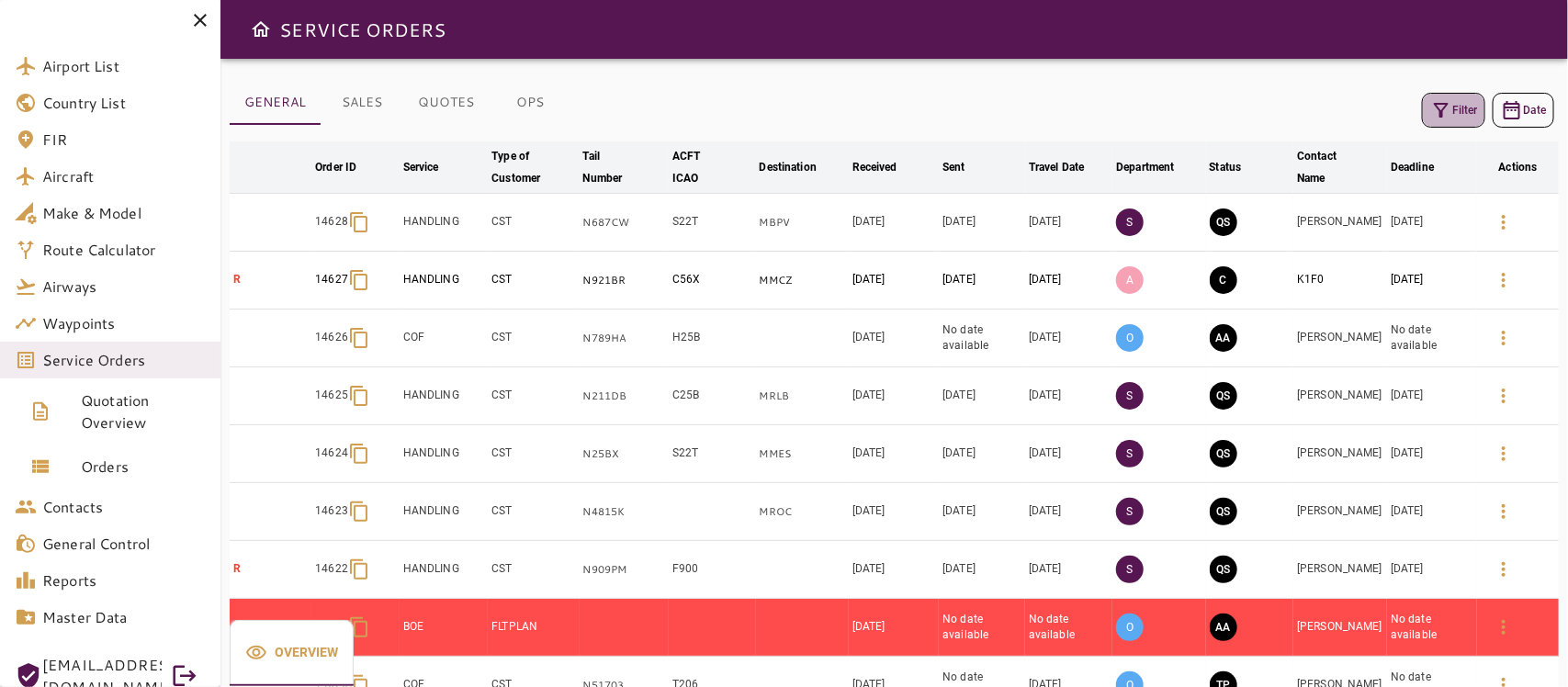
click at [1456, 103] on button "Filter" at bounding box center [1453, 111] width 64 height 35
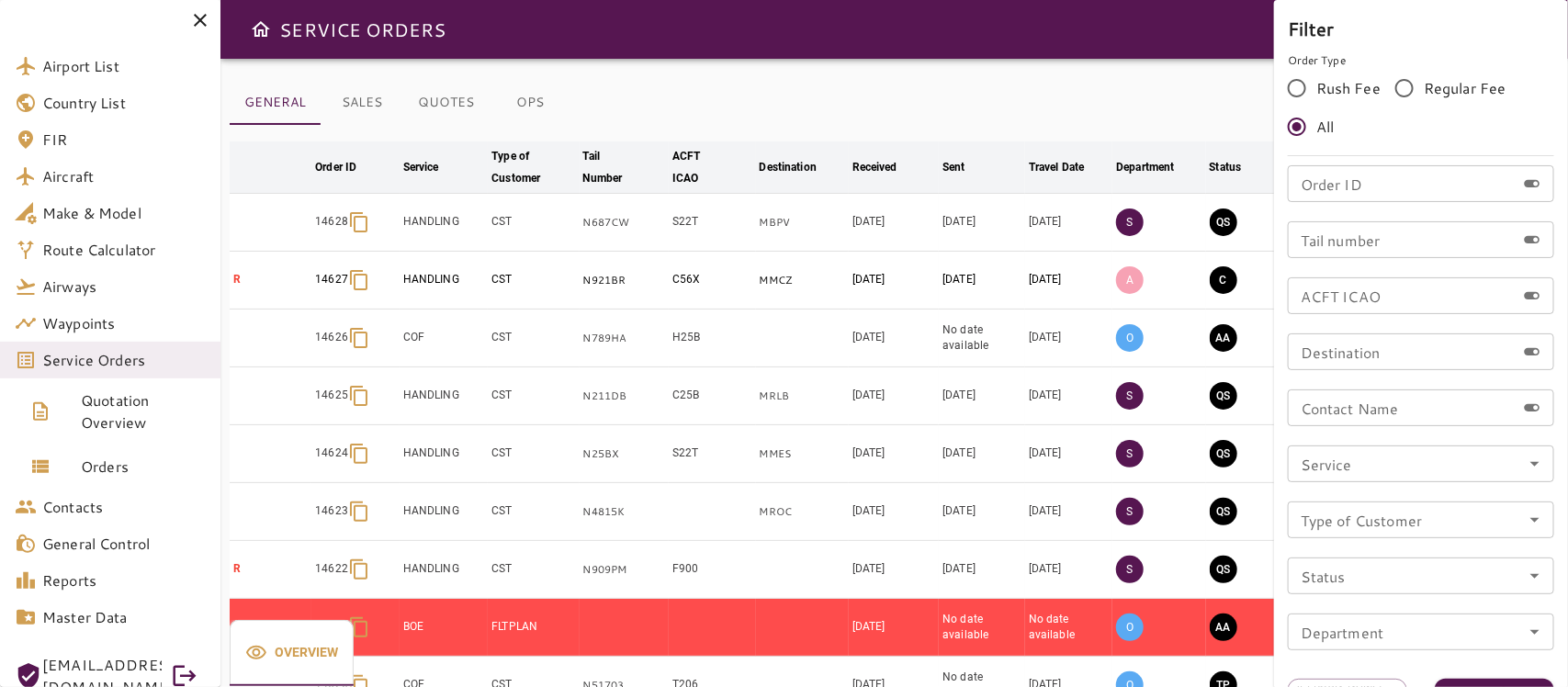
click at [1537, 521] on icon "Open" at bounding box center [1535, 519] width 22 height 22
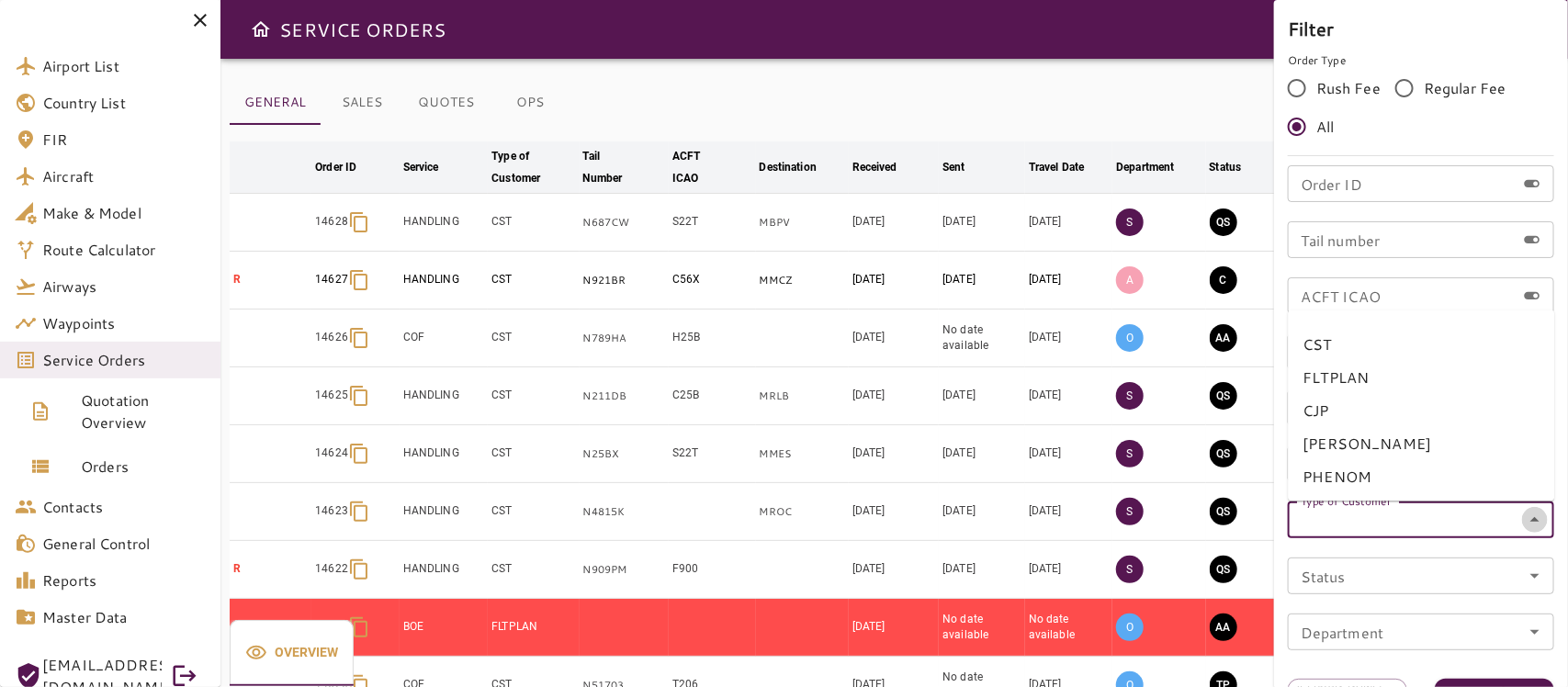
click at [1537, 521] on icon "Close" at bounding box center [1535, 519] width 22 height 22
click at [1512, 463] on input "Service" at bounding box center [1421, 463] width 255 height 26
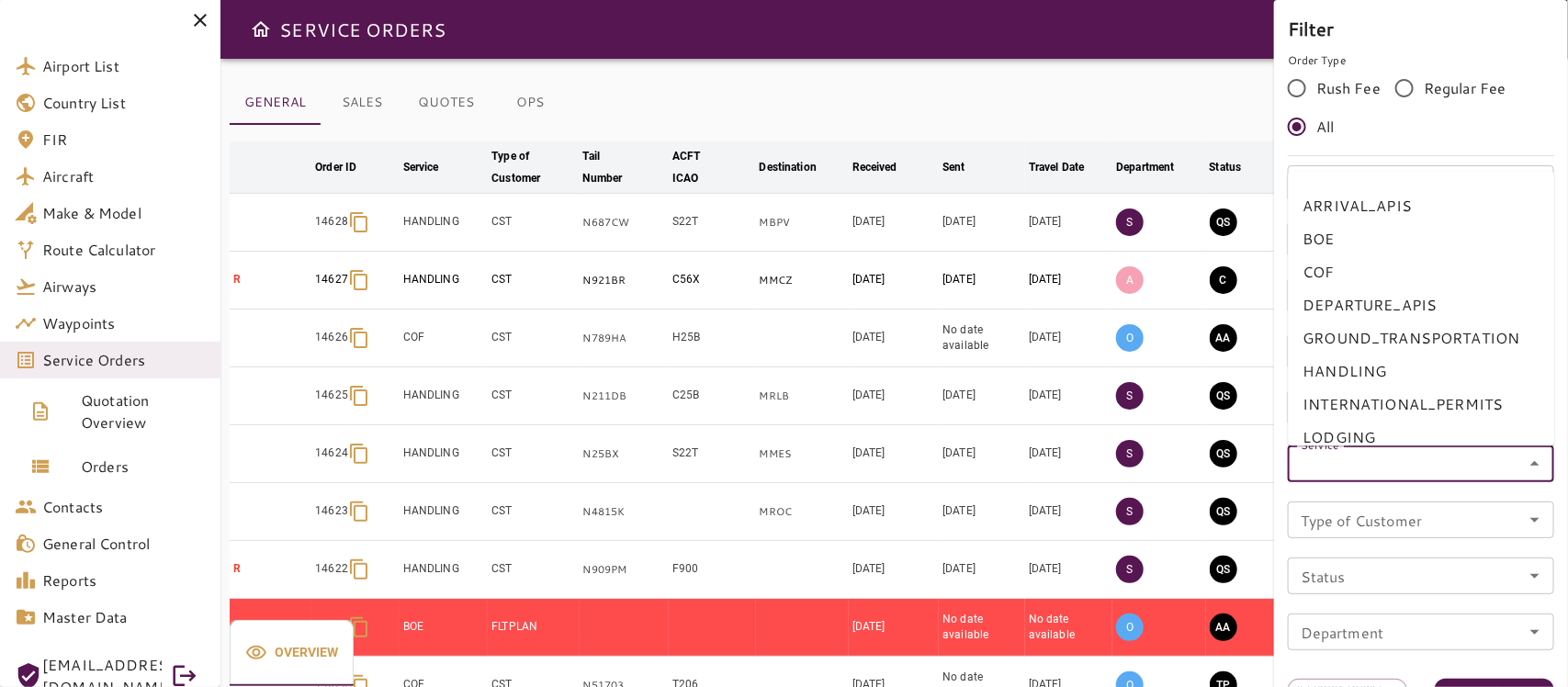
drag, startPoint x: 1526, startPoint y: 465, endPoint x: 1526, endPoint y: 494, distance: 29.0
click at [1526, 494] on div "Order ID Order ID Tail number Tail number ACFT ICAO ACFT ICAO Destination Desti…" at bounding box center [1421, 414] width 266 height 499
click at [1529, 468] on icon "Close" at bounding box center [1535, 463] width 22 height 22
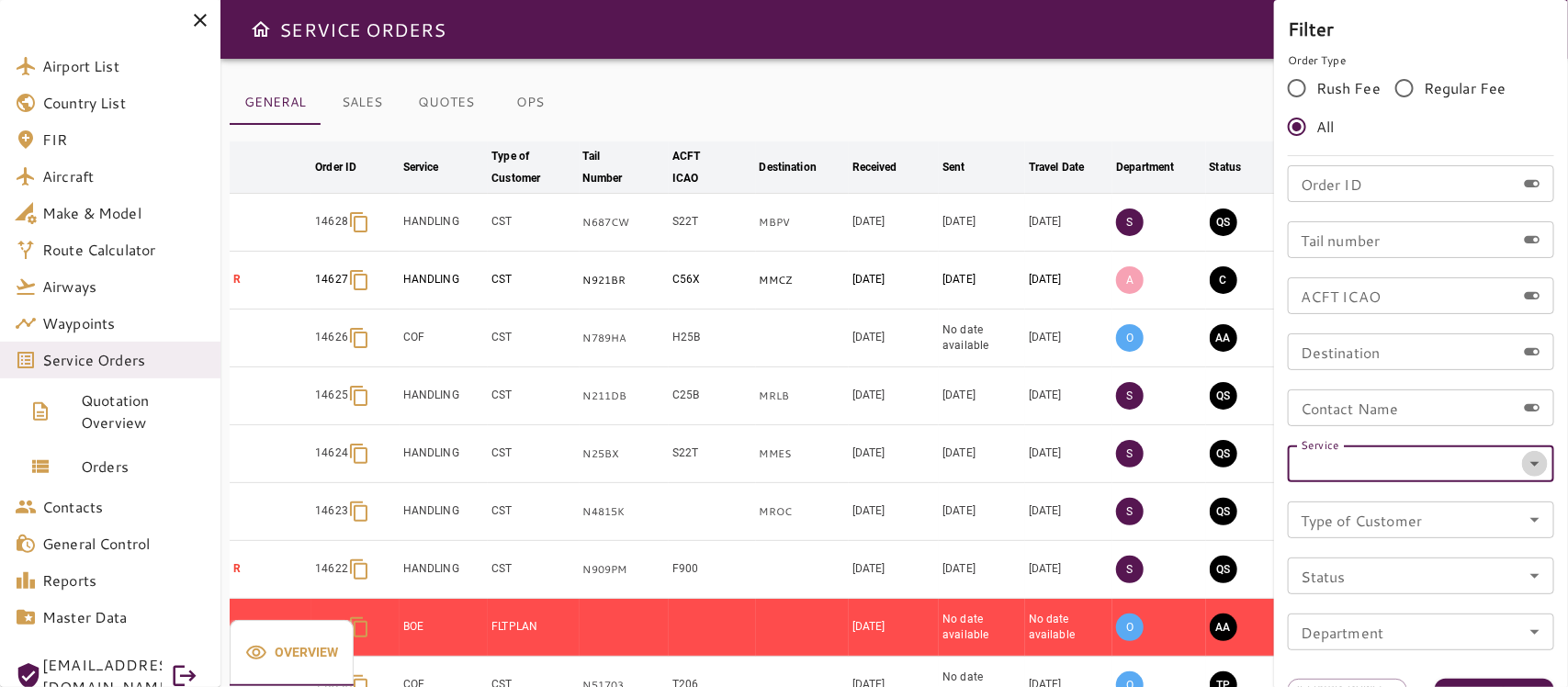
click at [1527, 468] on icon "Open" at bounding box center [1535, 463] width 22 height 22
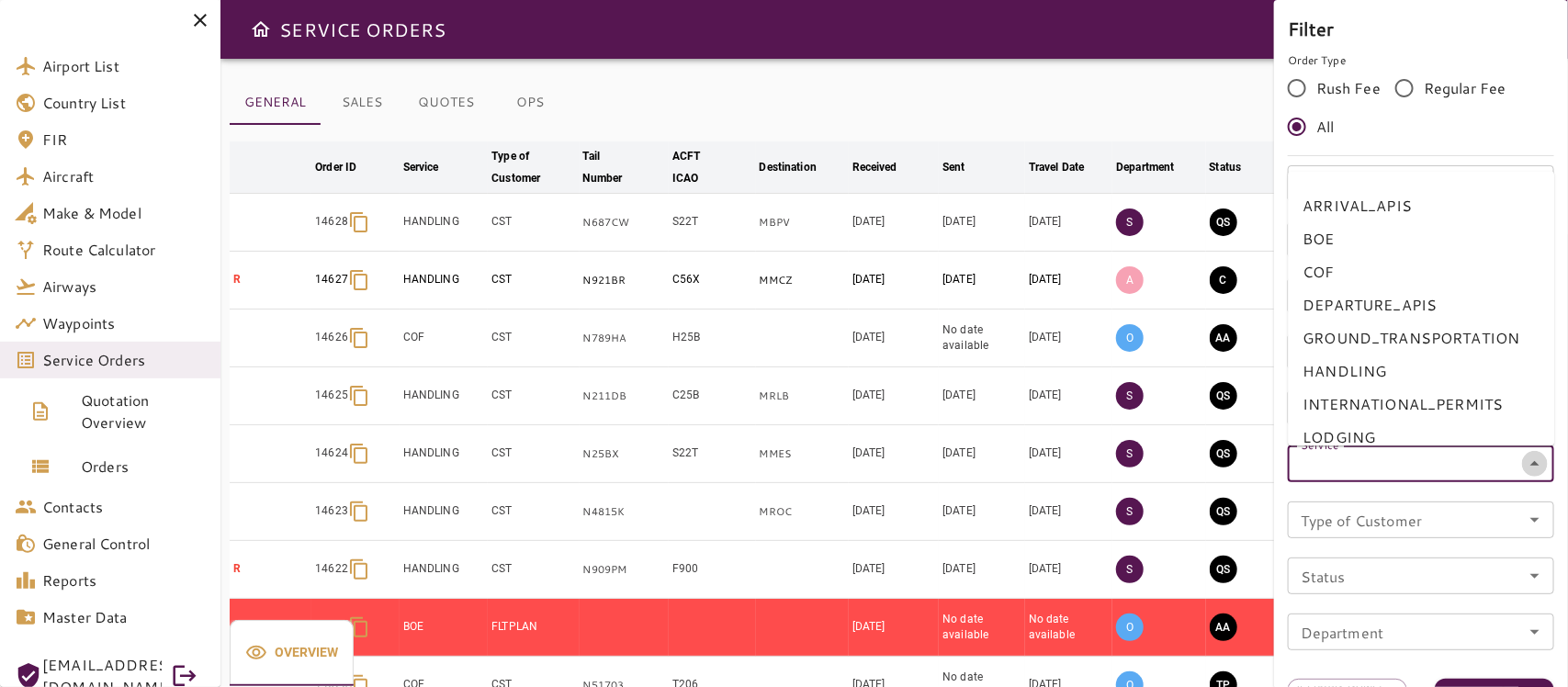
click at [1534, 460] on icon "Close" at bounding box center [1535, 463] width 22 height 22
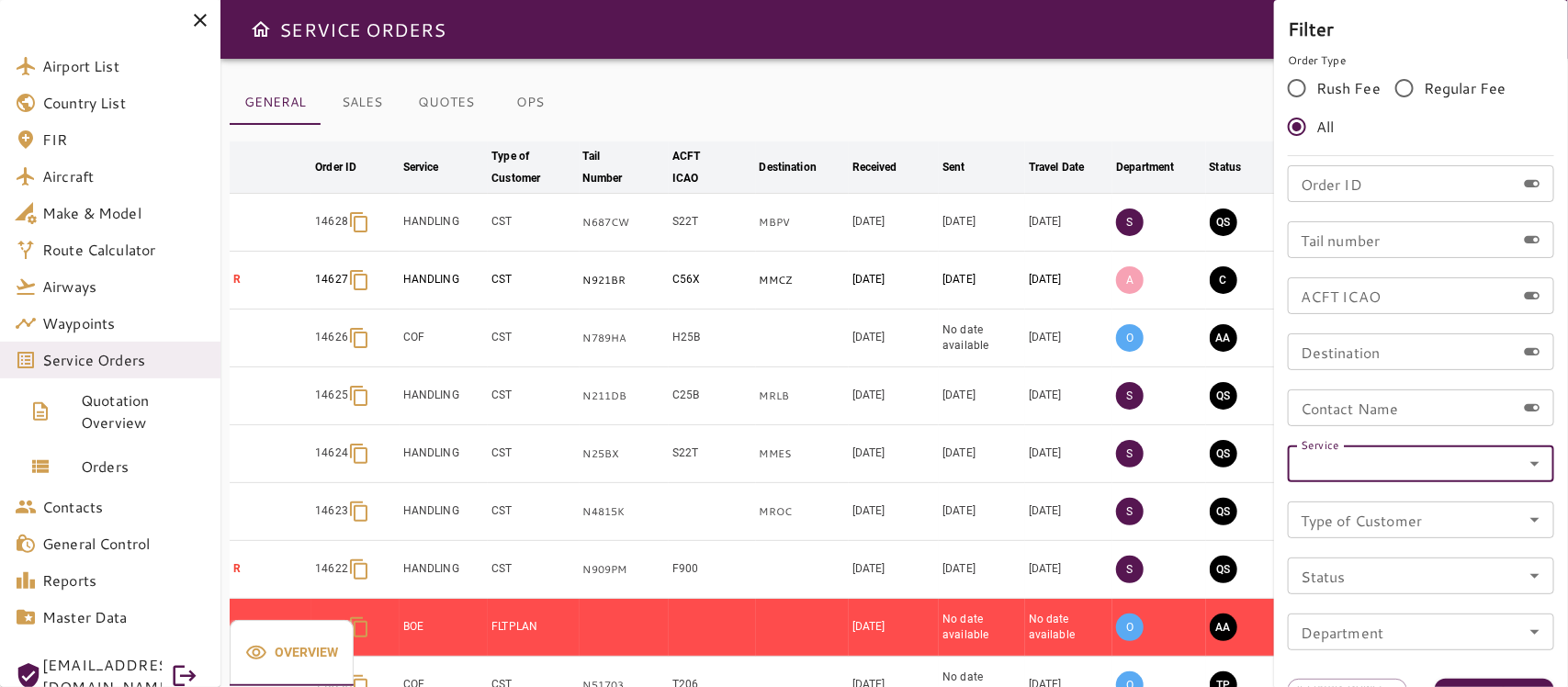
click at [1529, 463] on icon "Open" at bounding box center [1535, 463] width 22 height 22
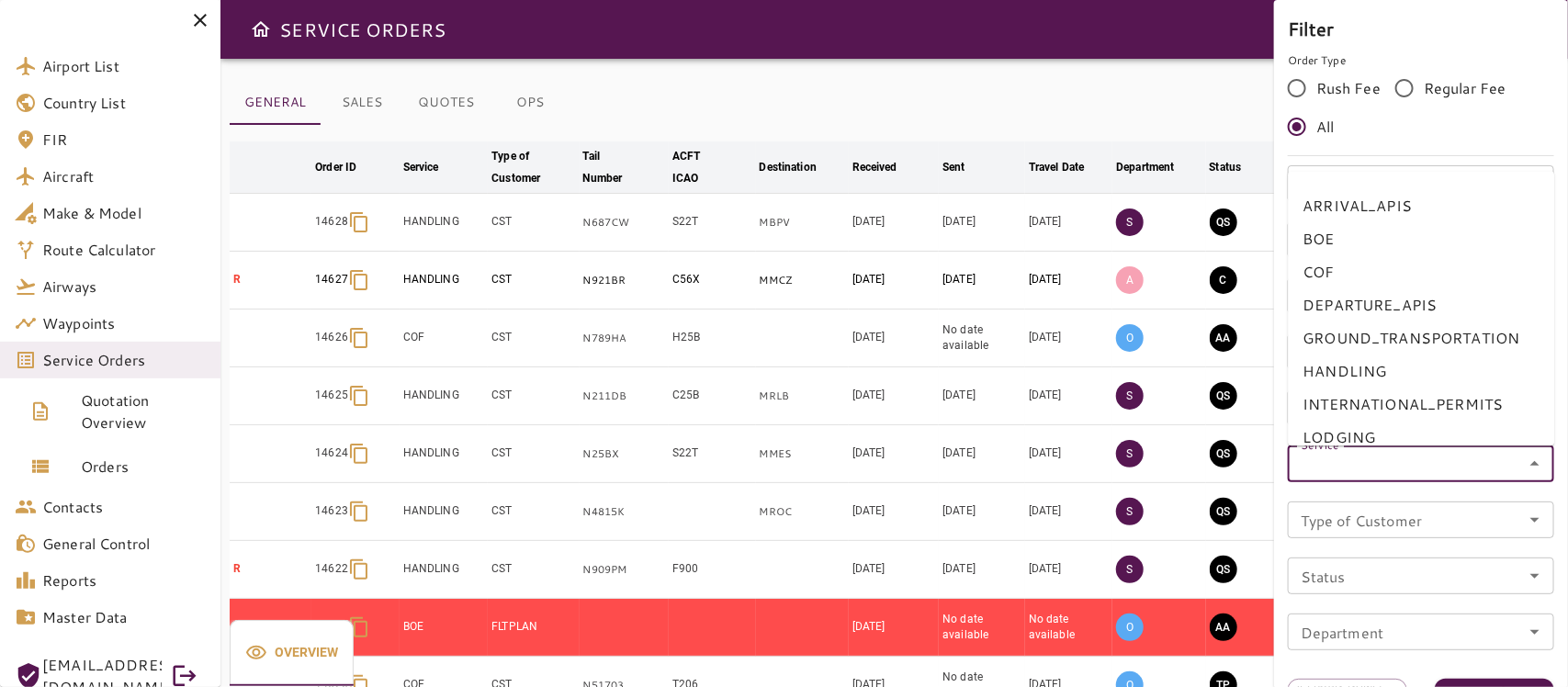
click at [1341, 237] on li "BOE" at bounding box center [1422, 239] width 266 height 33
type input "***"
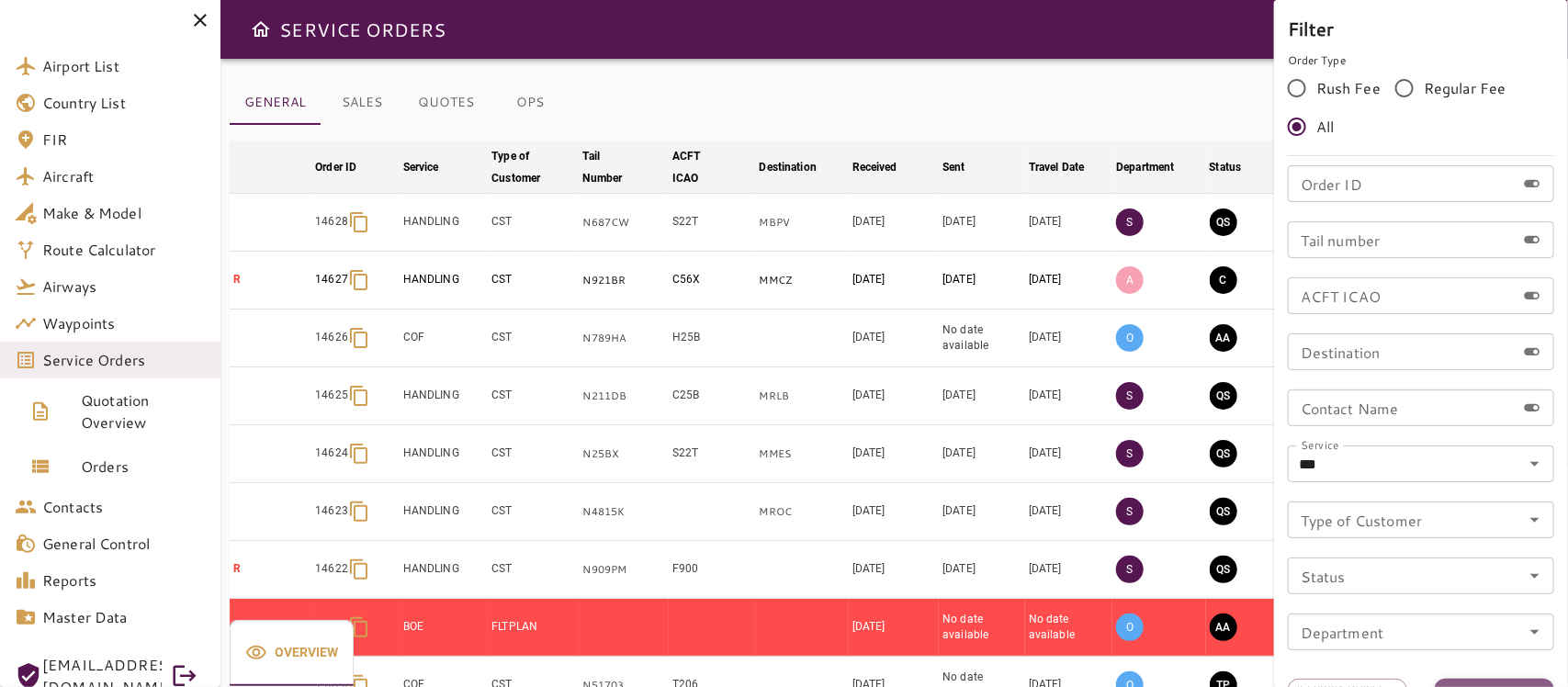
click at [1500, 682] on button "Apply" at bounding box center [1494, 695] width 120 height 34
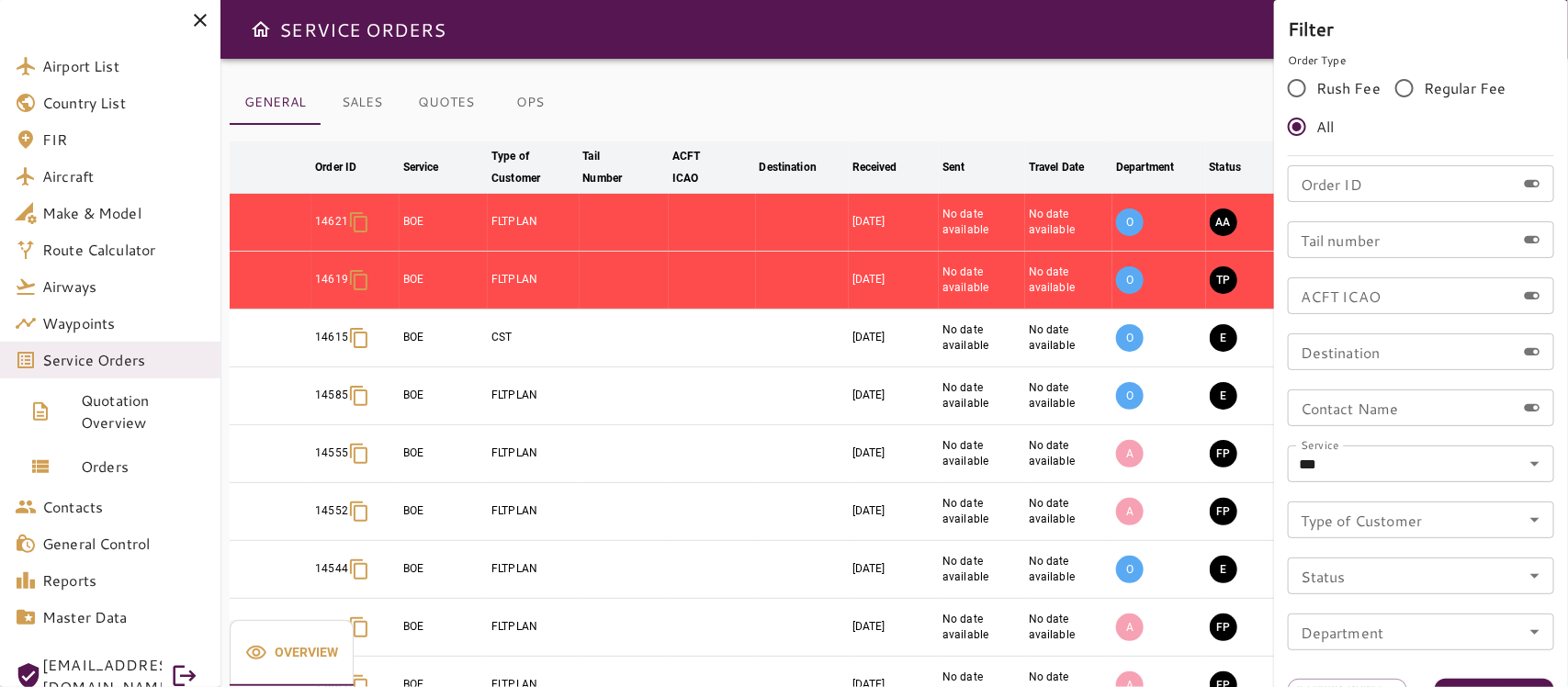
click at [1144, 95] on div at bounding box center [784, 344] width 1568 height 687
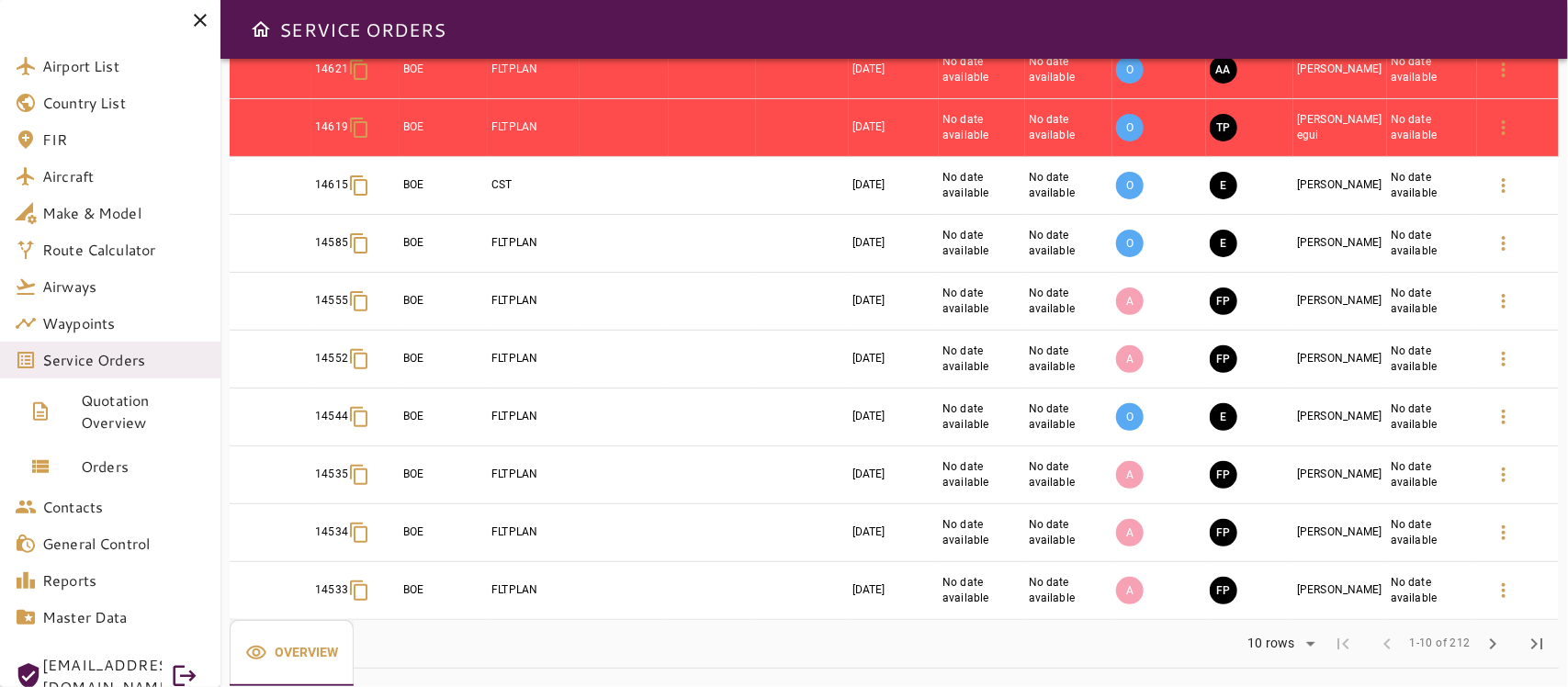
scroll to position [157, 0]
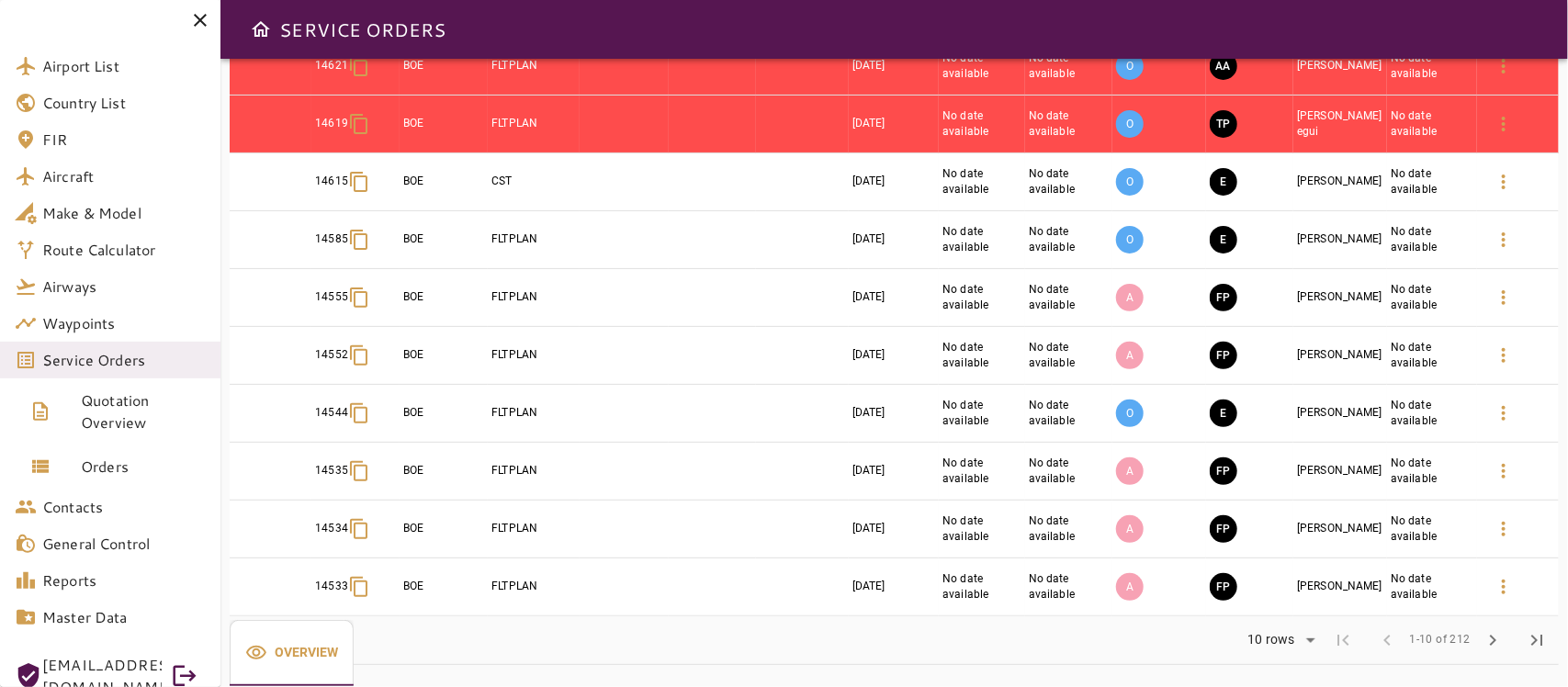
click at [1289, 631] on body "Airport List Country List FIR Aircraft Make & Model Route Calculator Airways Wa…" at bounding box center [784, 344] width 1568 height 687
click at [1268, 650] on li "40" at bounding box center [1281, 648] width 85 height 33
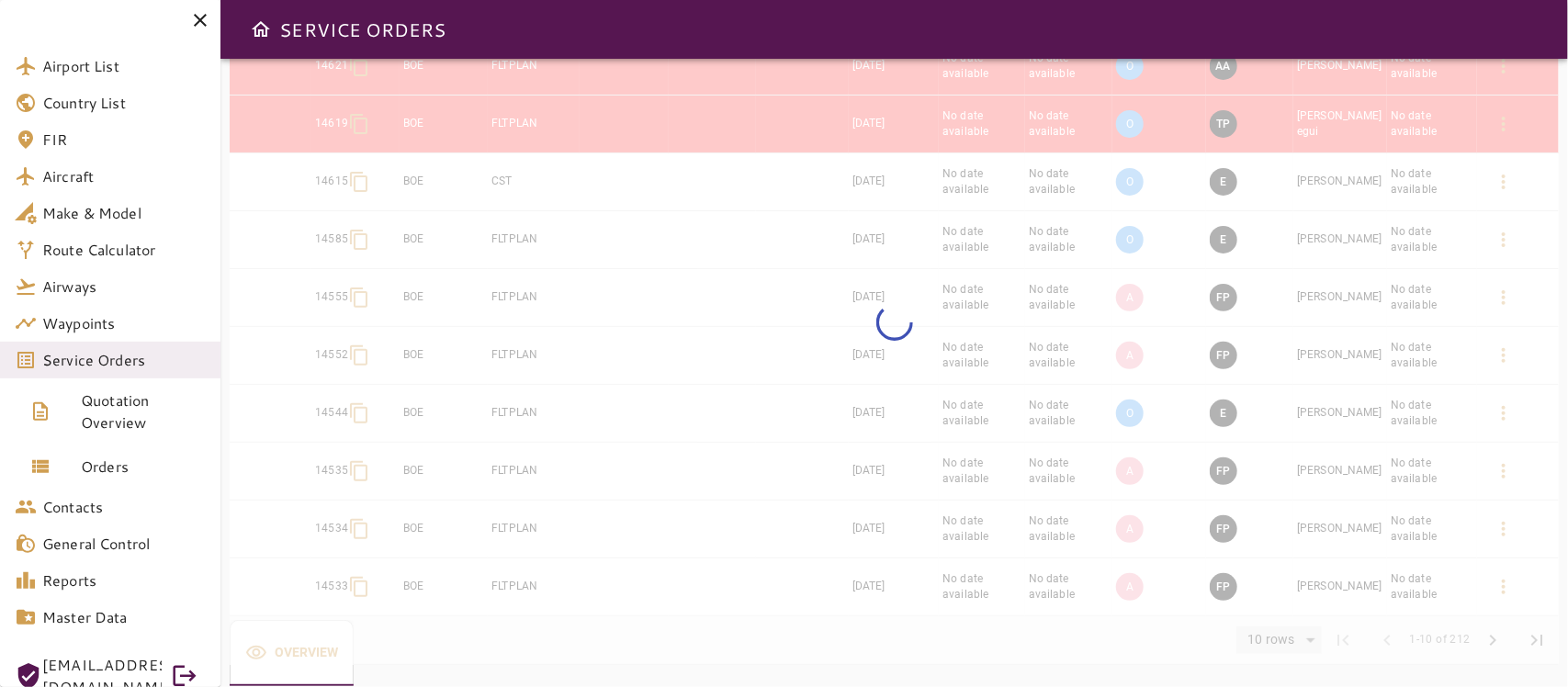
type input "**"
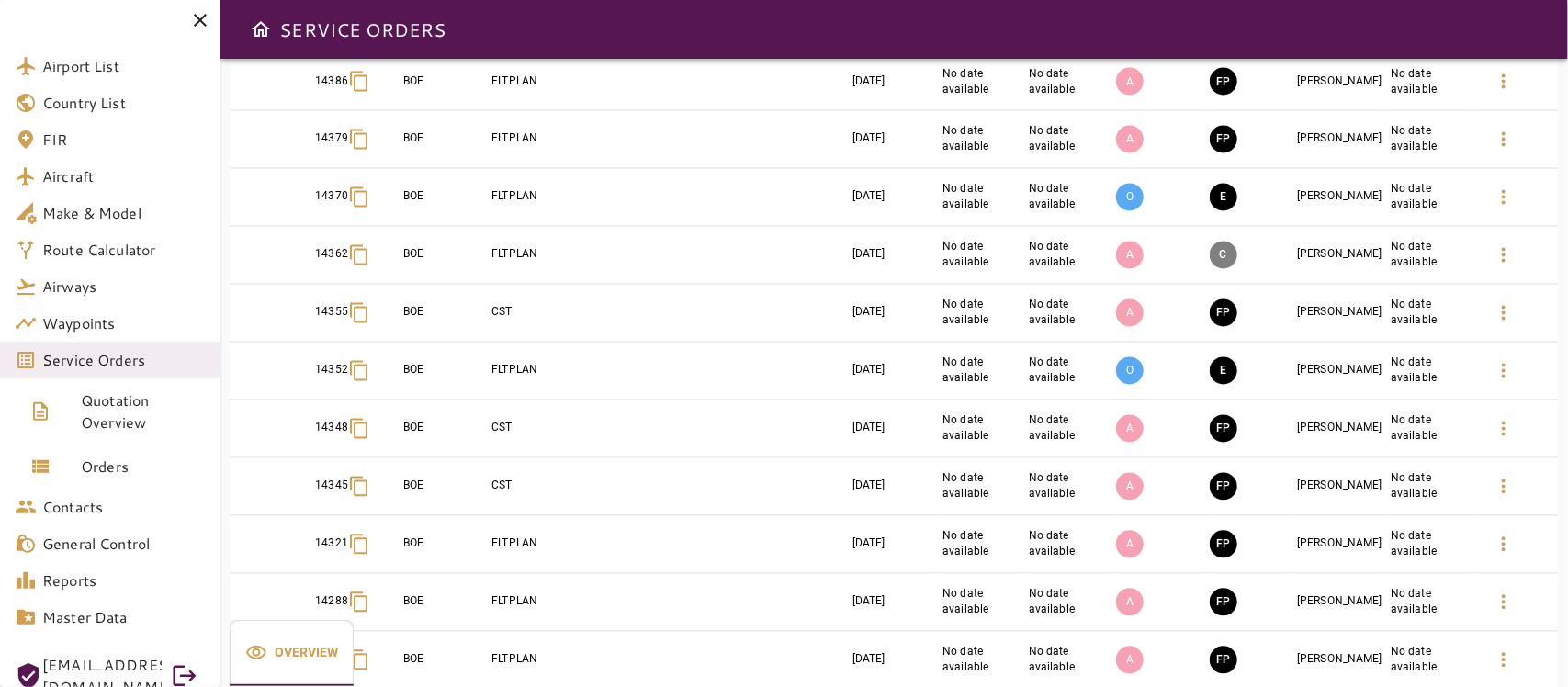
scroll to position [1535, 0]
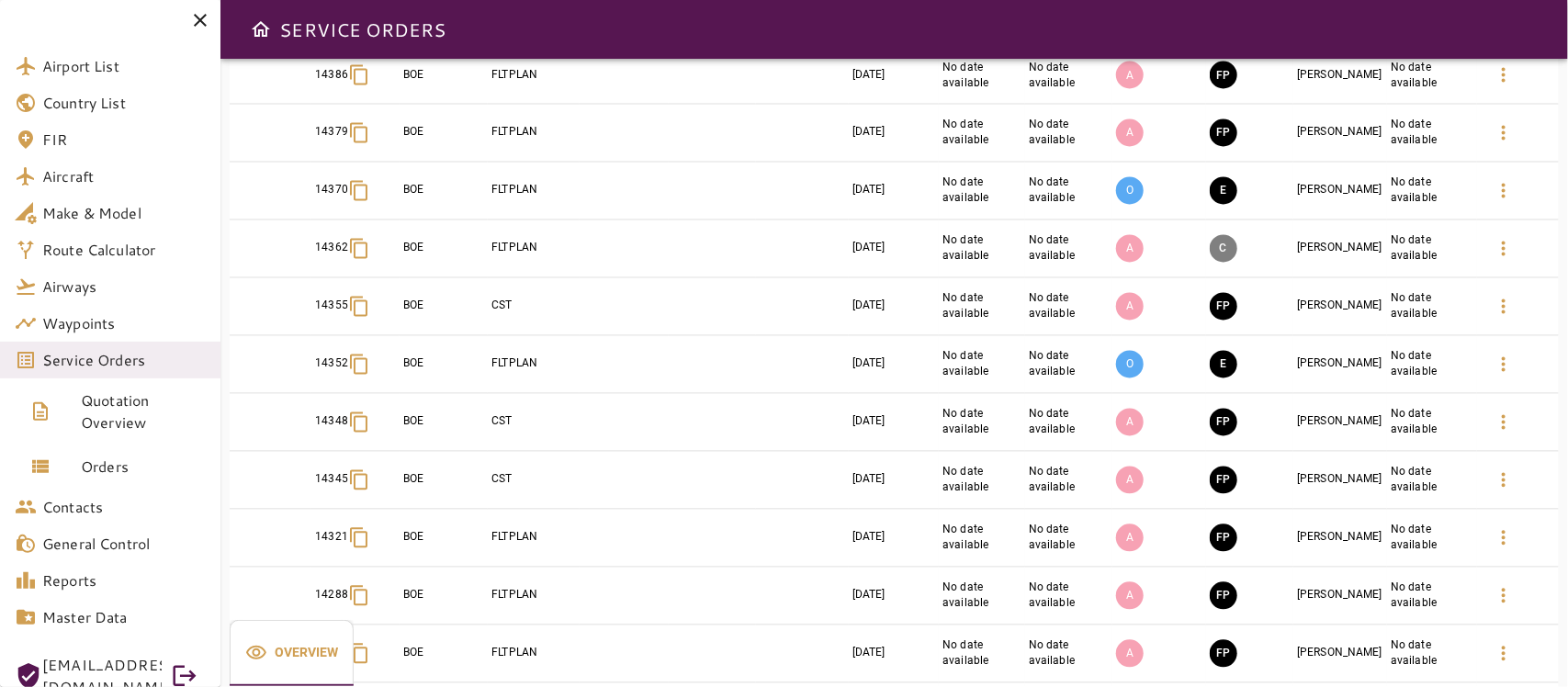
click at [205, 17] on icon at bounding box center [200, 20] width 13 height 13
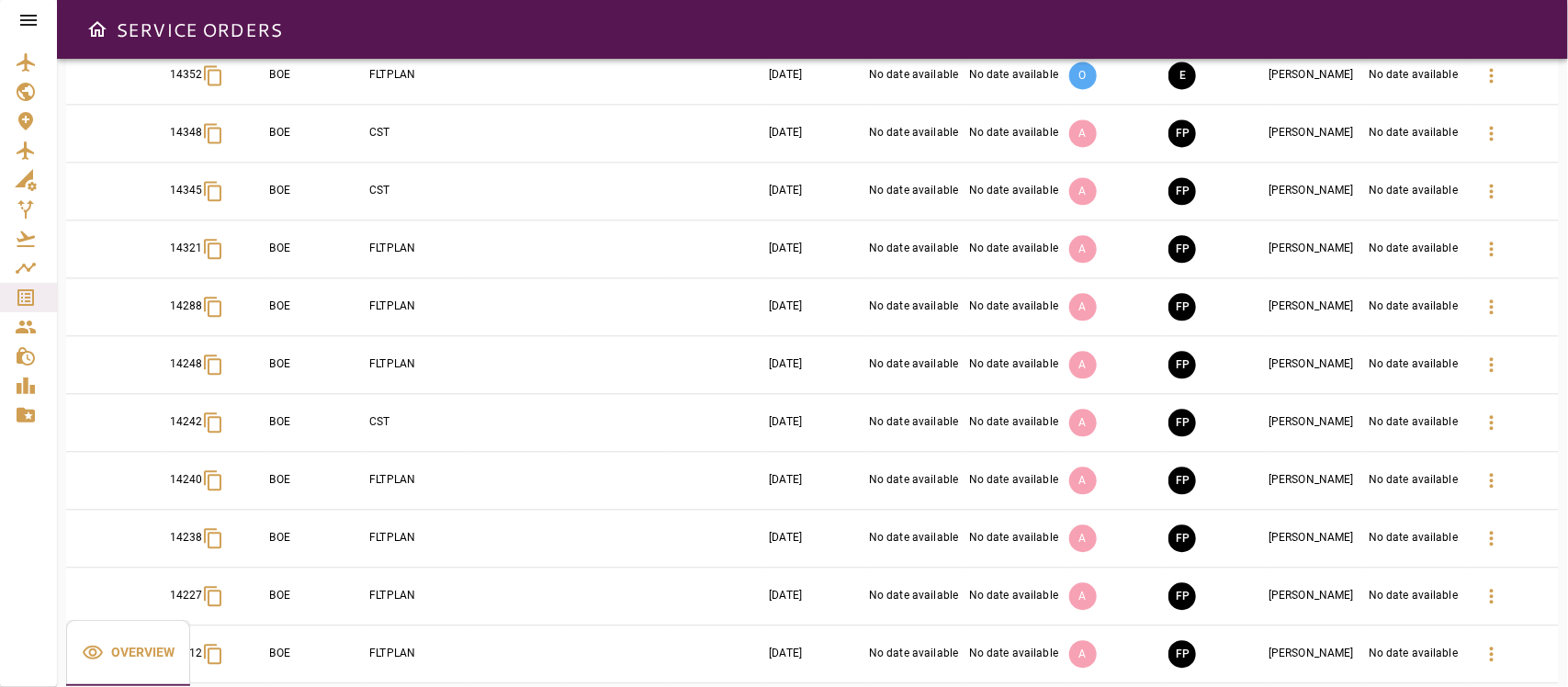
scroll to position [1668, 0]
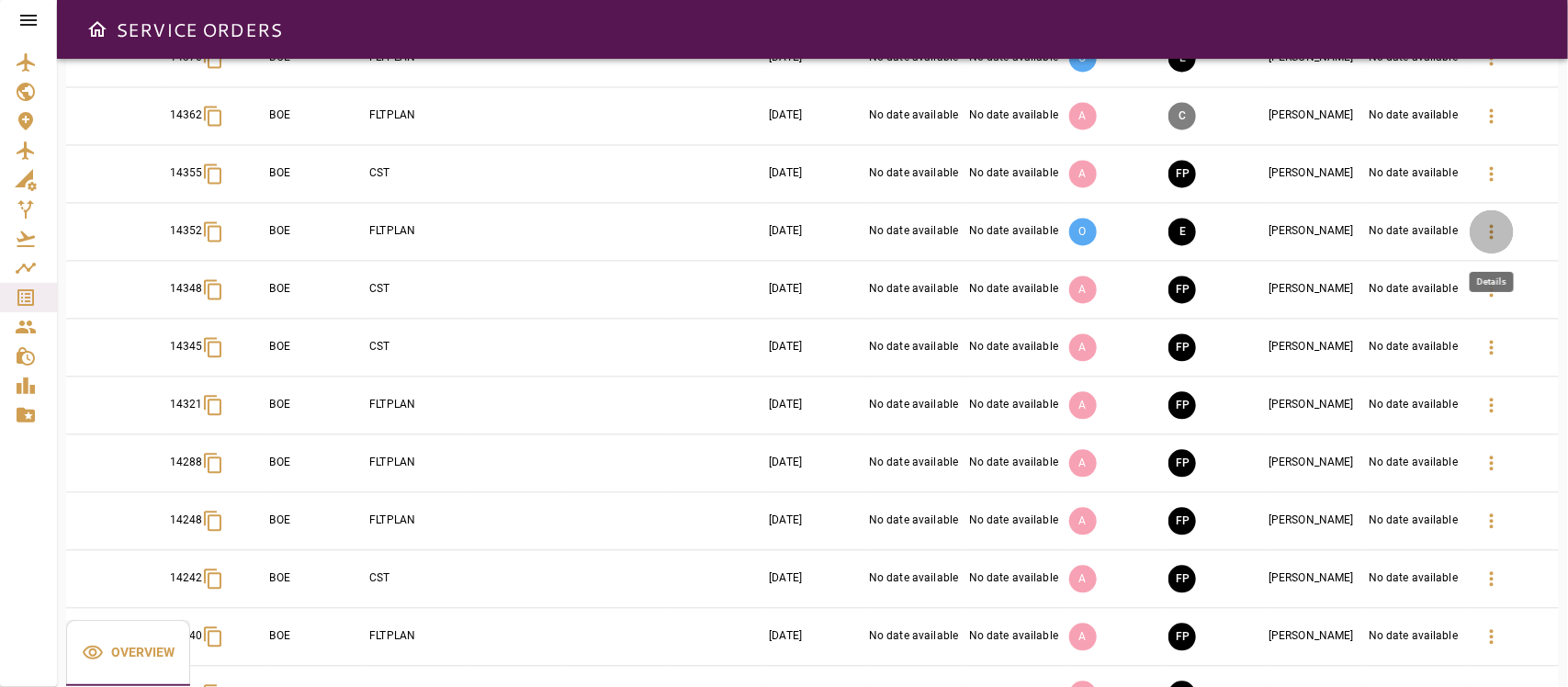
click at [1497, 252] on button "button" at bounding box center [1492, 231] width 44 height 44
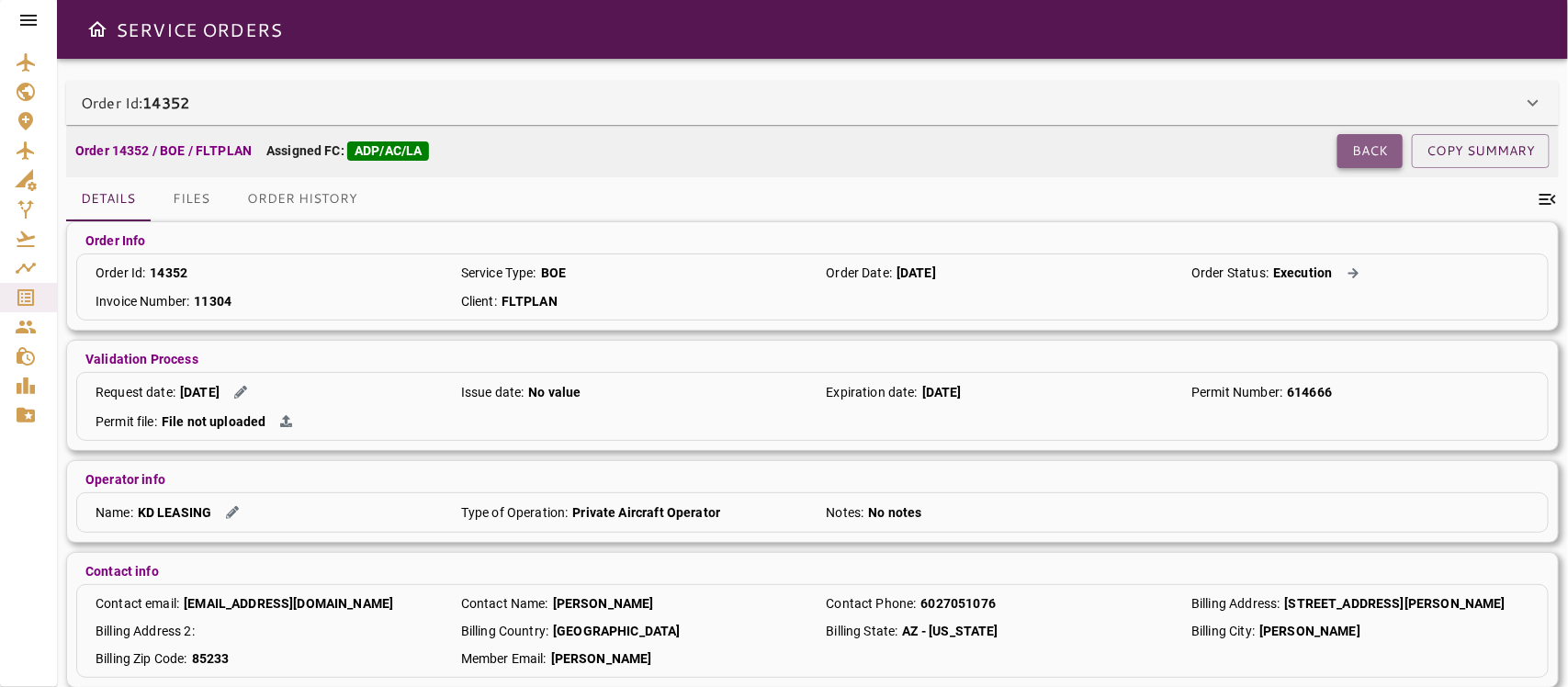
click at [1365, 151] on button "Back" at bounding box center [1370, 151] width 65 height 34
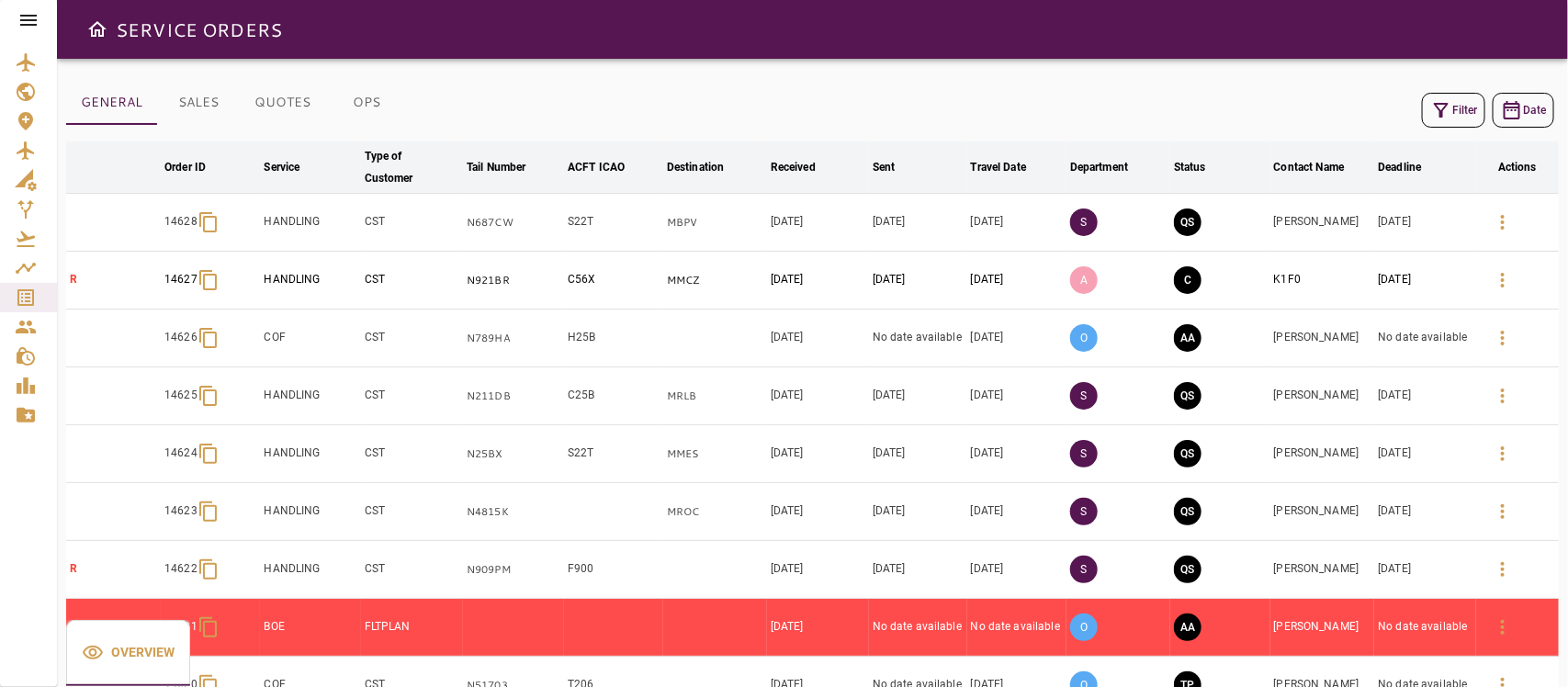
click at [1457, 111] on button "Filter" at bounding box center [1453, 111] width 64 height 35
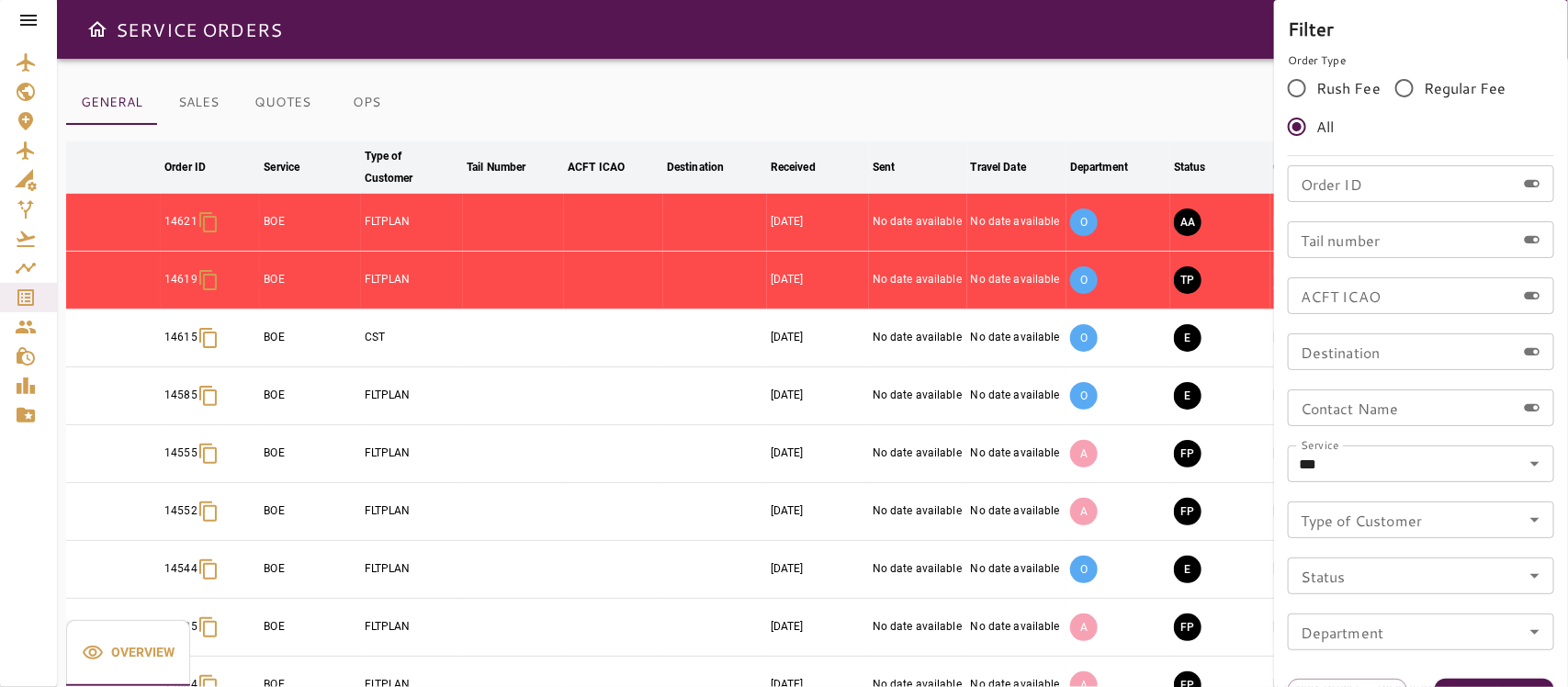
click at [1126, 121] on div at bounding box center [784, 344] width 1568 height 687
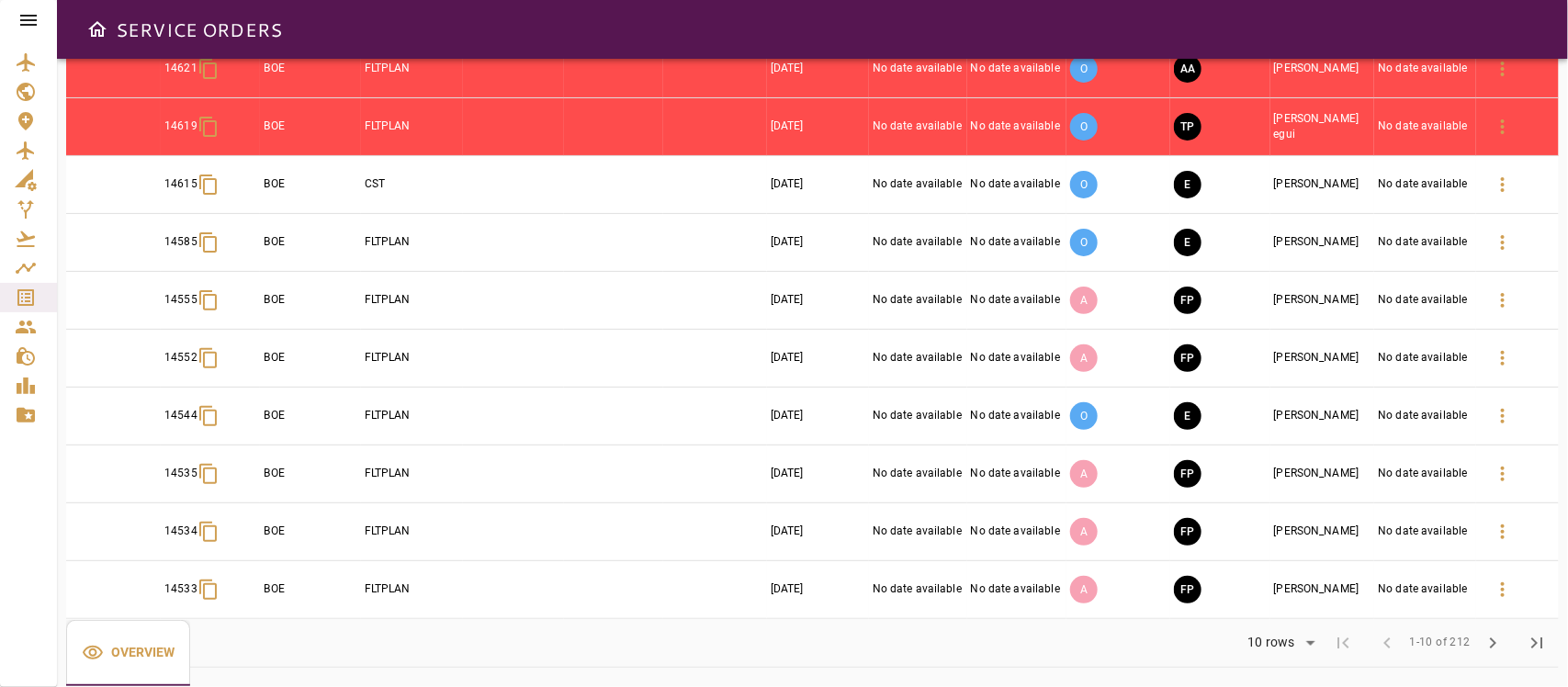
scroll to position [157, 0]
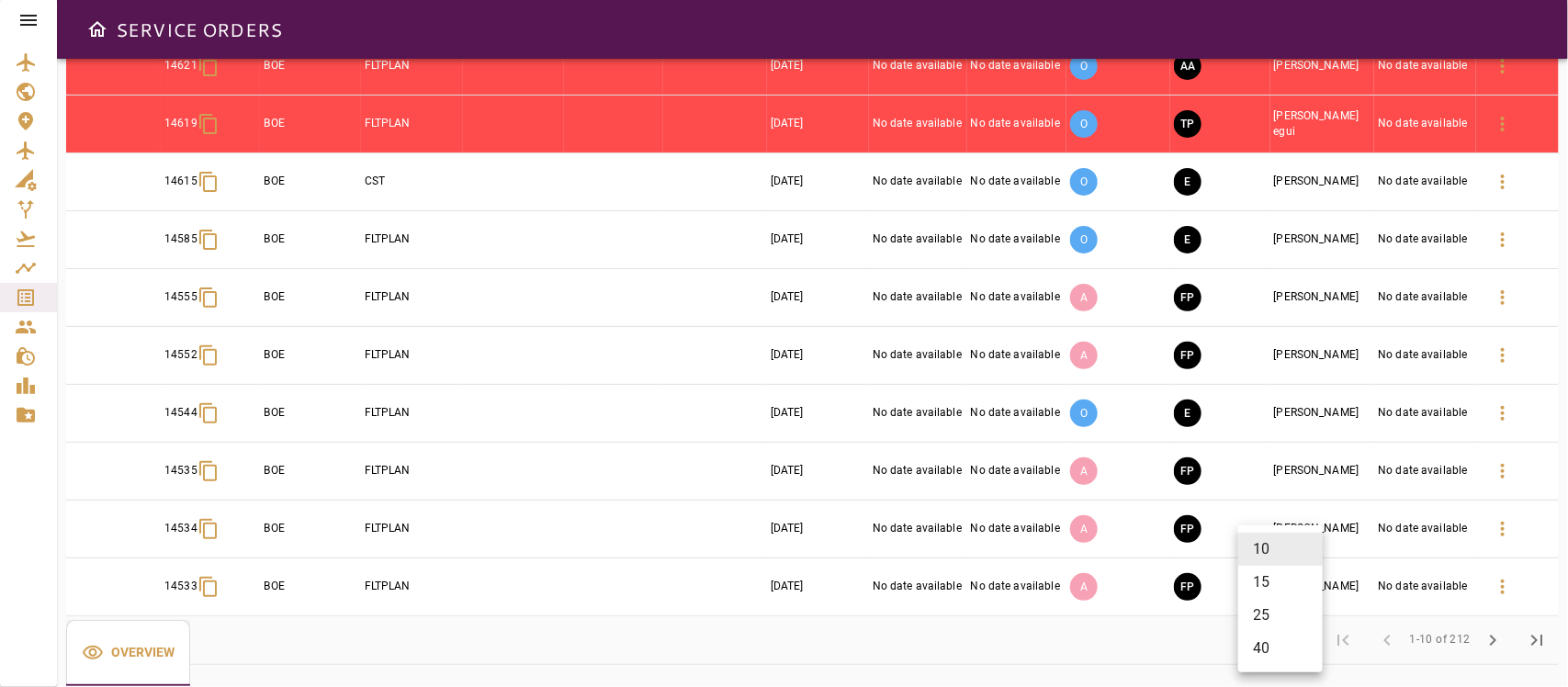
click at [1297, 636] on body "SERVICE ORDERS GENERAL SALES QUOTES OPS Filter Date arrow_downward Order ID arr…" at bounding box center [784, 344] width 1568 height 687
click at [1270, 645] on li "40" at bounding box center [1281, 648] width 85 height 33
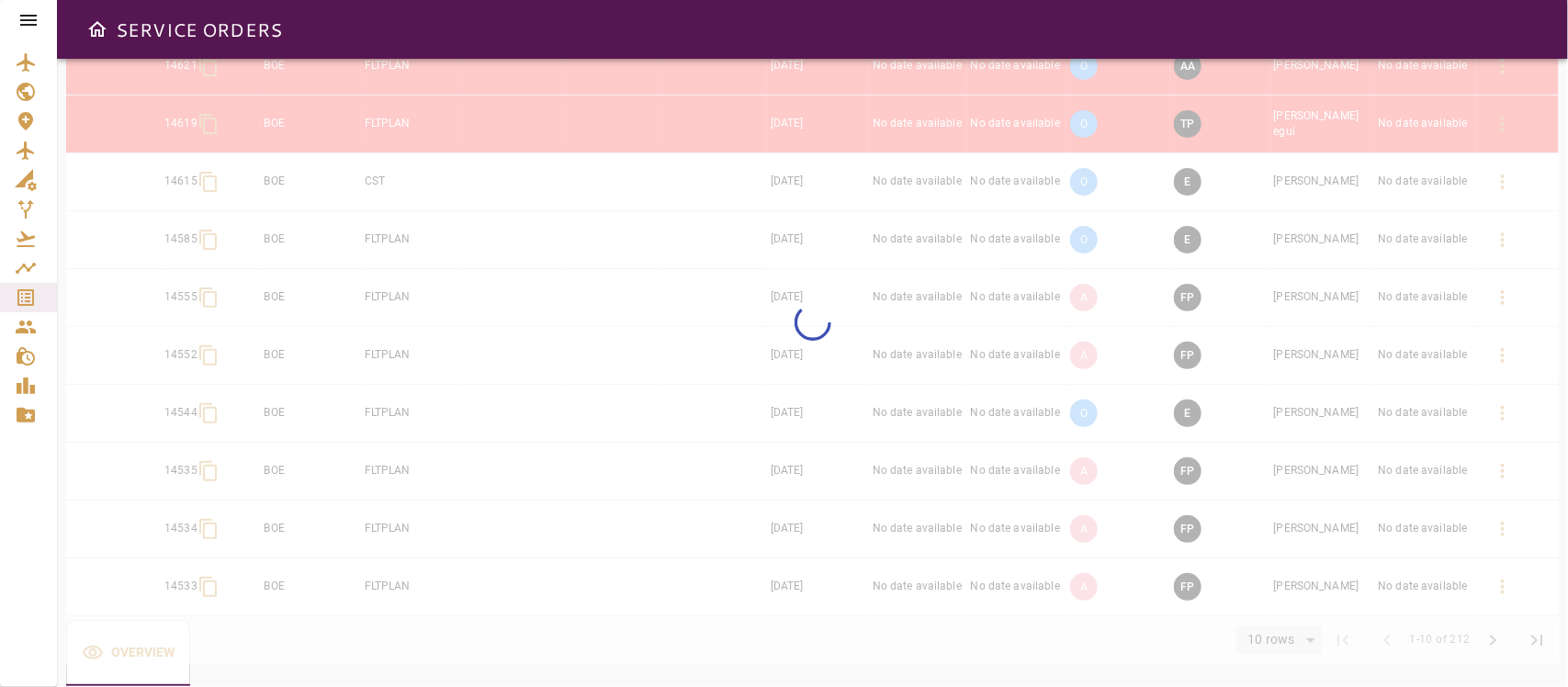
type input "**"
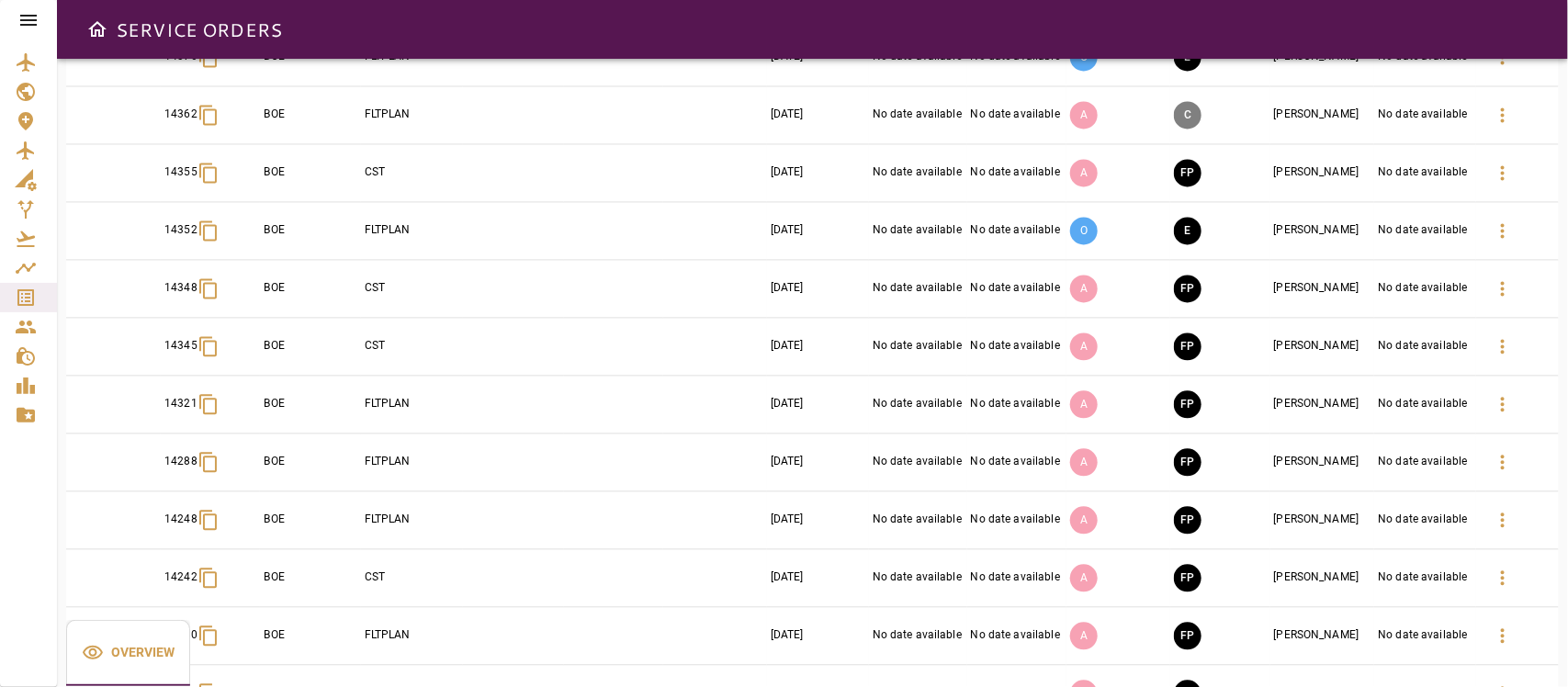
scroll to position [1554, 0]
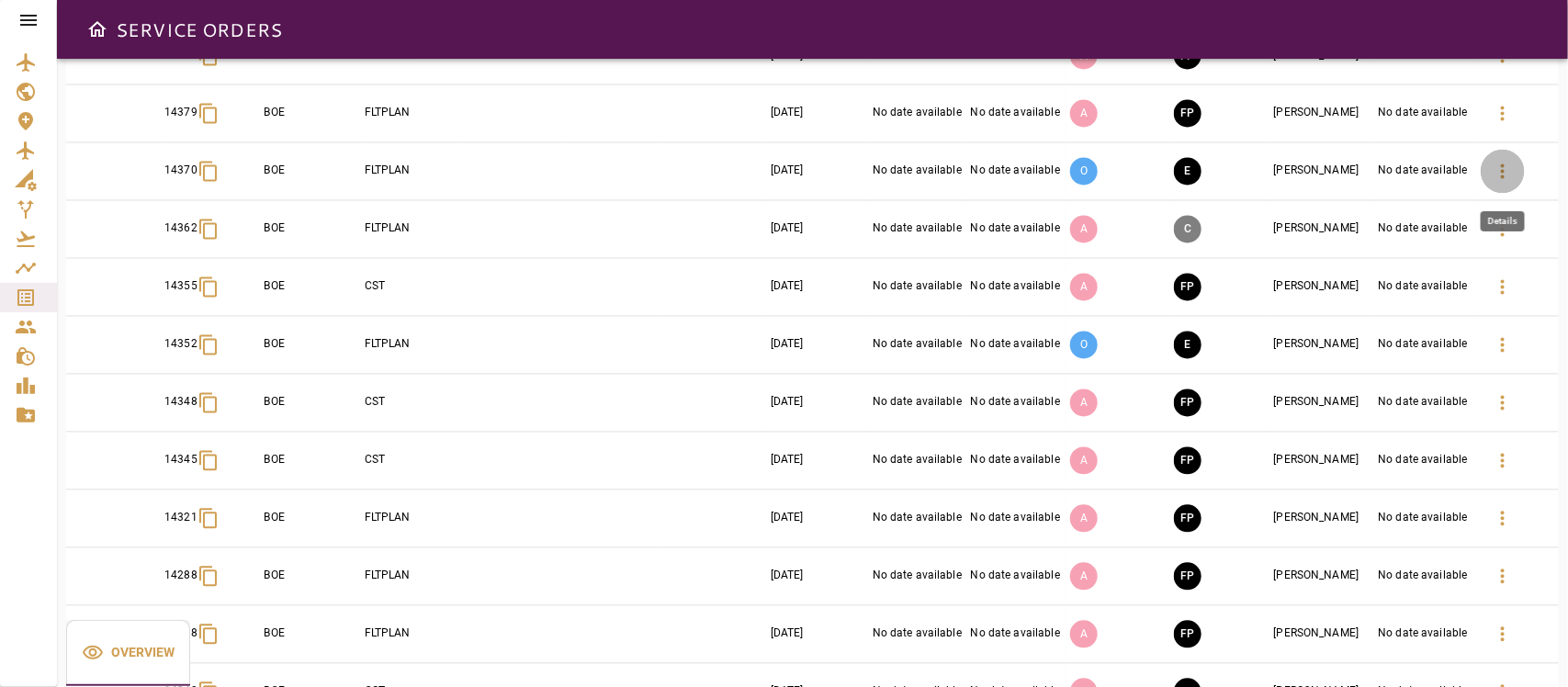
click at [1511, 180] on icon "button" at bounding box center [1503, 171] width 22 height 22
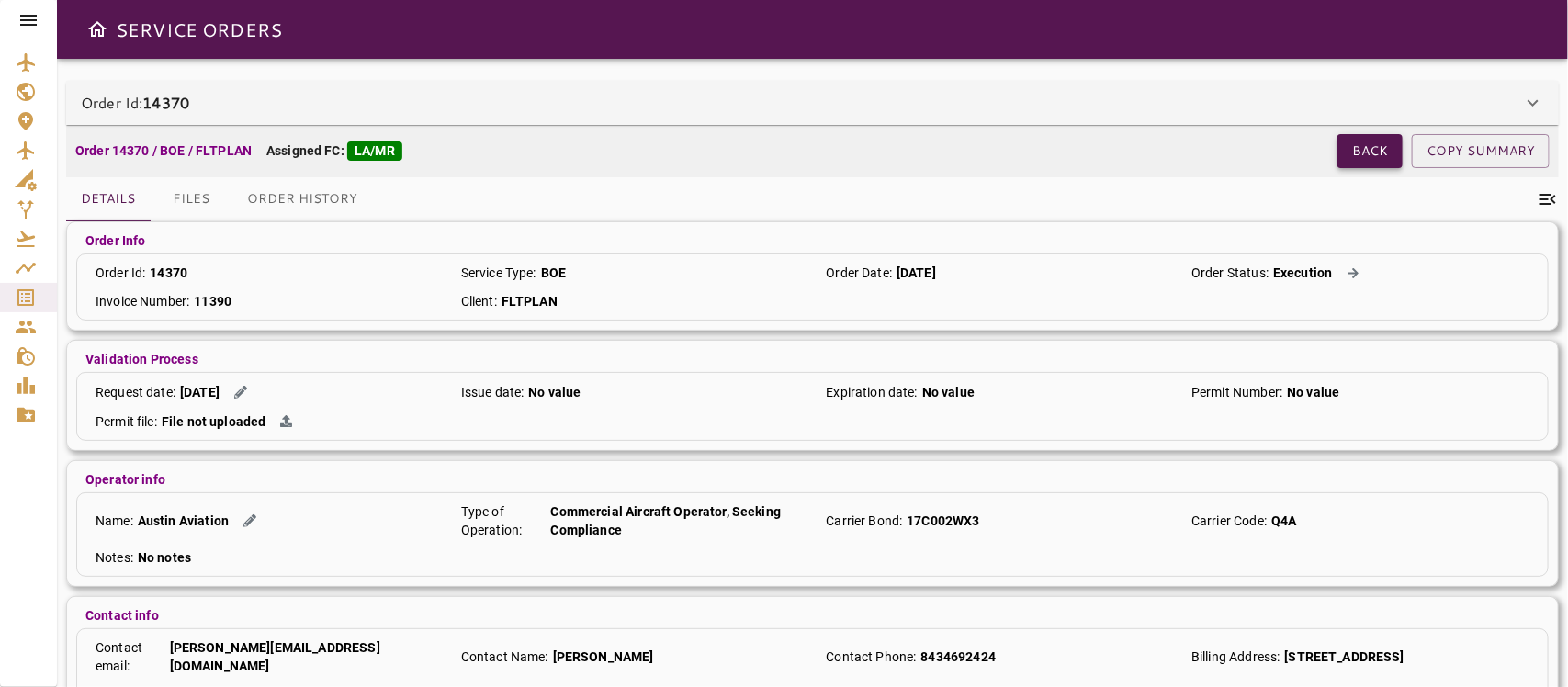
click at [1361, 149] on button "Back" at bounding box center [1370, 151] width 65 height 34
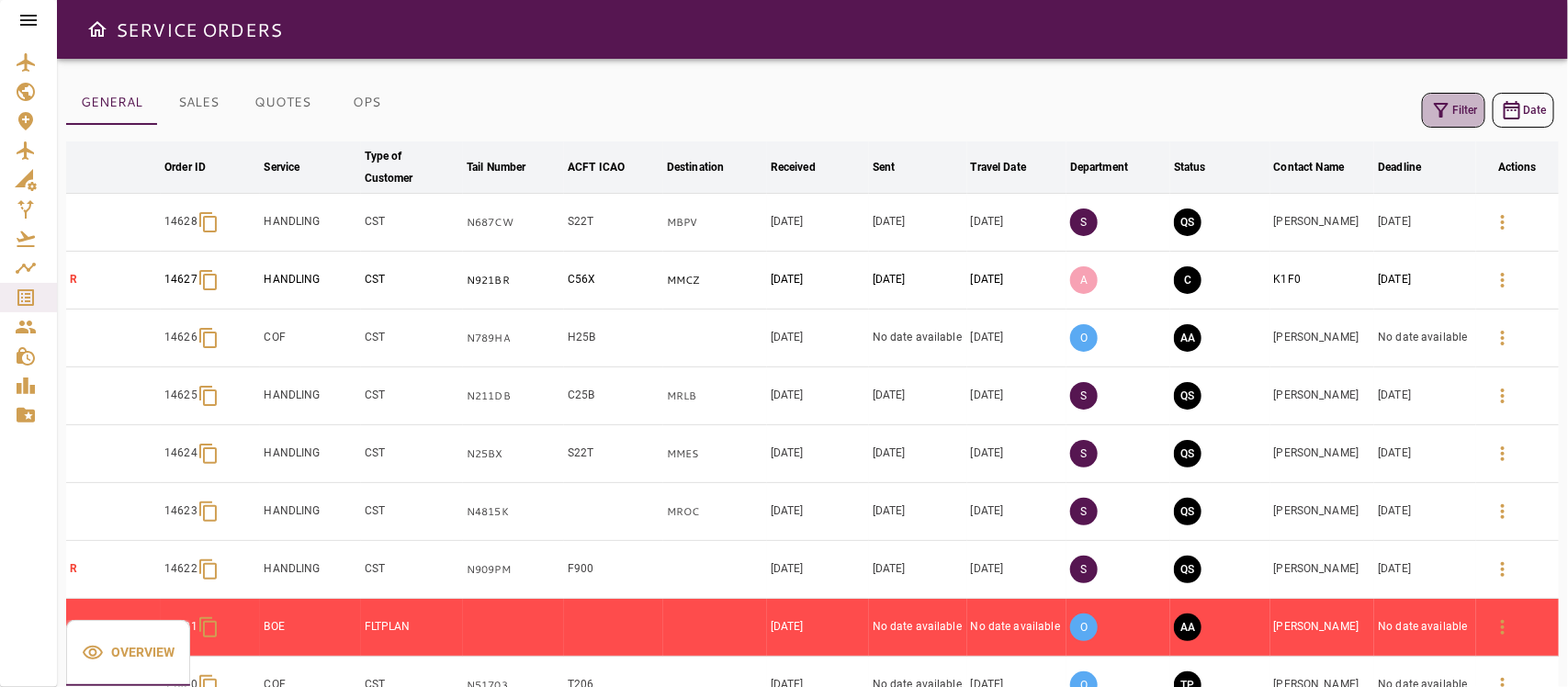
click at [1460, 108] on button "Filter" at bounding box center [1453, 111] width 64 height 35
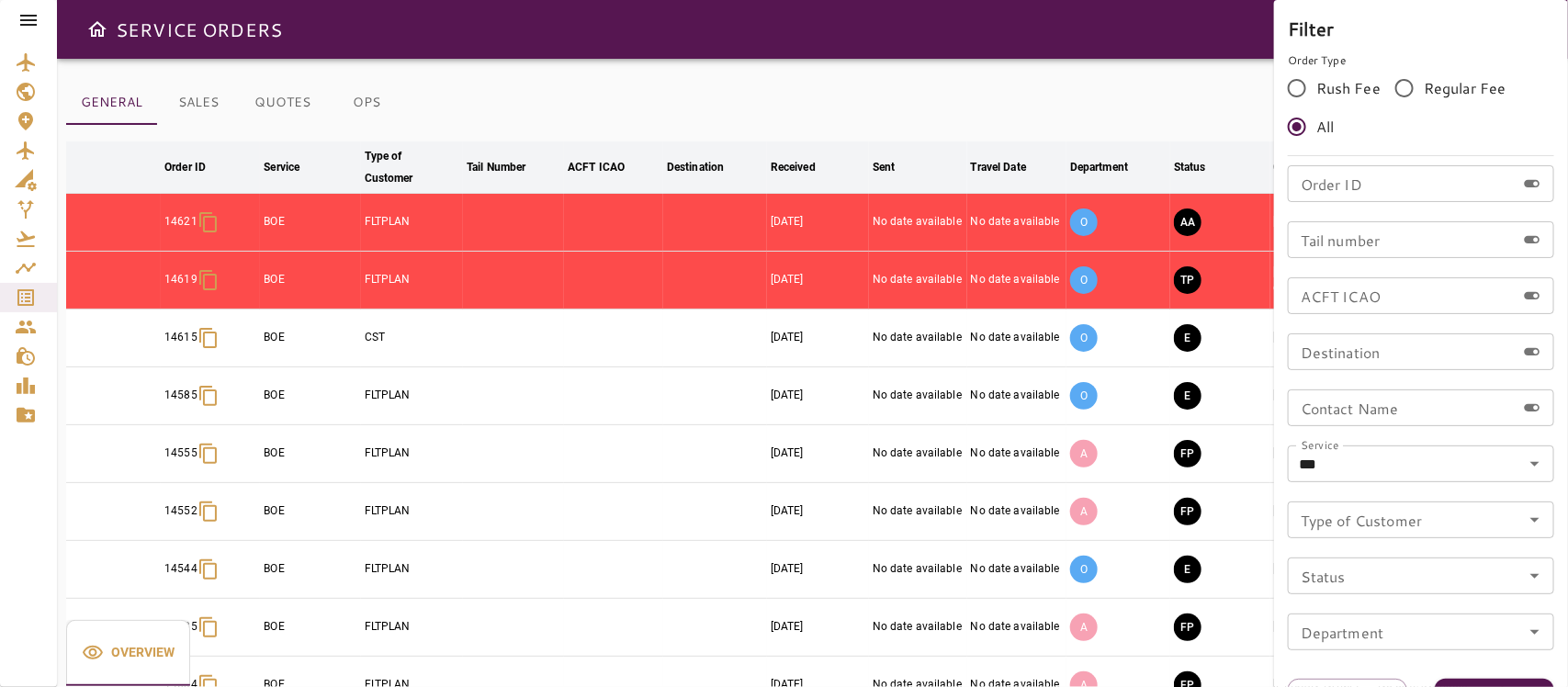
click at [1082, 108] on div at bounding box center [784, 344] width 1568 height 687
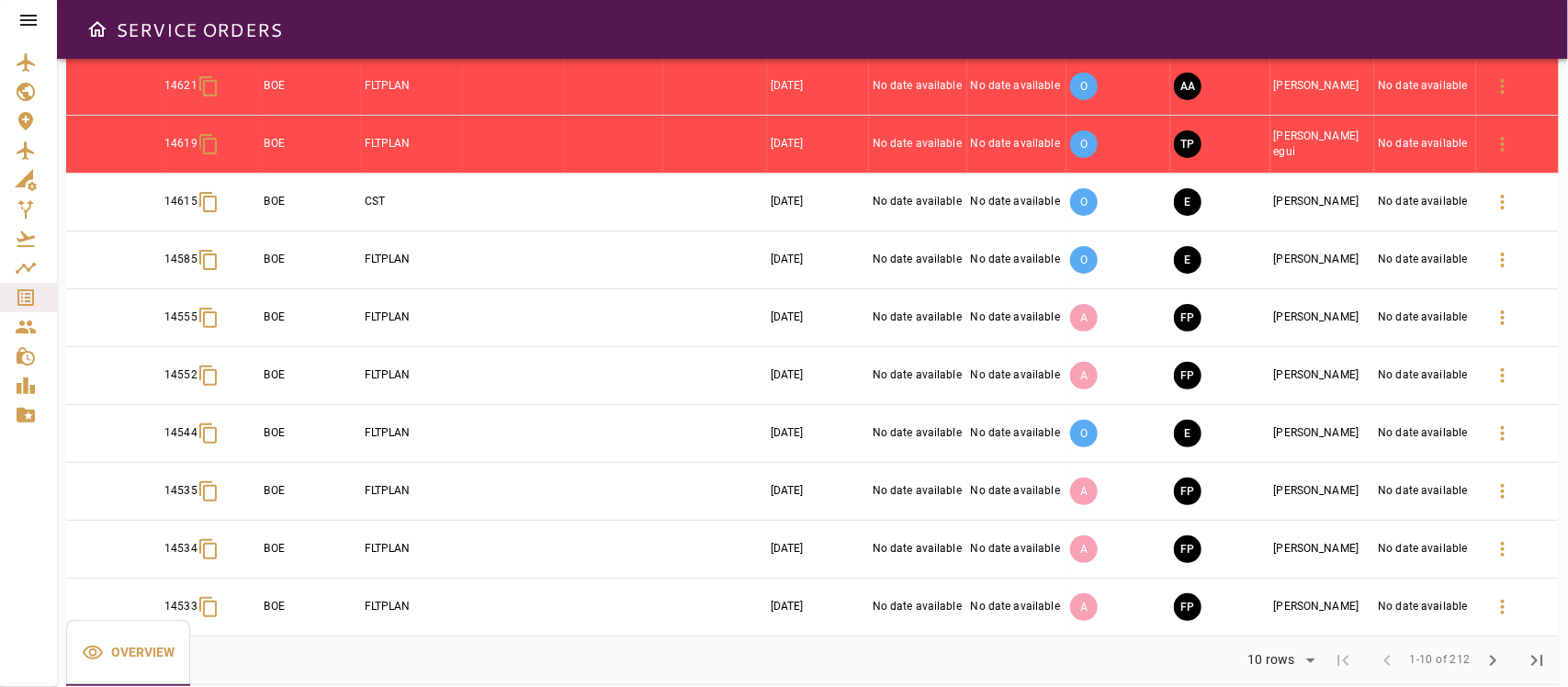
scroll to position [157, 0]
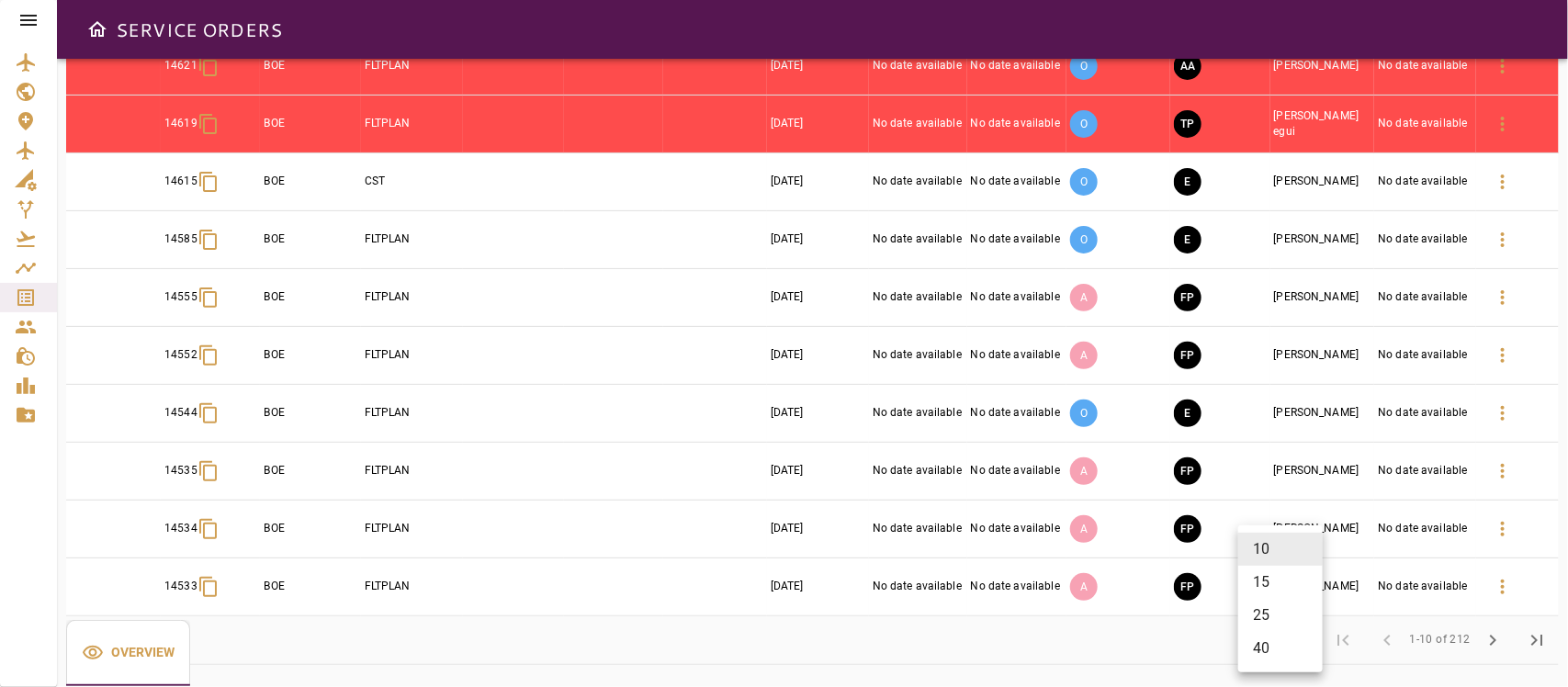
click at [1286, 635] on body "SERVICE ORDERS GENERAL SALES QUOTES OPS Filter Date arrow_downward Order ID arr…" at bounding box center [784, 344] width 1568 height 687
click at [1266, 650] on li "40" at bounding box center [1281, 648] width 85 height 33
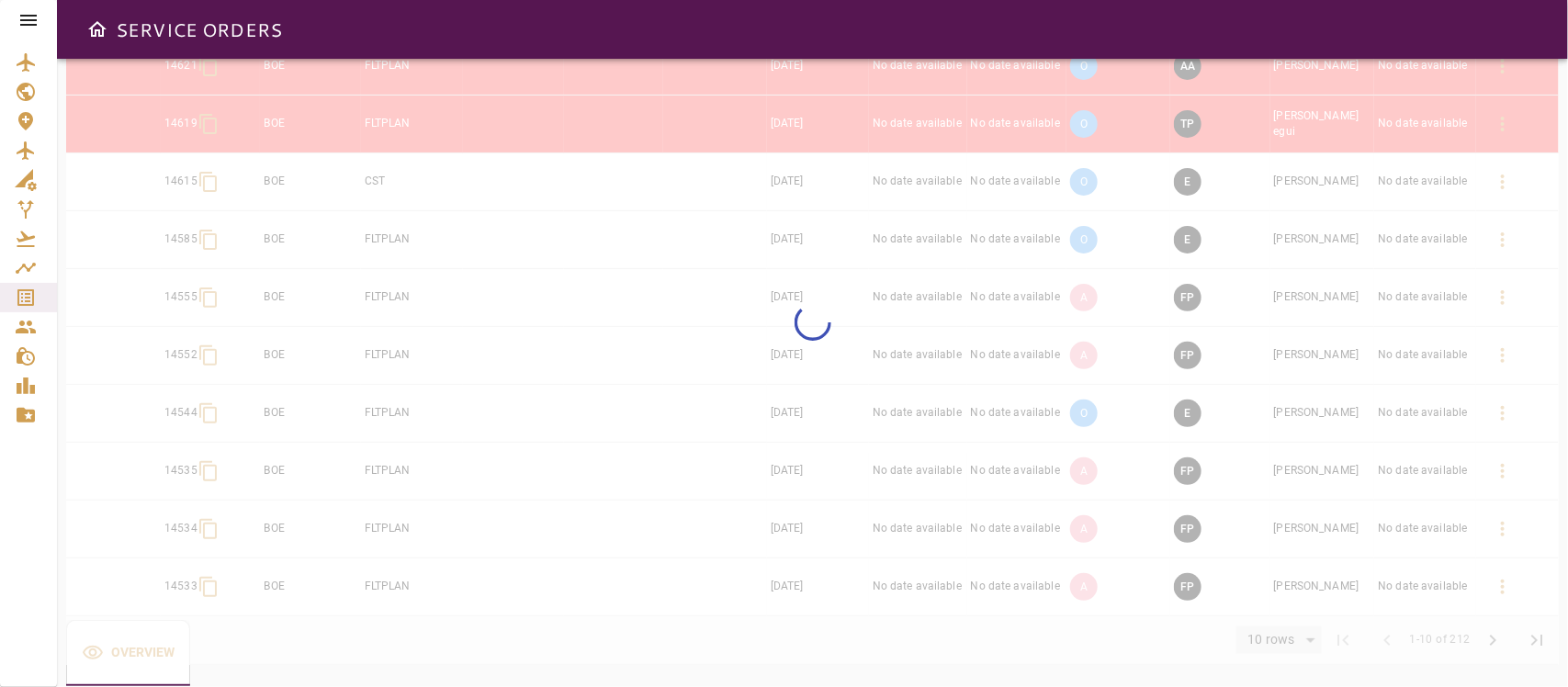
type input "**"
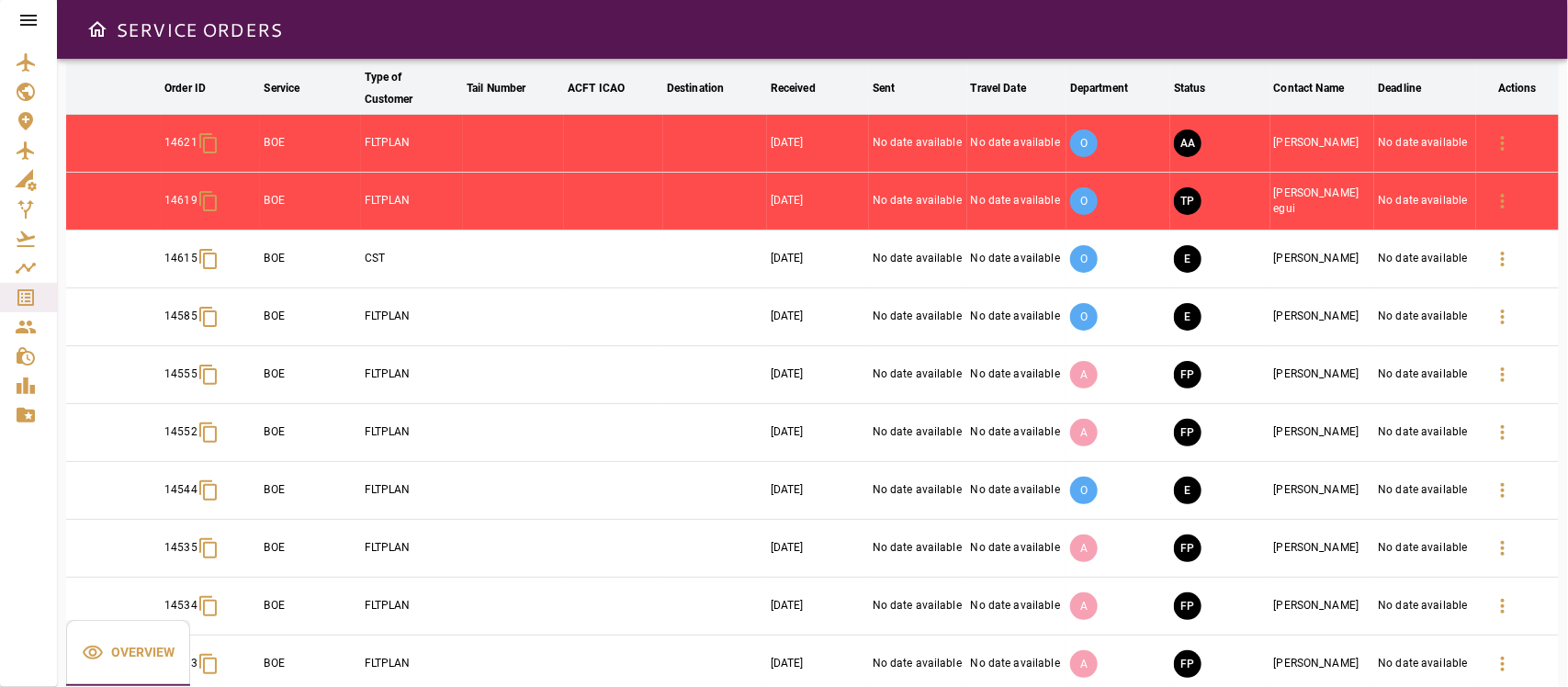
scroll to position [43, 0]
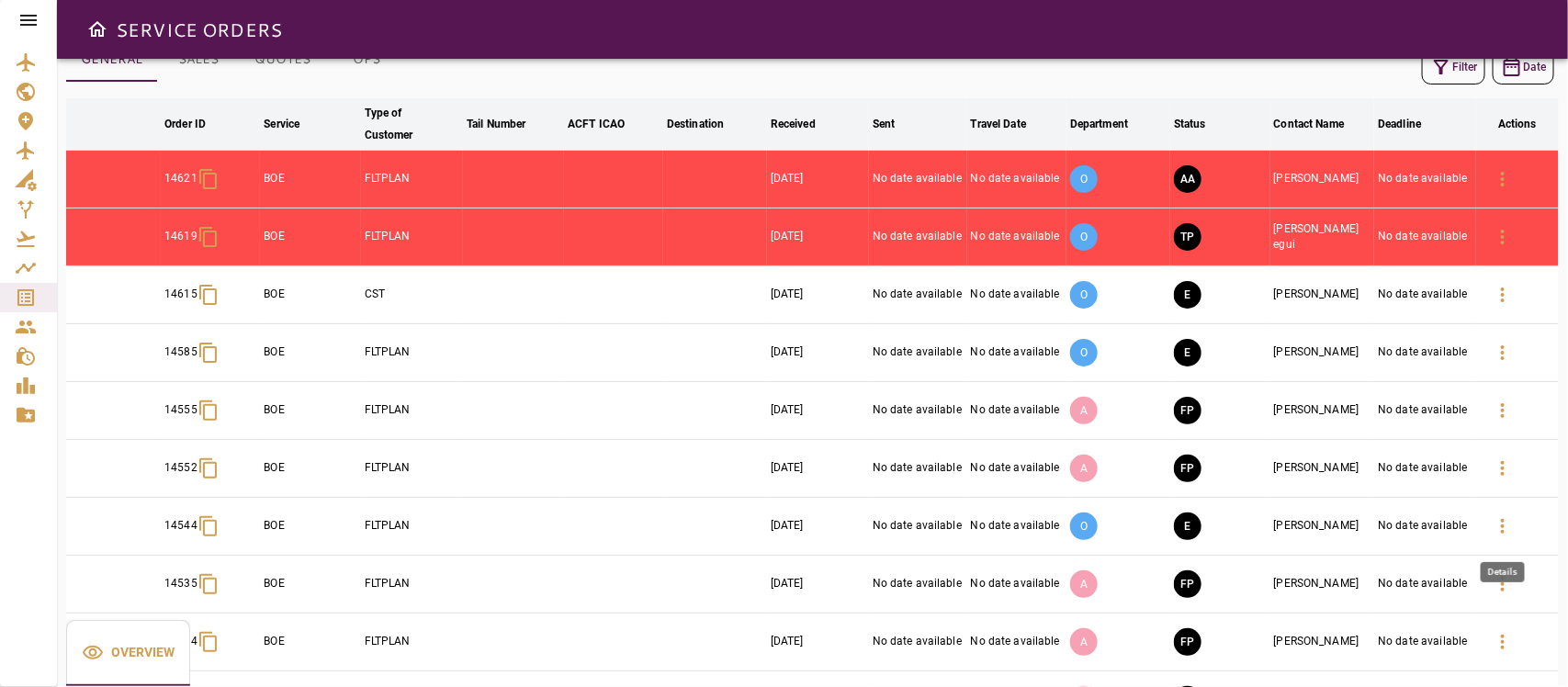
click at [1504, 519] on icon "button" at bounding box center [1503, 526] width 22 height 22
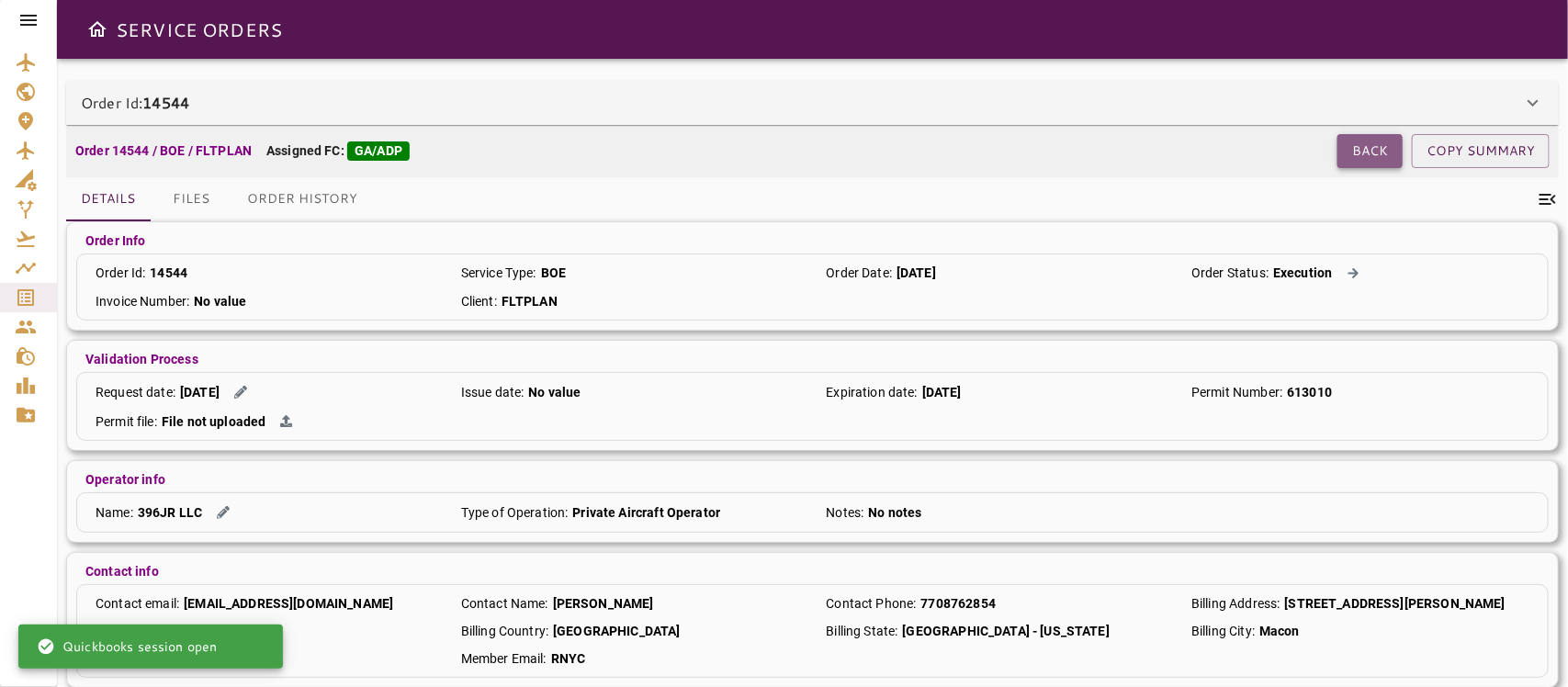
click at [1370, 152] on button "Back" at bounding box center [1370, 151] width 65 height 34
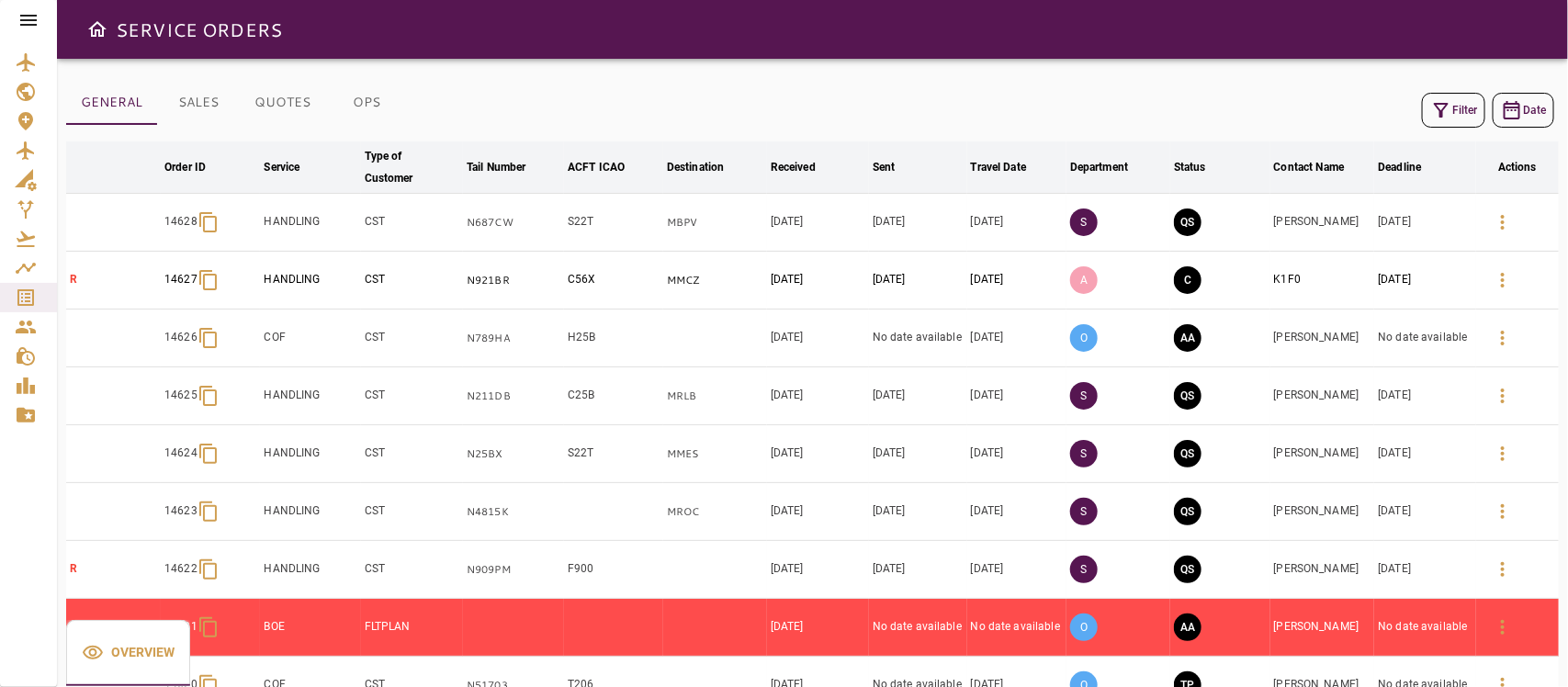
drag, startPoint x: 1443, startPoint y: 140, endPoint x: 1437, endPoint y: 148, distance: 10.0
click at [1437, 148] on div "Filter Date arrow_downward Order ID arrow_downward Service arrow_downward Type …" at bounding box center [813, 455] width 1492 height 733
click at [1439, 113] on div "Filter Date" at bounding box center [813, 111] width 1492 height 44
click at [1443, 101] on icon "button" at bounding box center [1441, 111] width 22 height 22
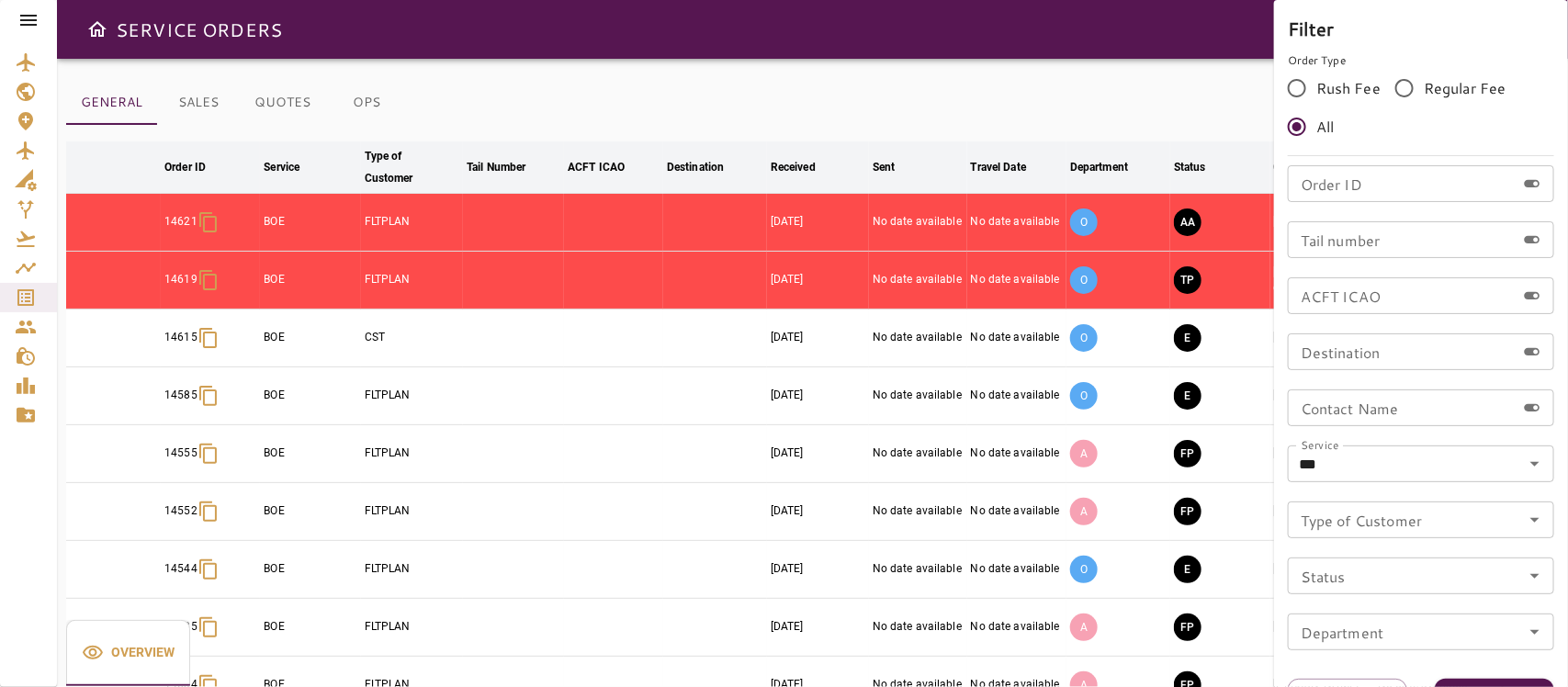
click at [1131, 101] on div at bounding box center [784, 344] width 1568 height 687
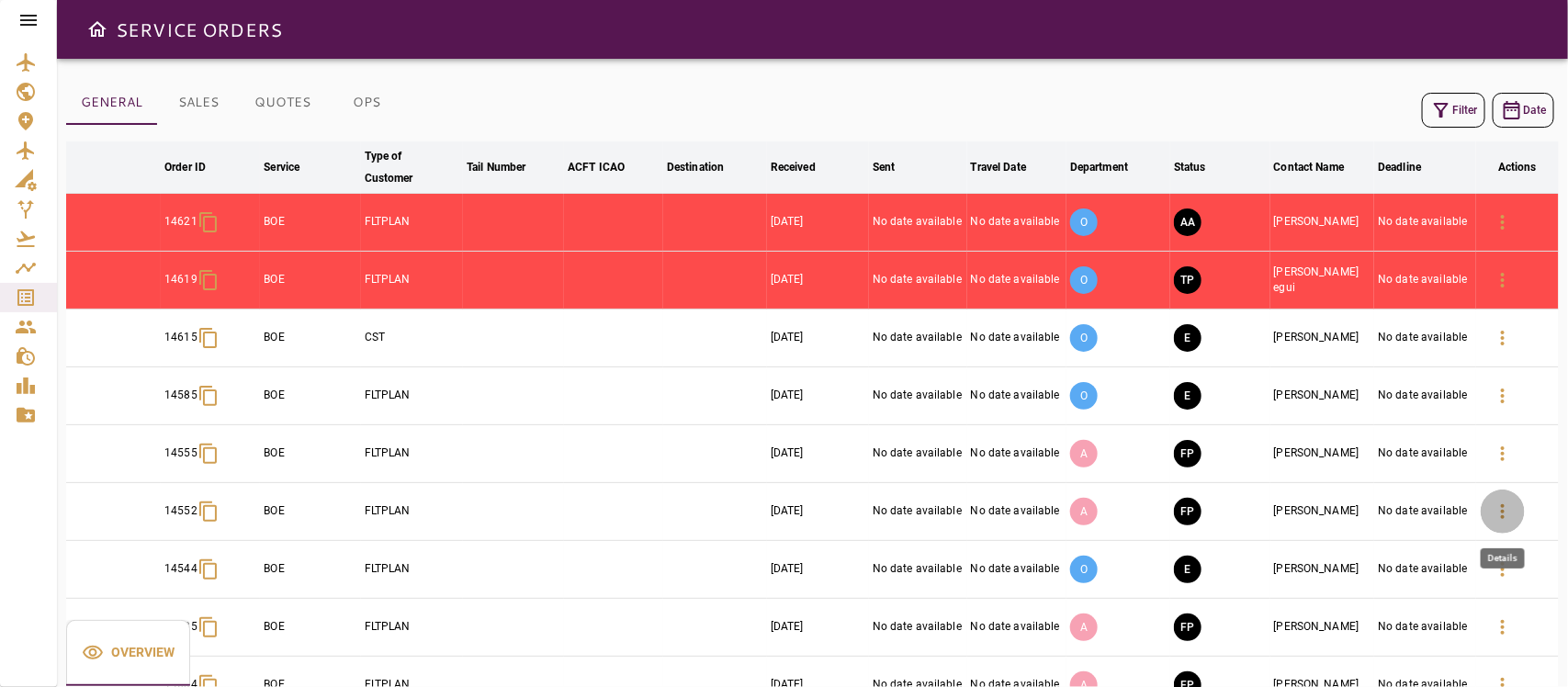
click at [1500, 514] on icon "button" at bounding box center [1503, 511] width 22 height 22
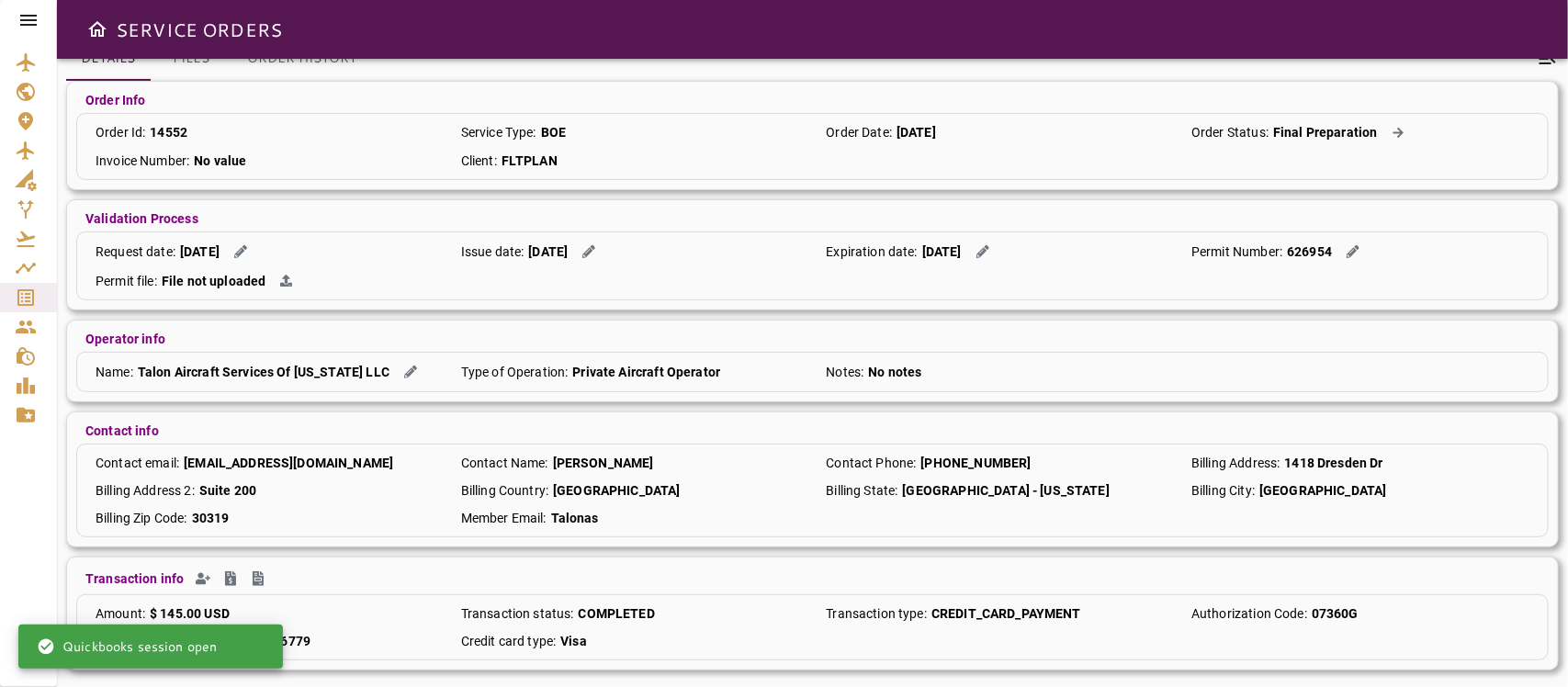
scroll to position [149, 0]
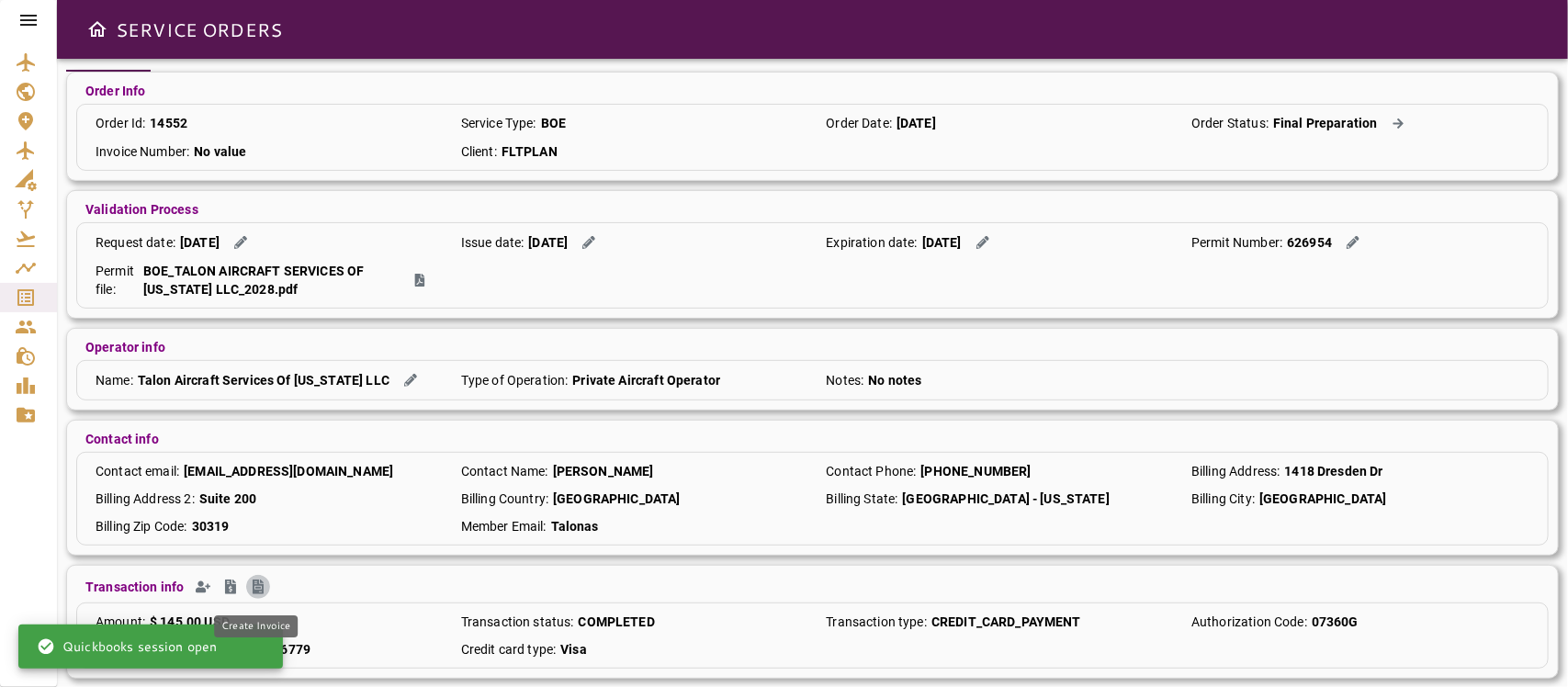
click at [258, 592] on icon "Create Invoice" at bounding box center [258, 587] width 15 height 15
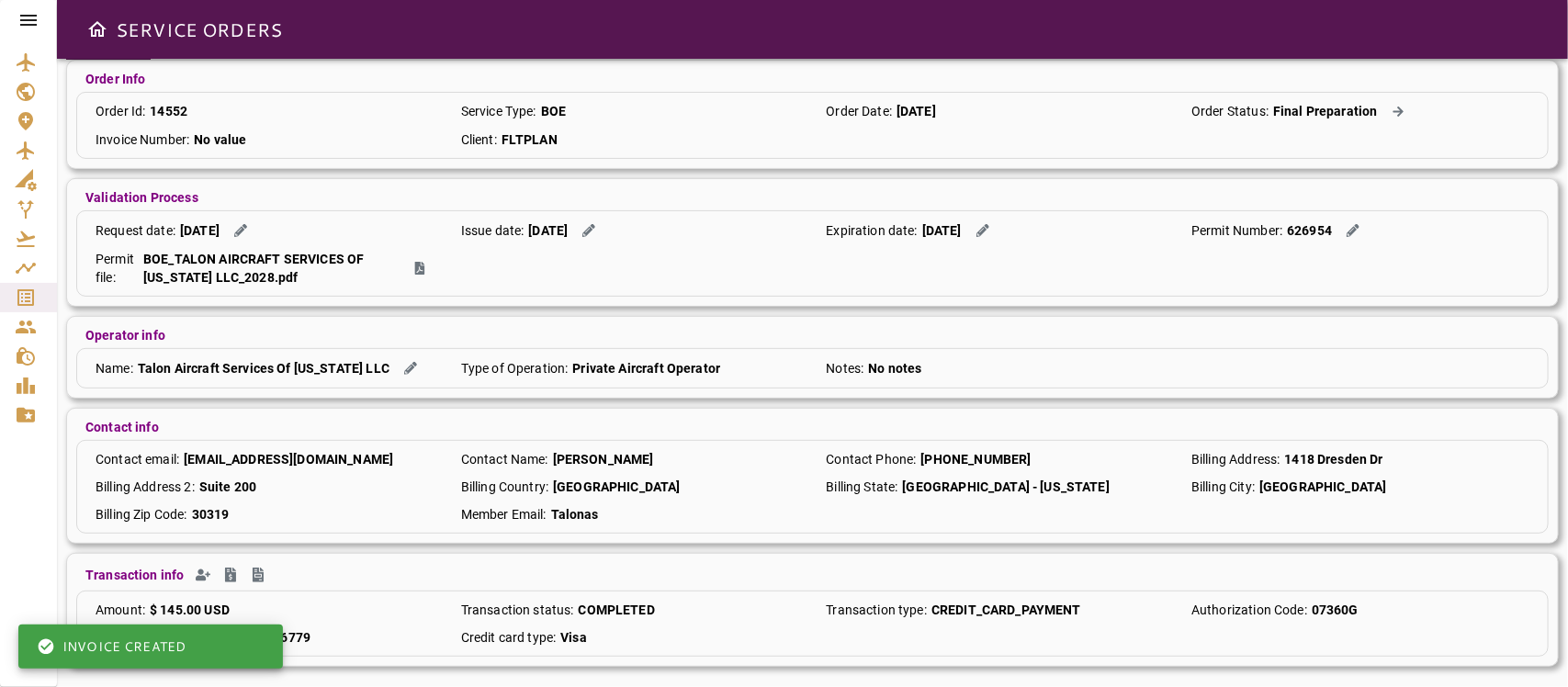
scroll to position [167, 0]
click at [374, 640] on div "Authorize net trans id : 81202906779" at bounding box center [264, 635] width 357 height 18
click at [485, 498] on div "Contact email : slee@taloninc.net Contact Name : Shem Lee Contact Phone : 706-2…" at bounding box center [813, 485] width 1472 height 94
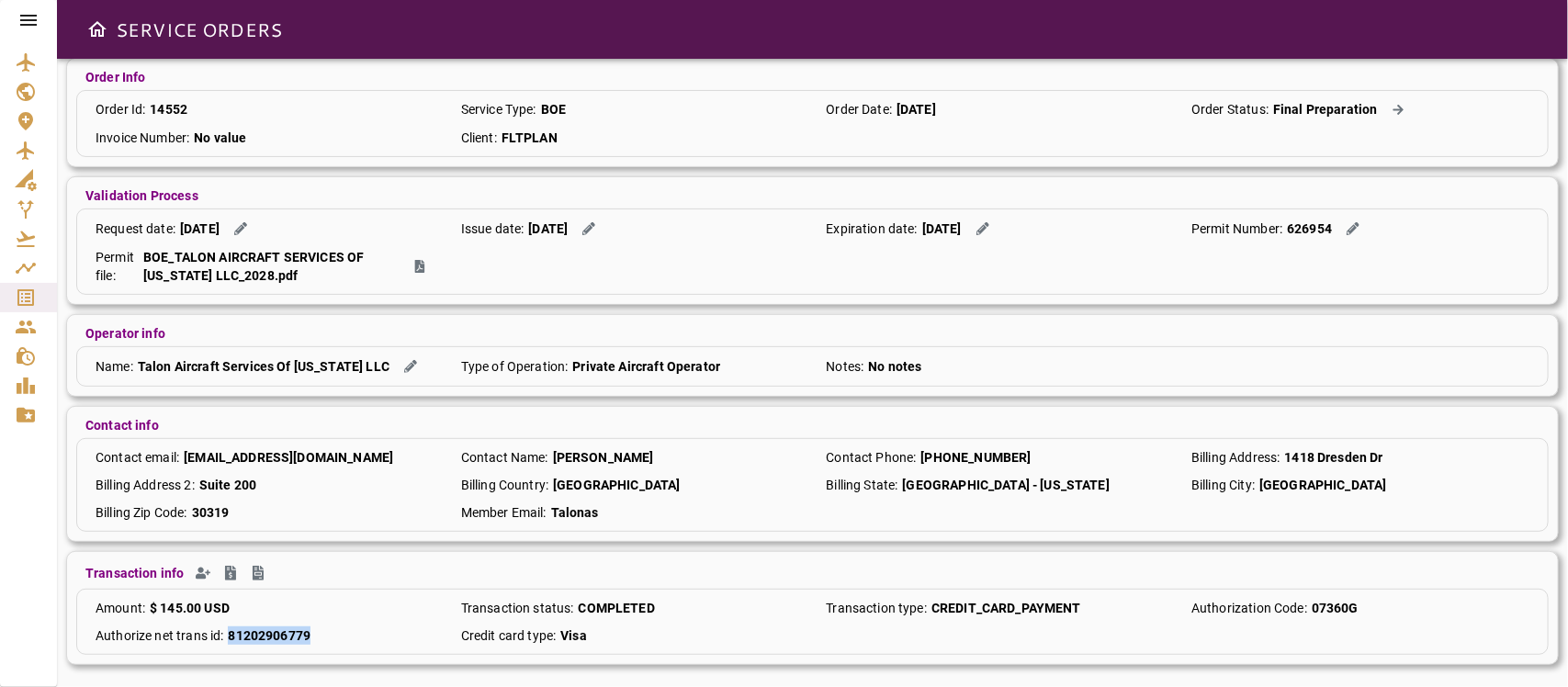
drag, startPoint x: 230, startPoint y: 634, endPoint x: 322, endPoint y: 630, distance: 92.1
click at [322, 630] on div "Authorize net trans id : 81202906779" at bounding box center [264, 635] width 357 height 18
copy p "81202906779"
click at [53, 519] on div at bounding box center [29, 344] width 57 height 687
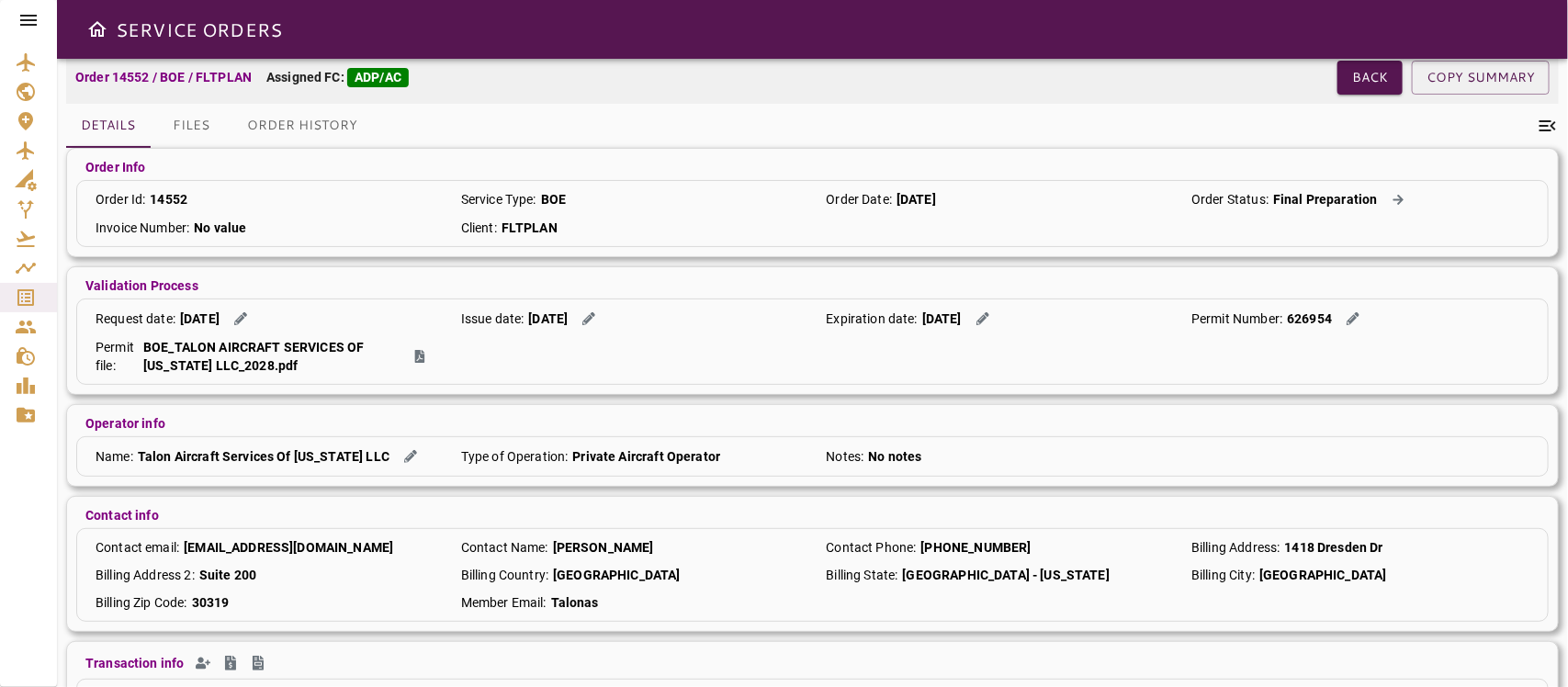
scroll to position [0, 0]
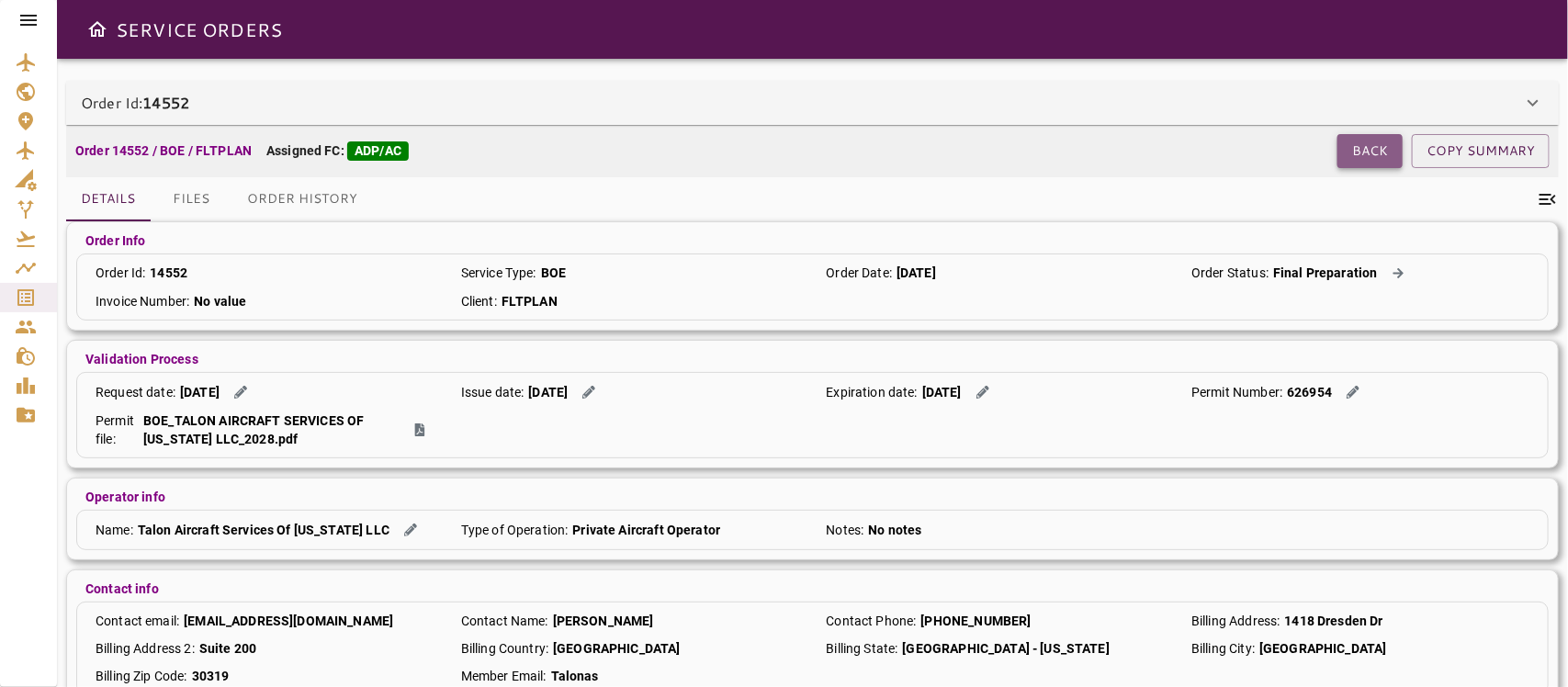
click at [1366, 158] on button "Back" at bounding box center [1370, 151] width 65 height 34
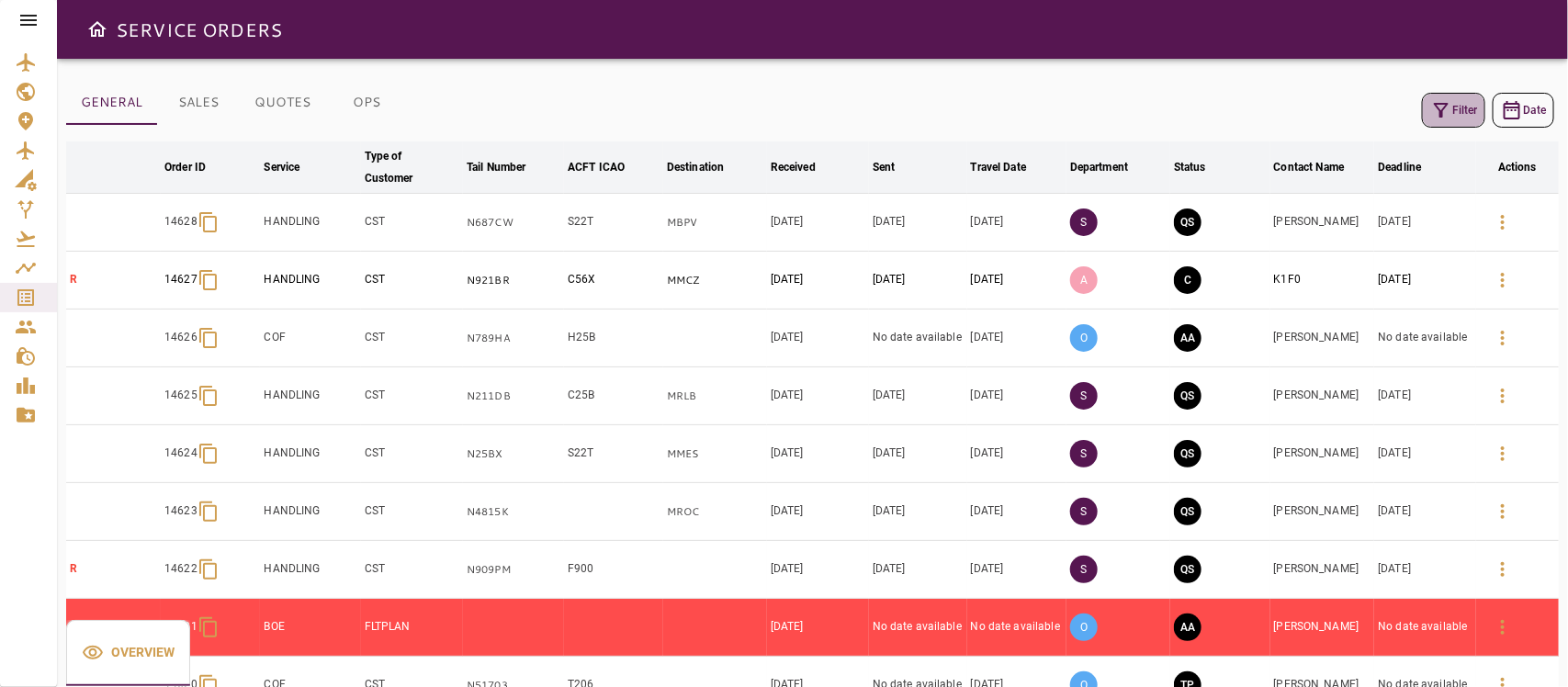
click at [1481, 106] on button "Filter" at bounding box center [1453, 111] width 64 height 35
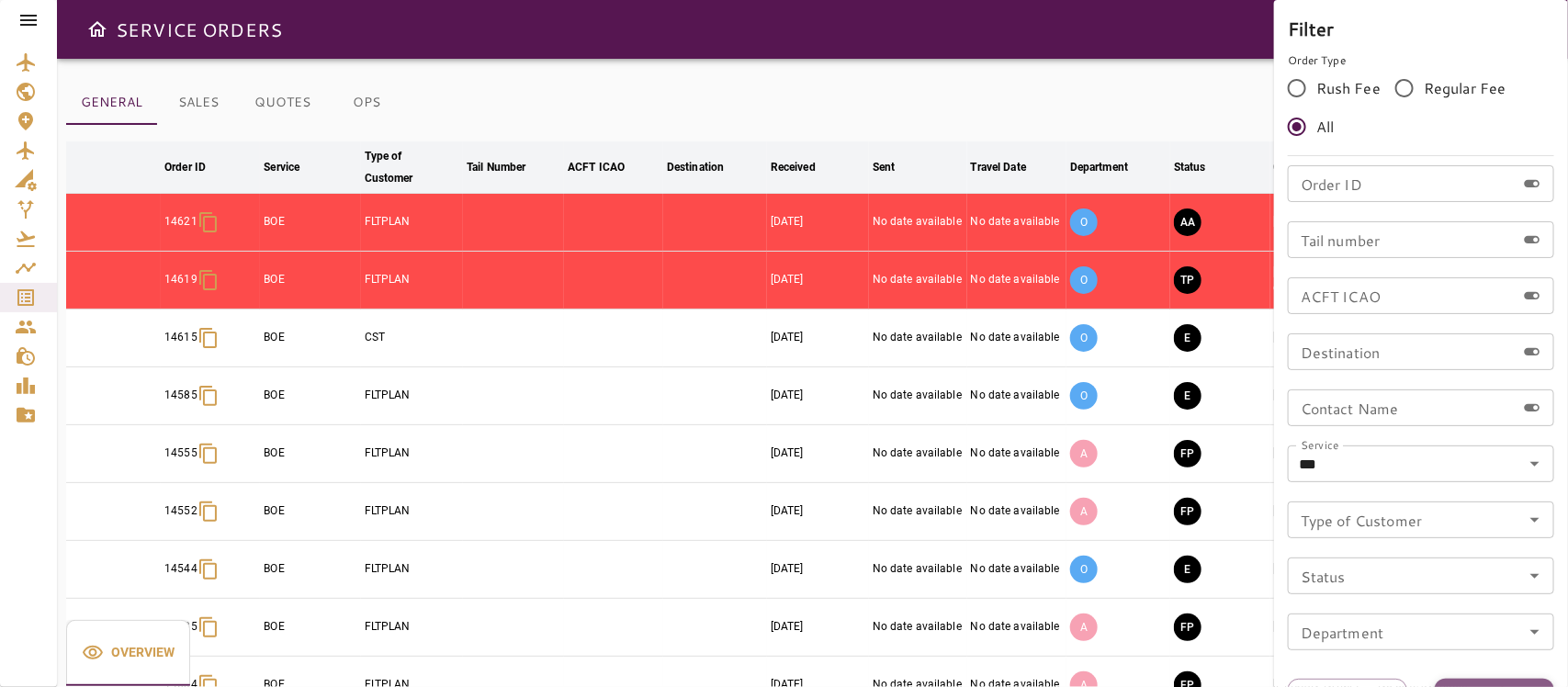
click at [1490, 679] on button "Apply" at bounding box center [1494, 695] width 120 height 34
click at [1048, 118] on div at bounding box center [784, 344] width 1568 height 687
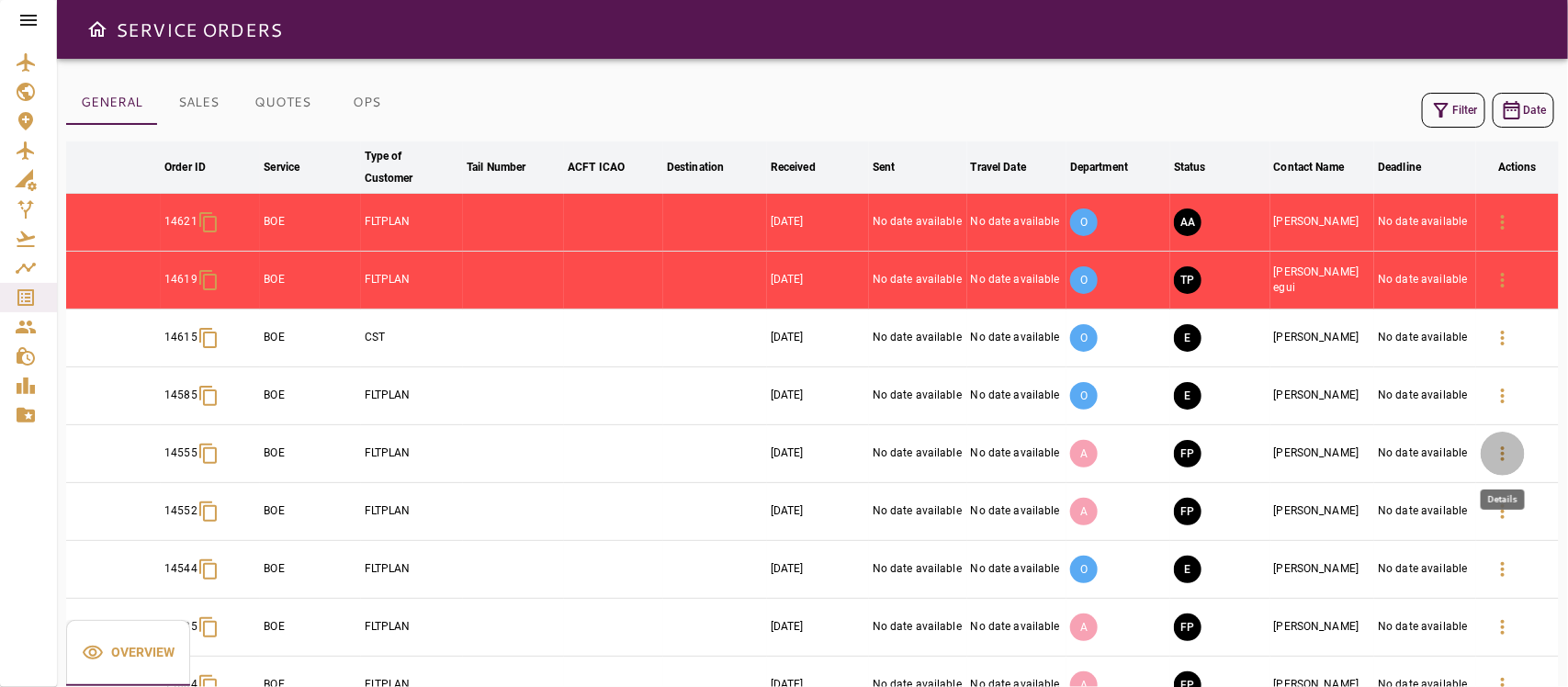
click at [1500, 450] on icon "button" at bounding box center [1503, 454] width 22 height 22
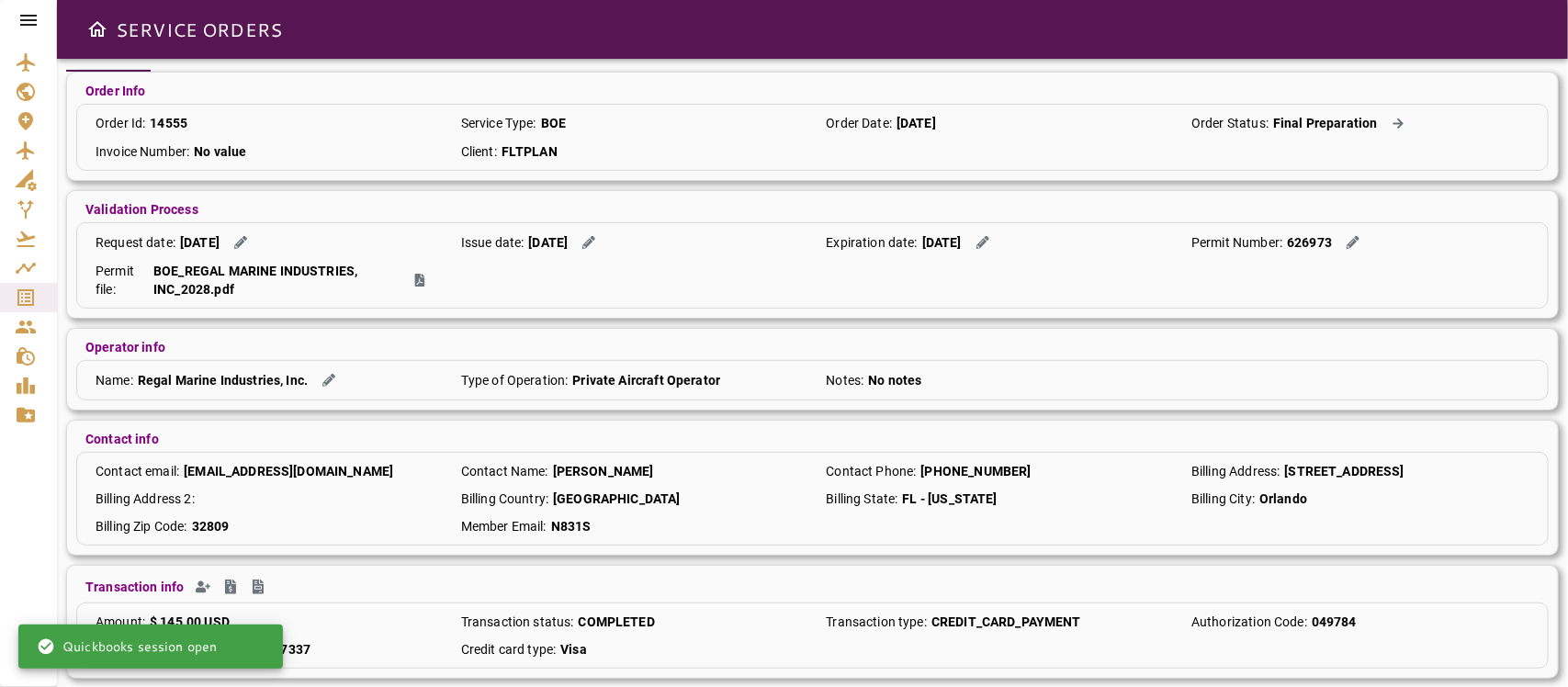
scroll to position [167, 0]
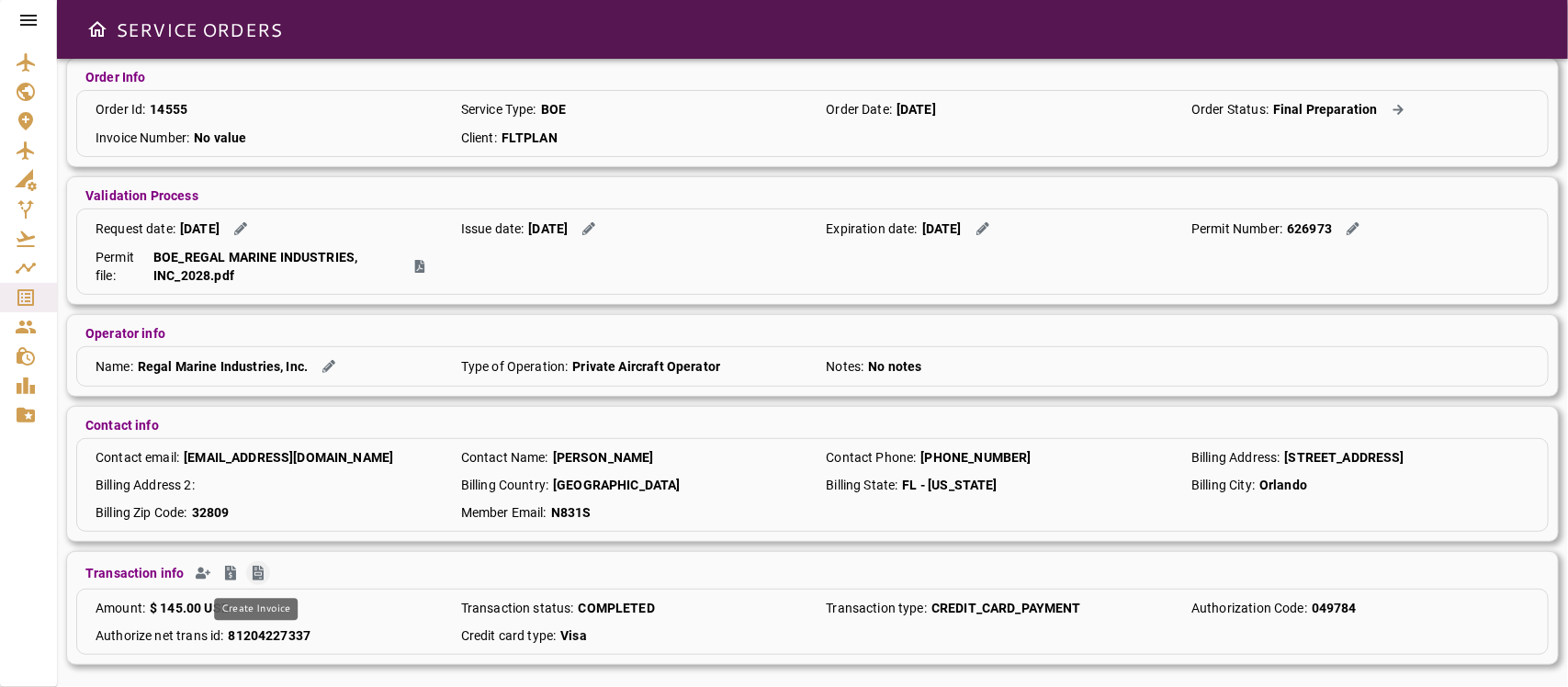
click at [253, 575] on icon "Create Invoice" at bounding box center [258, 573] width 15 height 15
click at [195, 571] on icon "Create Quickbooks Contact" at bounding box center [203, 573] width 15 height 15
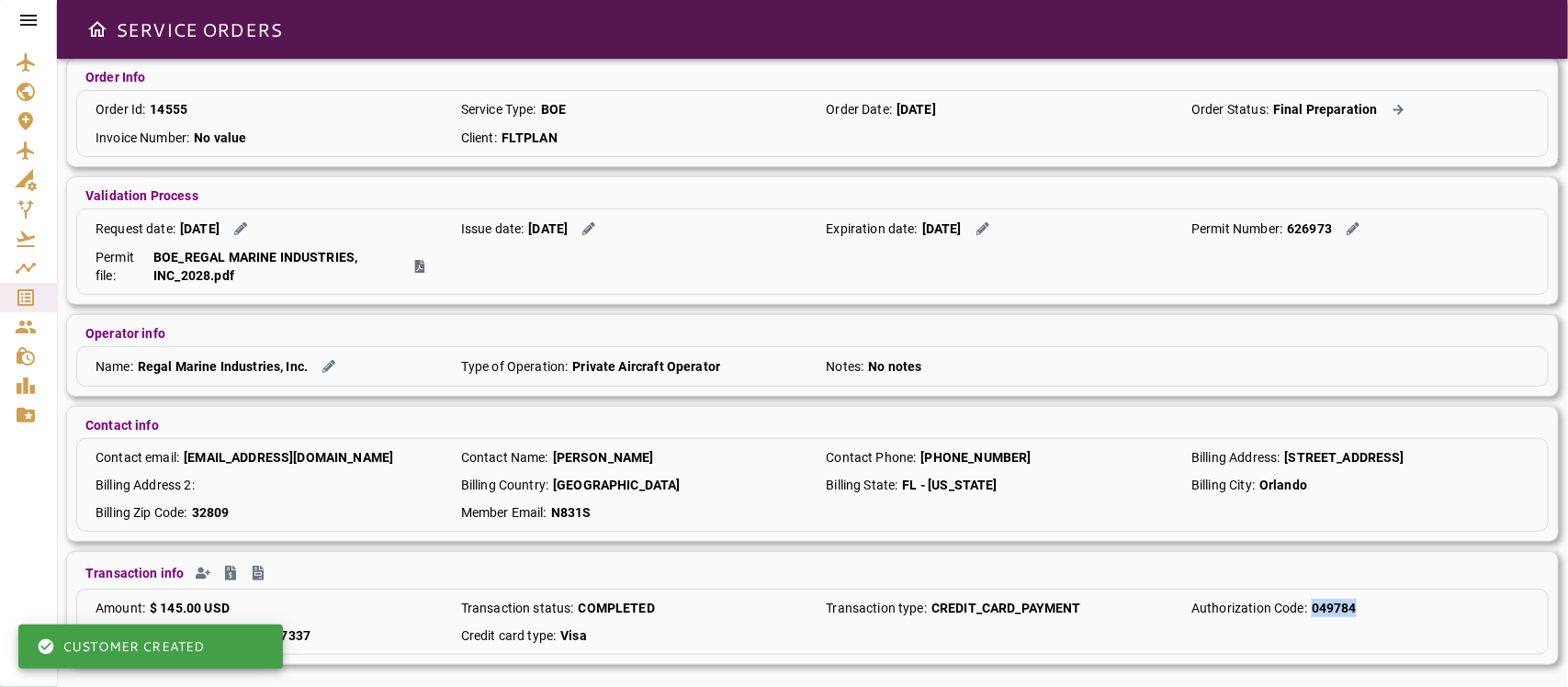
drag, startPoint x: 1311, startPoint y: 601, endPoint x: 1396, endPoint y: 600, distance: 85.0
click at [1396, 600] on div "Authorization Code : 049784" at bounding box center [1360, 608] width 357 height 18
copy p "049784"
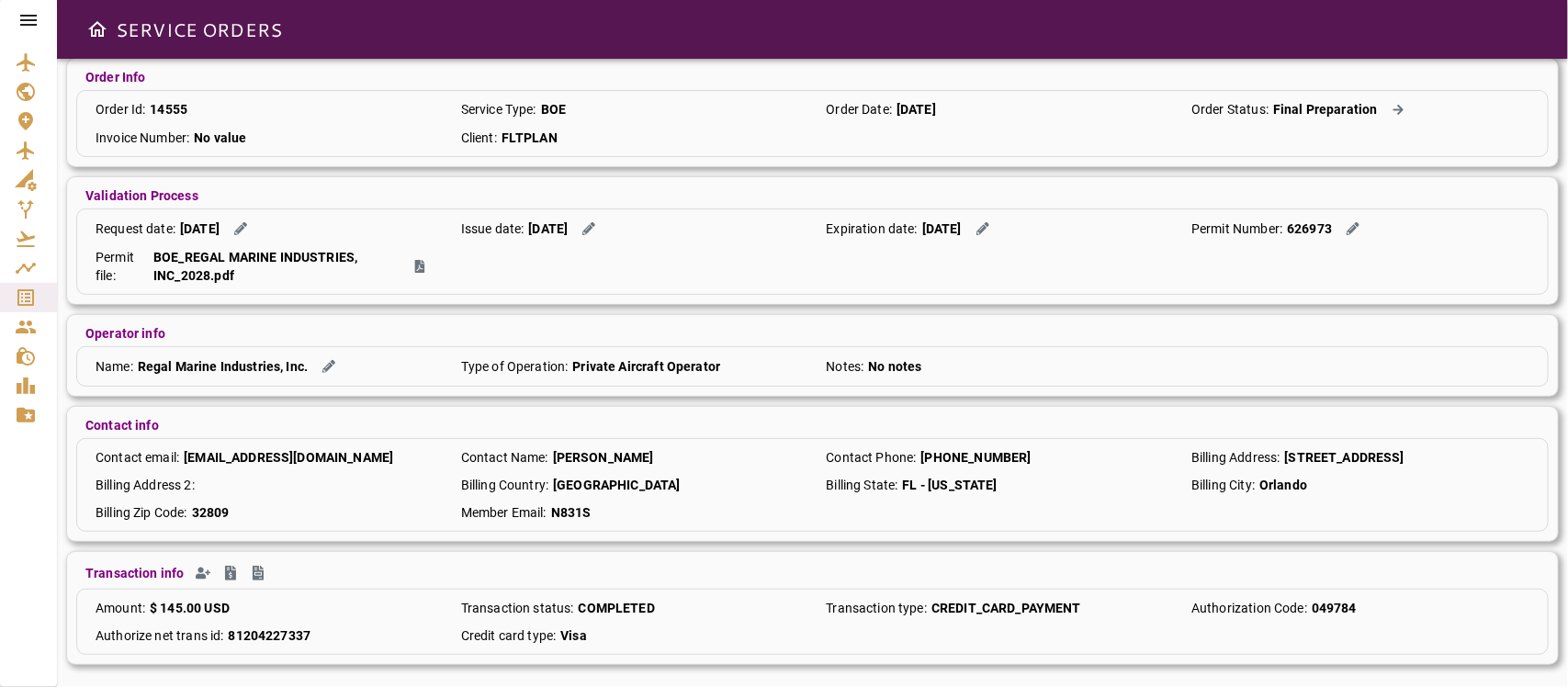
click at [222, 626] on p "Authorize net trans id :" at bounding box center [159, 635] width 128 height 18
click at [227, 634] on div "Authorize net trans id : 81204227337" at bounding box center [264, 635] width 357 height 18
drag, startPoint x: 228, startPoint y: 634, endPoint x: 283, endPoint y: 631, distance: 55.1
click at [283, 631] on p "81204227337" at bounding box center [269, 635] width 83 height 18
copy p "81204227337"
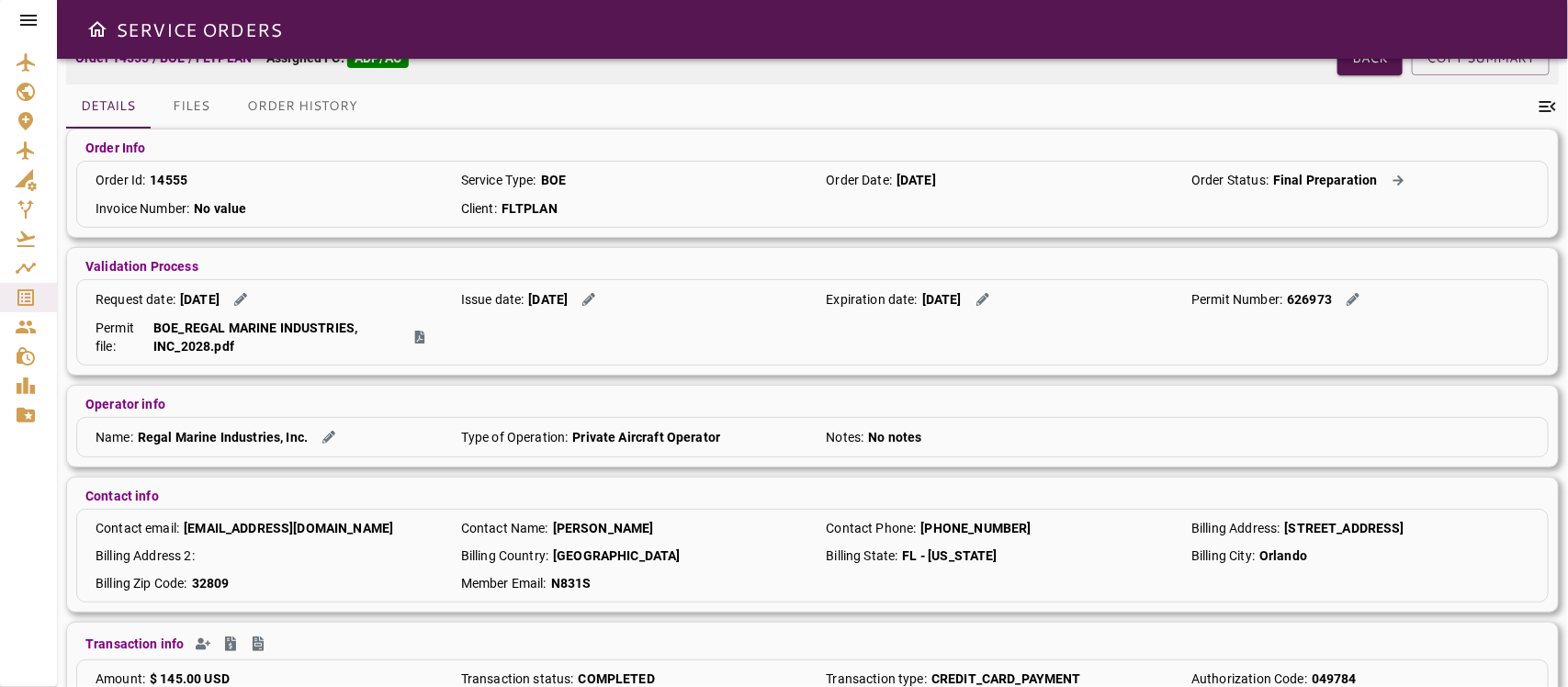
scroll to position [52, 0]
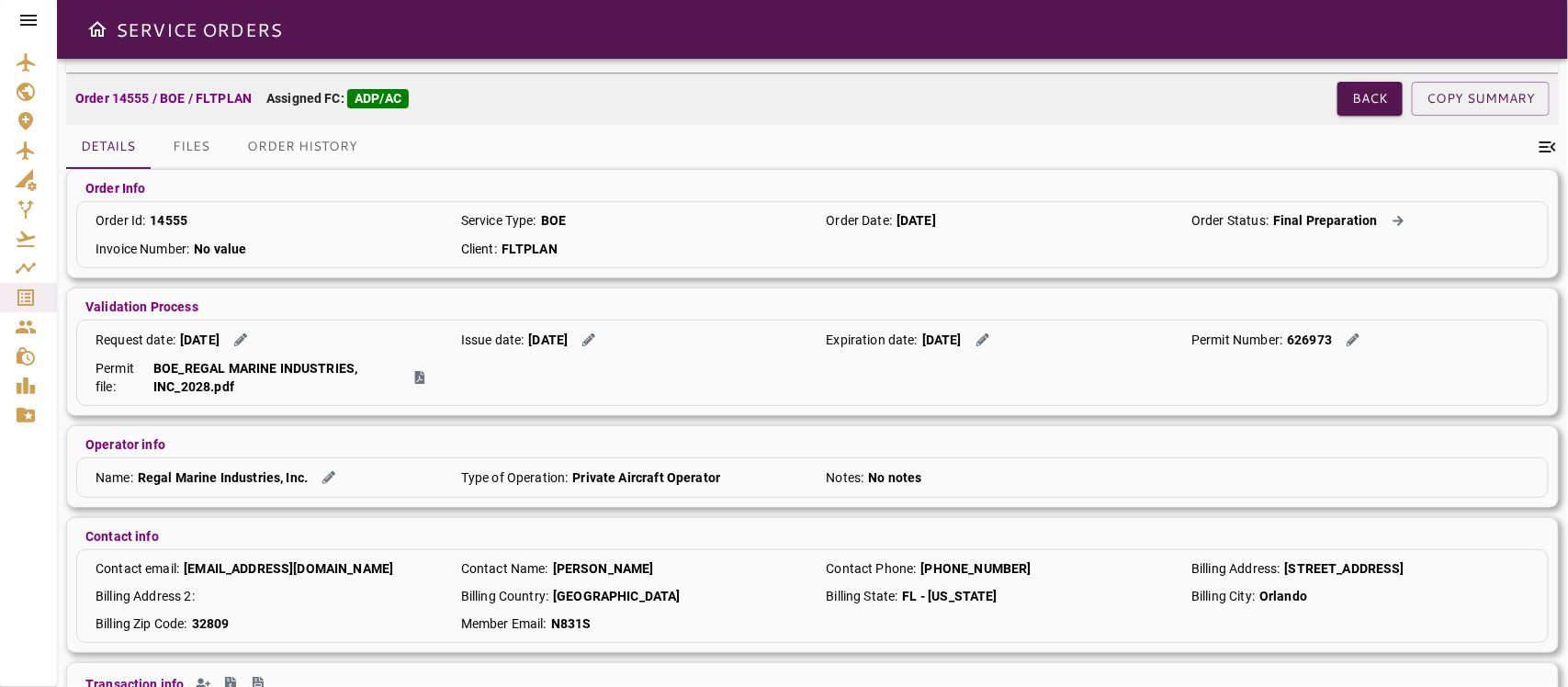
click at [30, 581] on div at bounding box center [29, 344] width 57 height 687
click at [1352, 94] on button "Back" at bounding box center [1370, 99] width 65 height 34
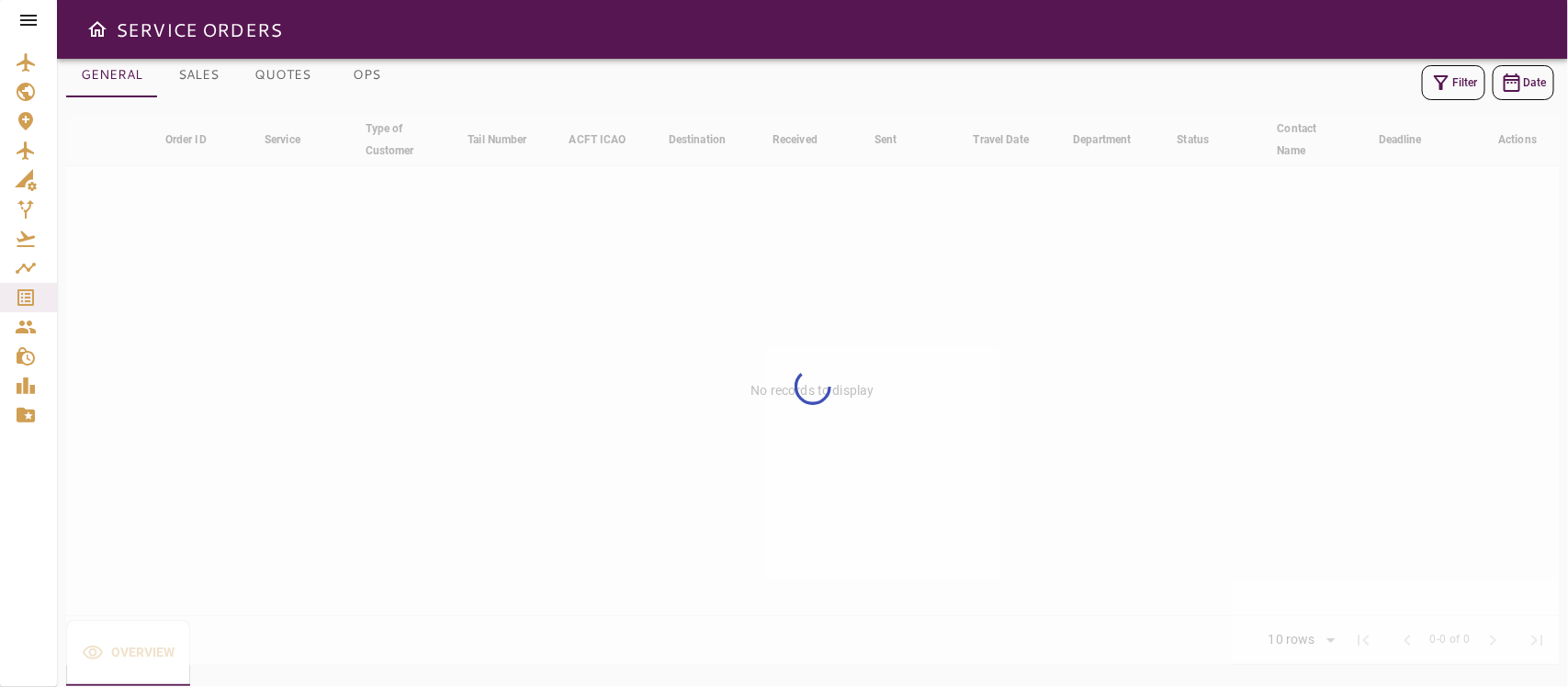
scroll to position [52, 0]
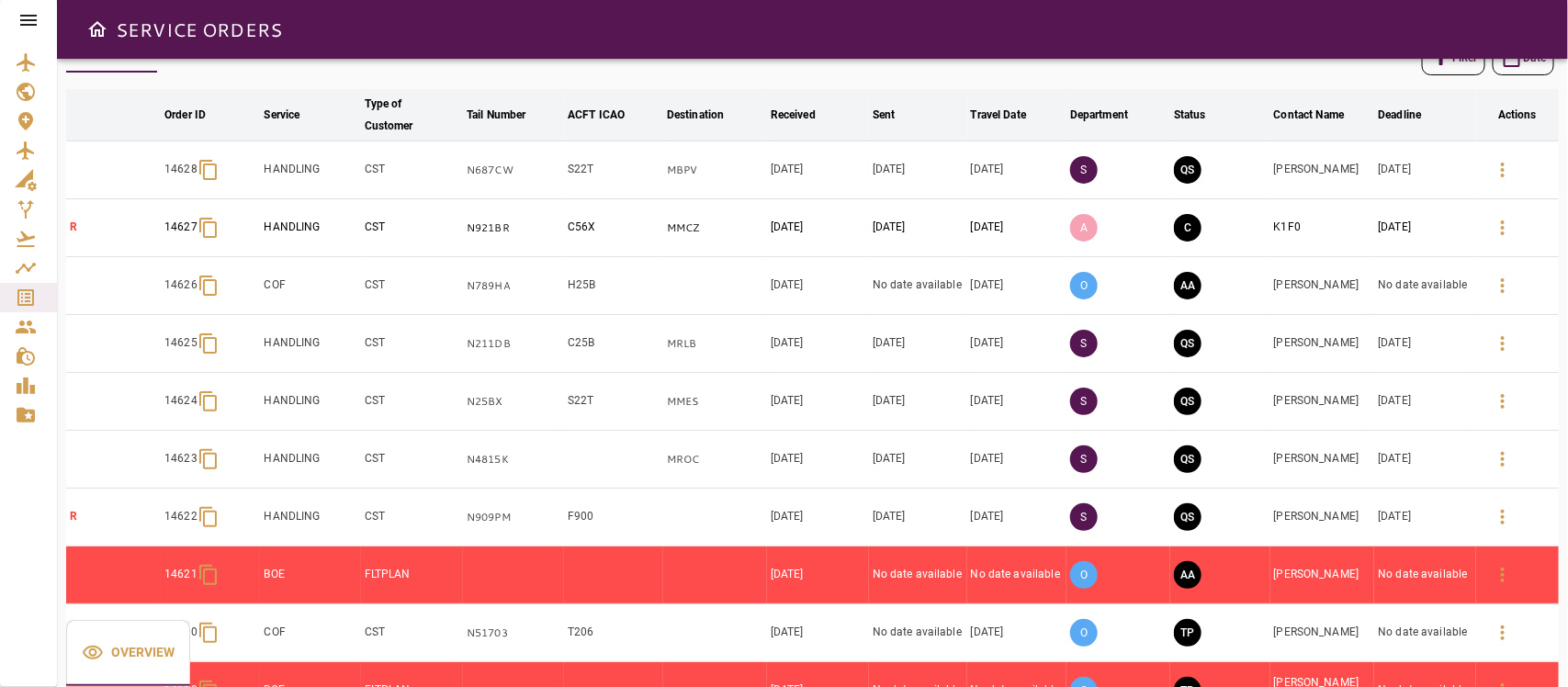
click at [1442, 69] on button "Filter" at bounding box center [1453, 58] width 64 height 35
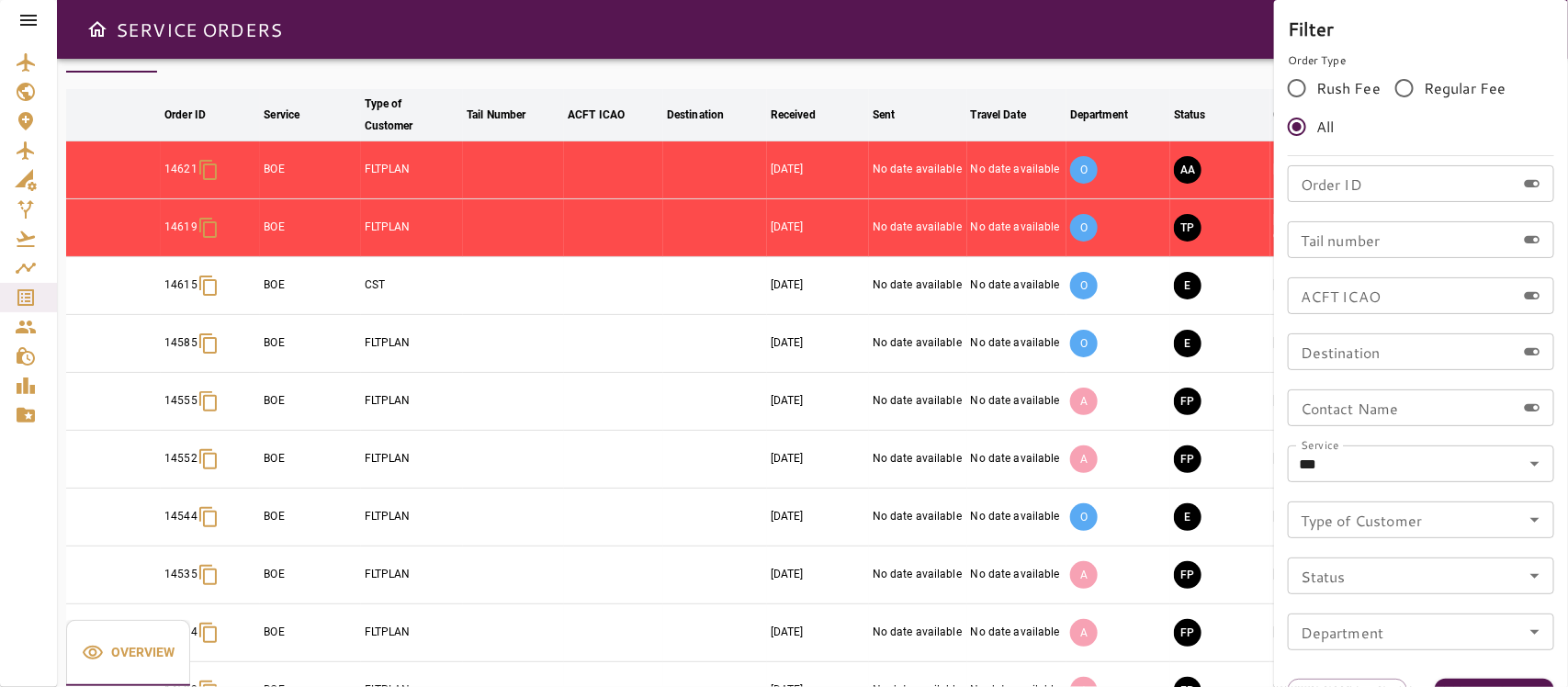
click at [1153, 89] on div at bounding box center [784, 344] width 1568 height 687
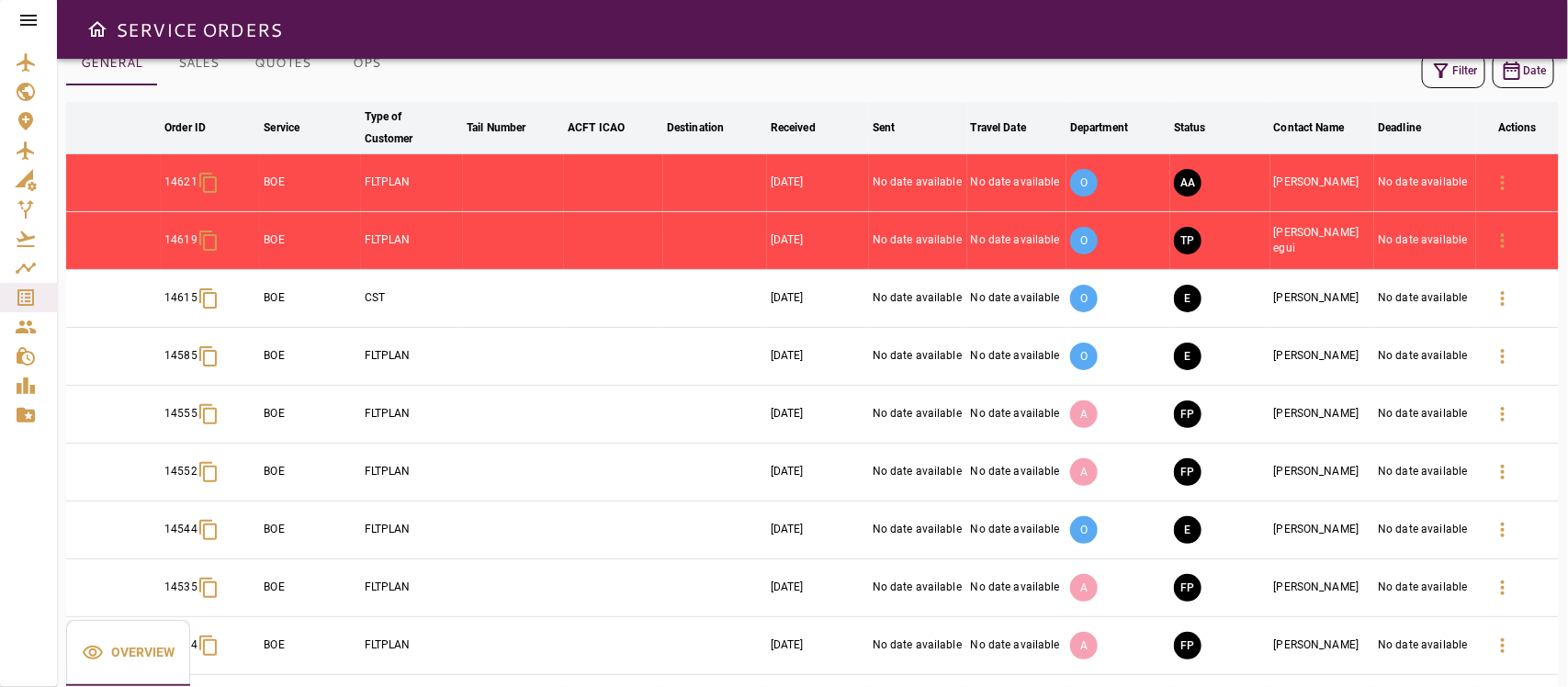
scroll to position [0, 0]
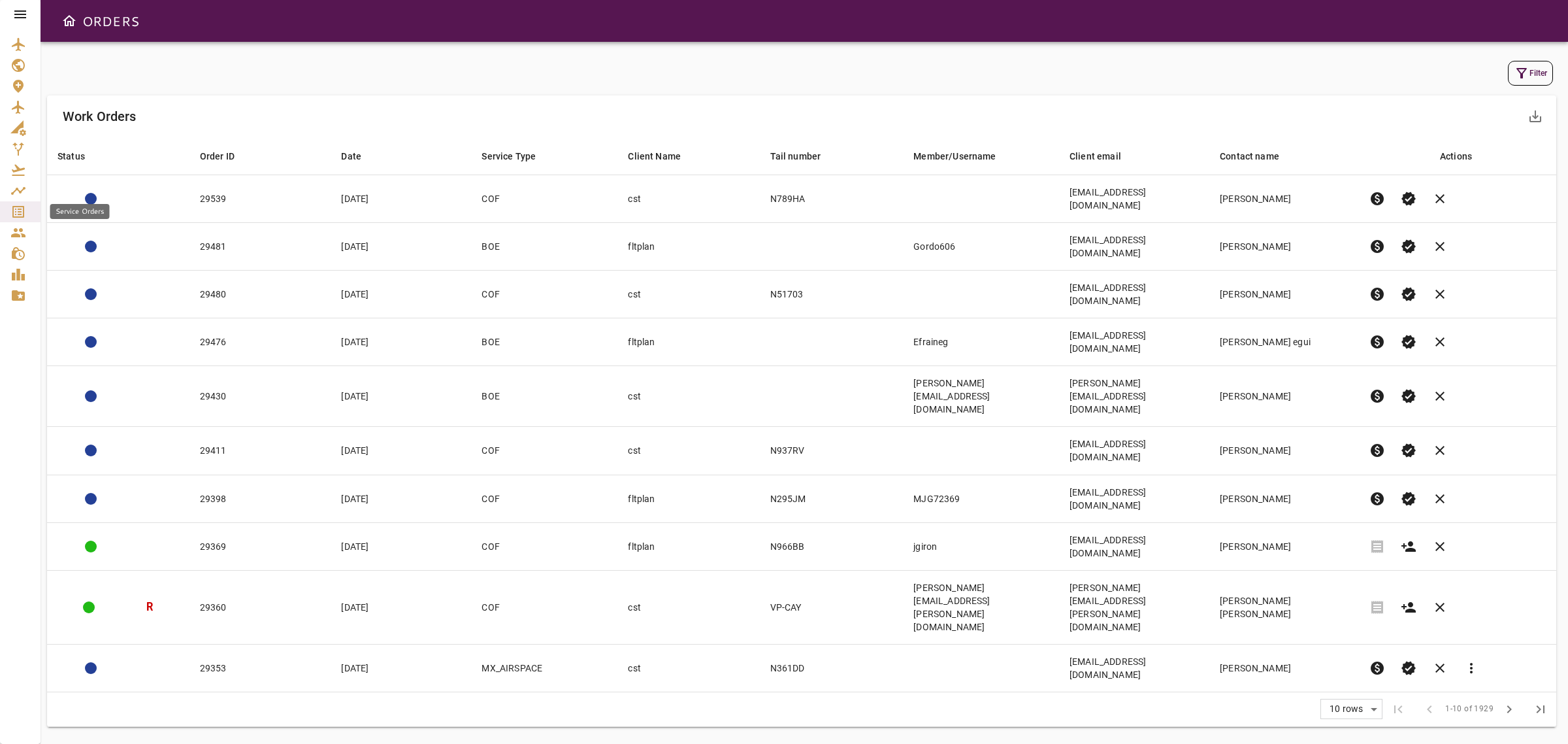
click at [14, 212] on icon "Service Orders" at bounding box center [18, 212] width 16 height 16
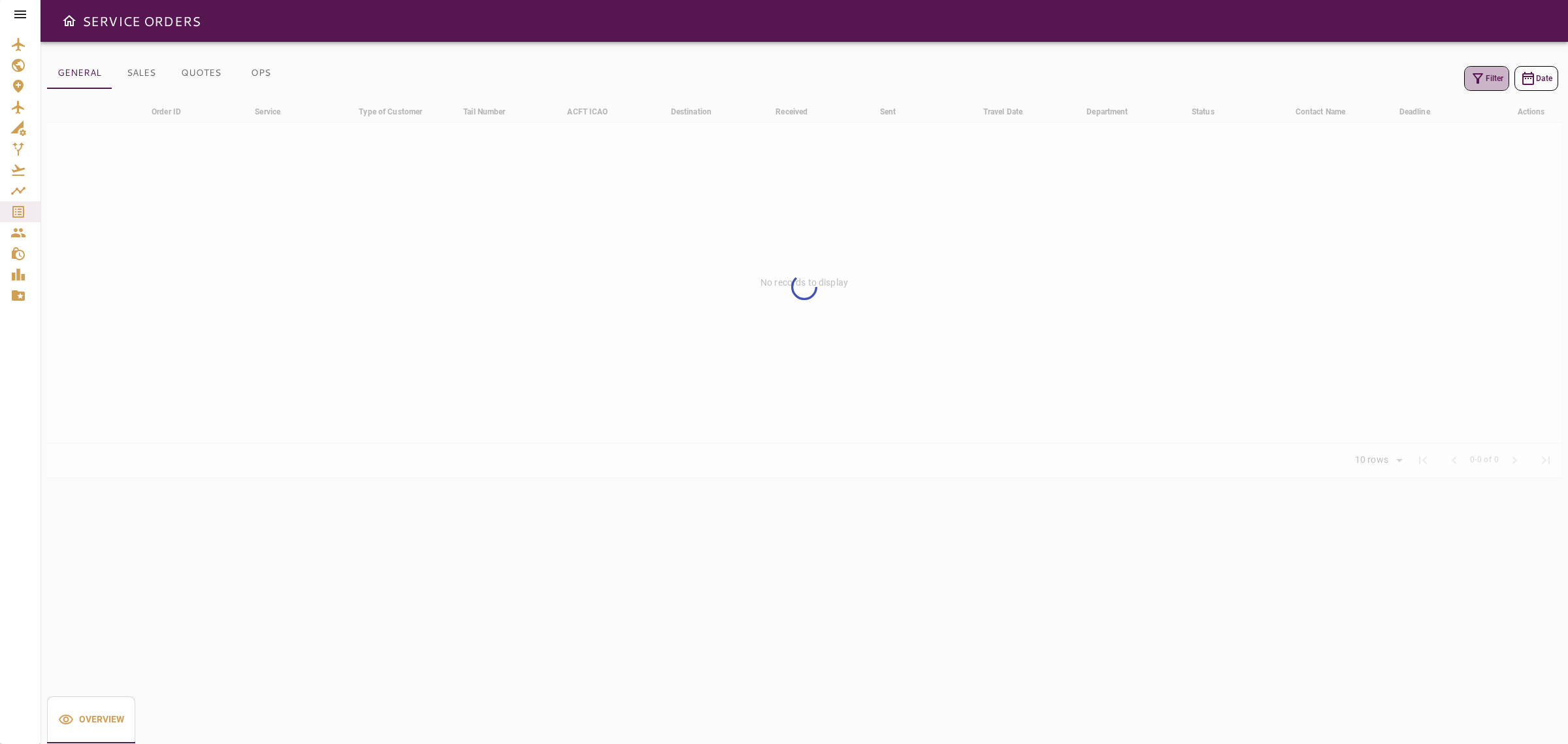
click at [1477, 74] on icon "button" at bounding box center [1478, 79] width 10 height 10
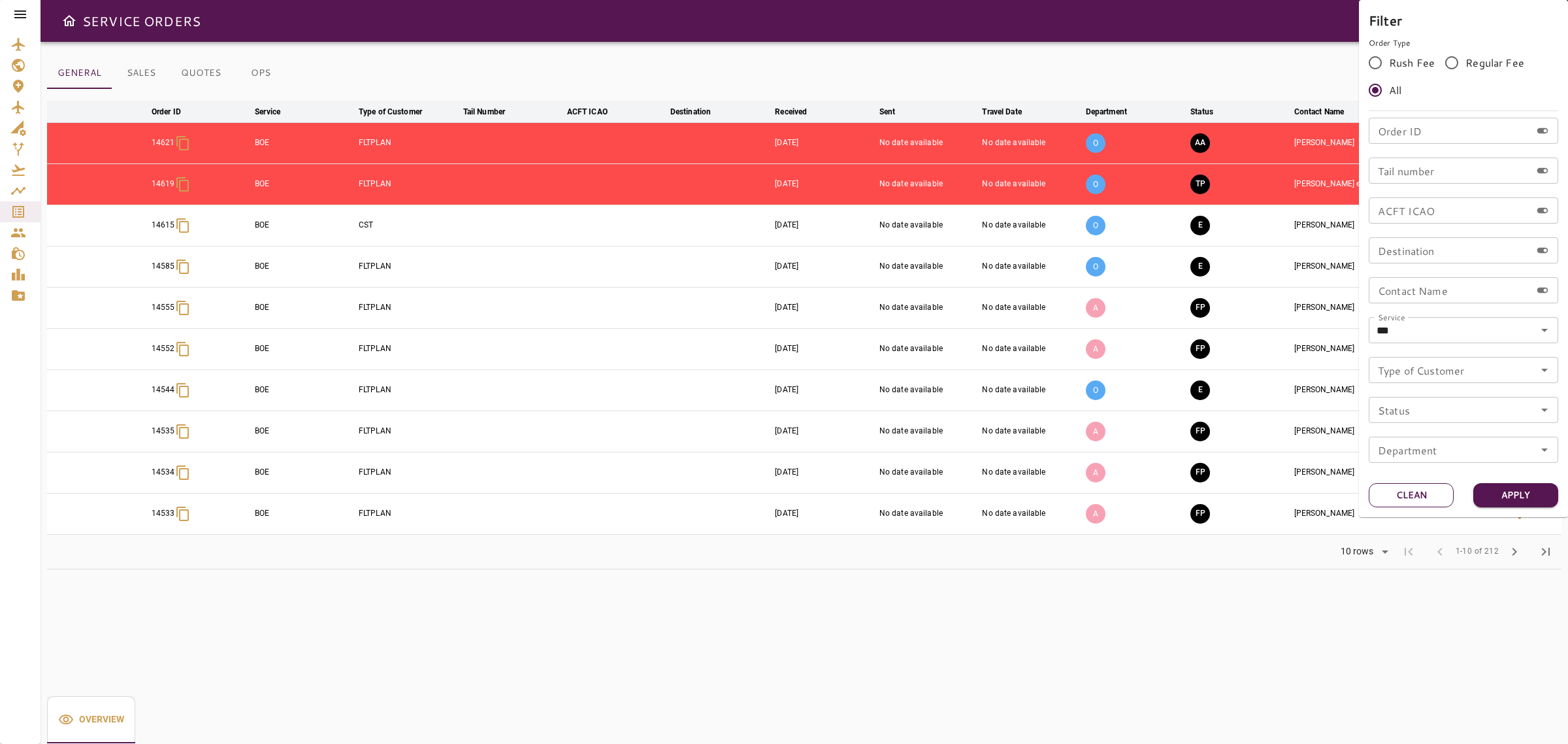
click at [1425, 498] on button "Clean" at bounding box center [1411, 495] width 85 height 24
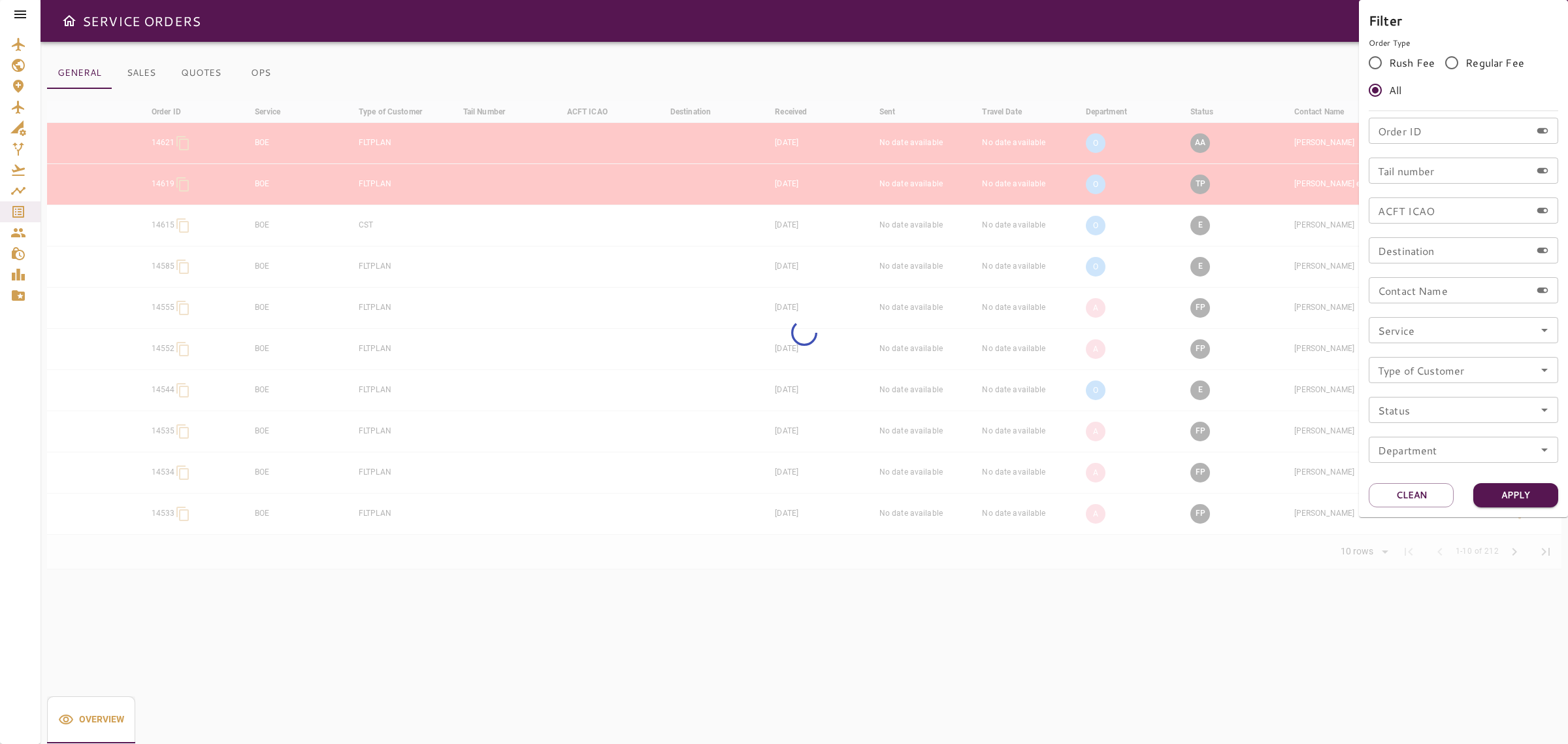
click at [1400, 174] on input "Tail number" at bounding box center [1449, 170] width 162 height 26
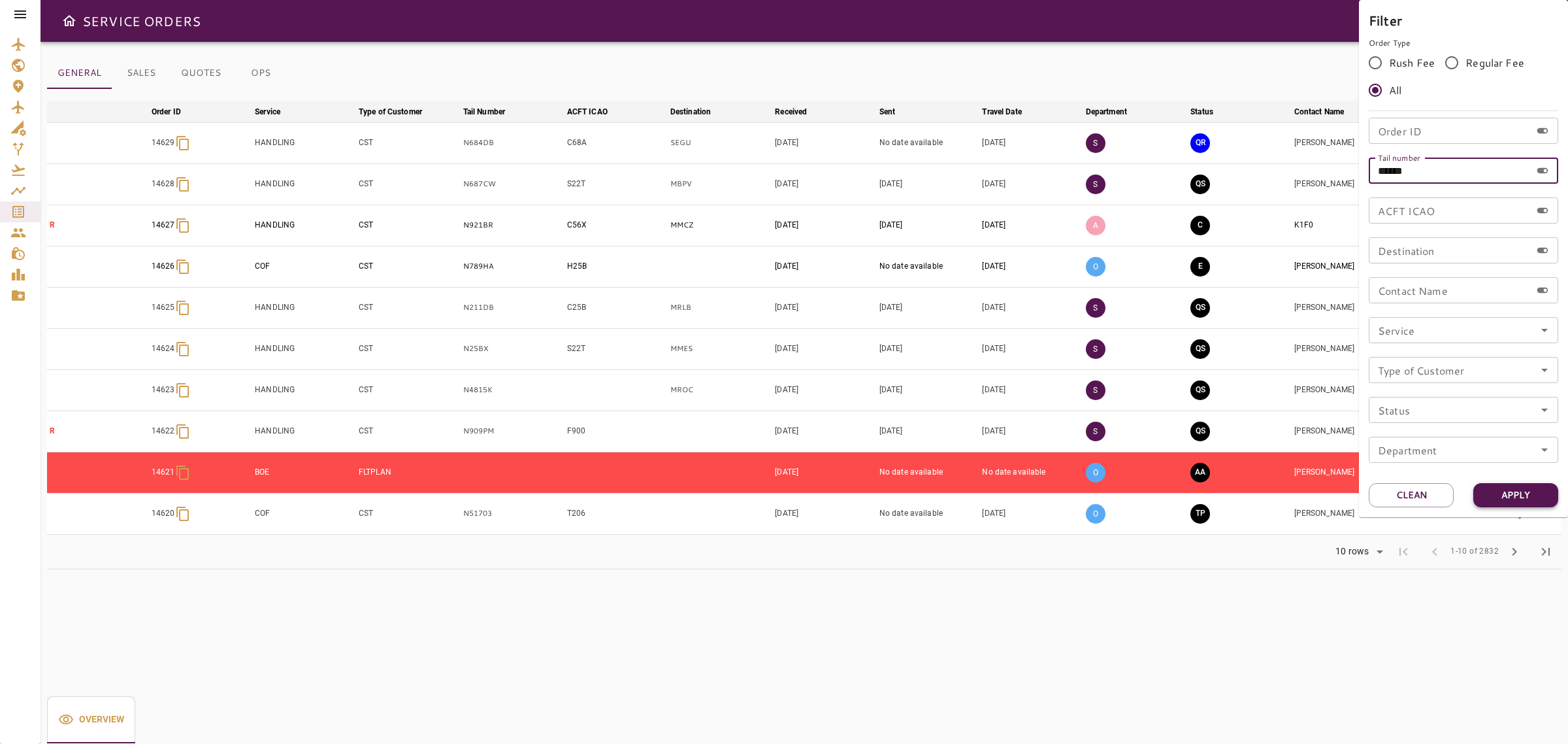
type input "******"
click at [1516, 498] on button "Apply" at bounding box center [1516, 495] width 85 height 24
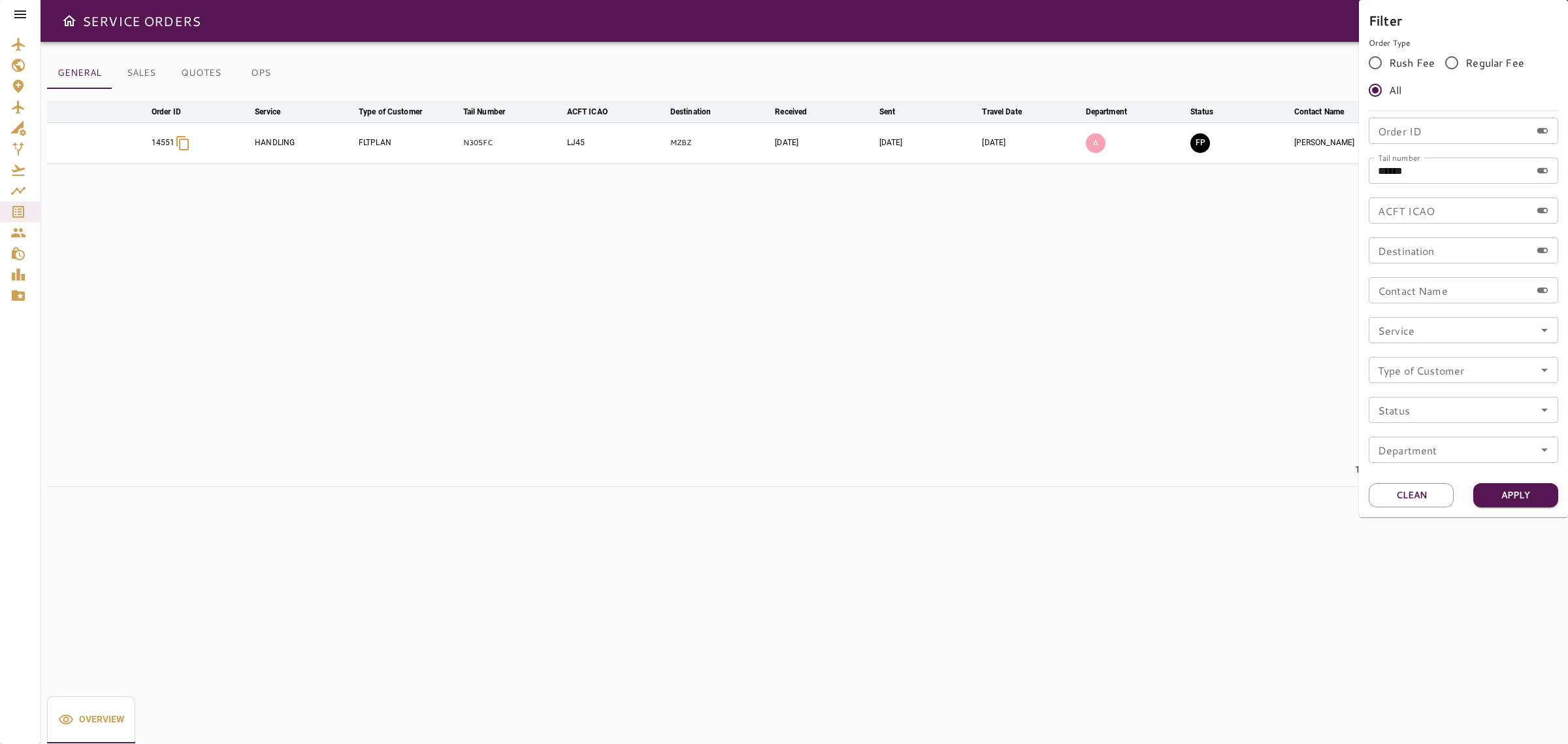
drag, startPoint x: 960, startPoint y: 324, endPoint x: 1049, endPoint y: 279, distance: 99.7
click at [960, 323] on div at bounding box center [784, 372] width 1568 height 744
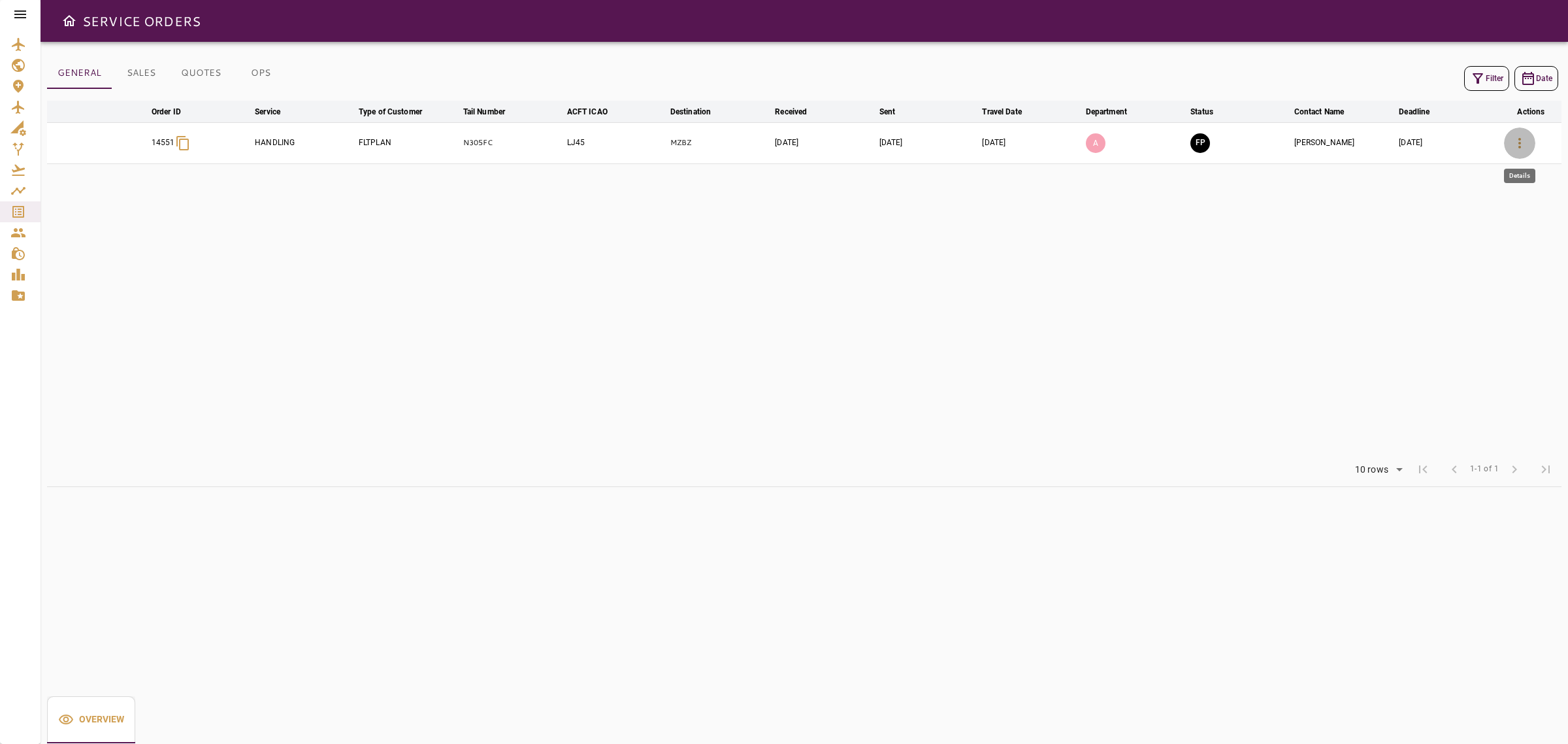
click at [1510, 140] on button "button" at bounding box center [1520, 143] width 31 height 31
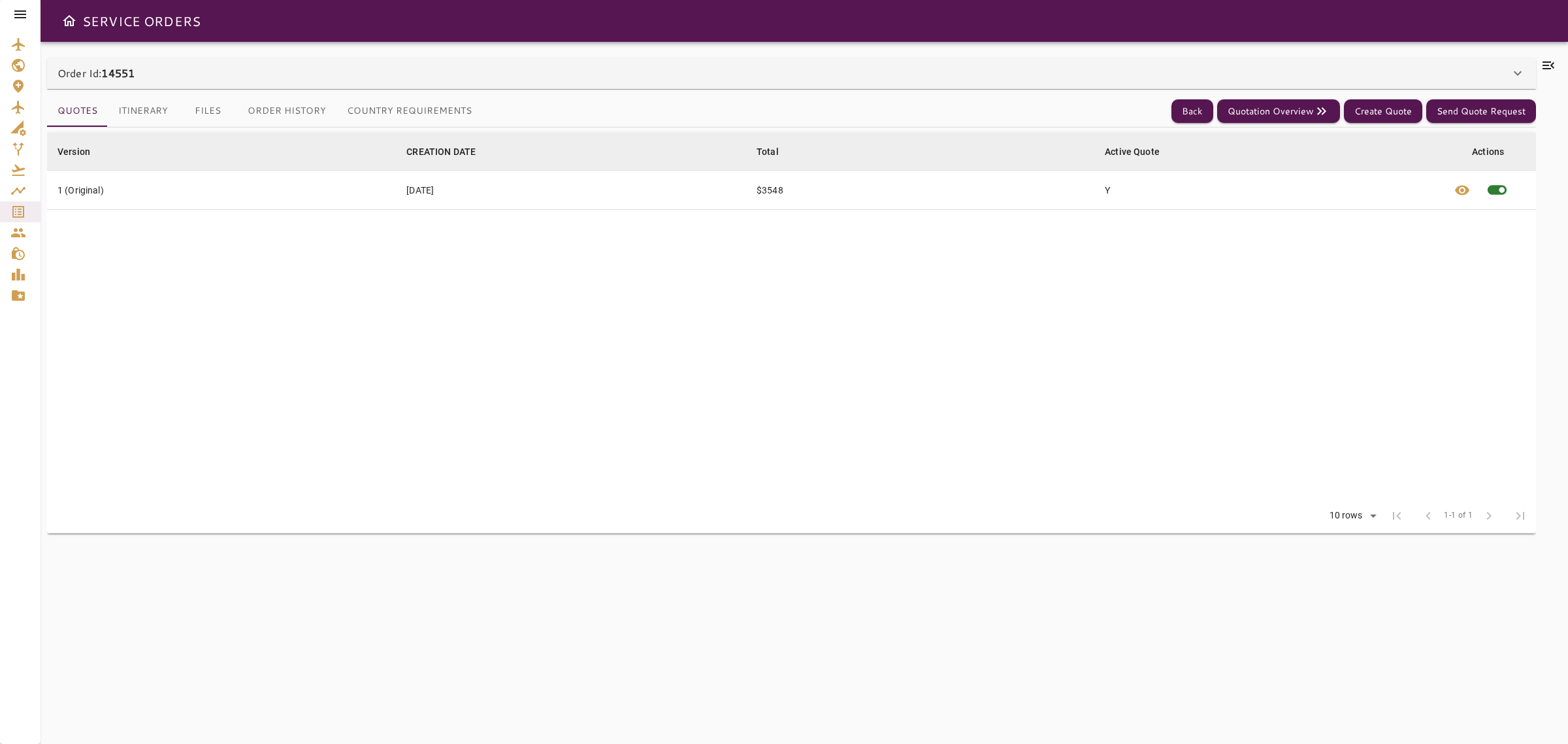
click at [210, 111] on button "Files" at bounding box center [208, 111] width 59 height 31
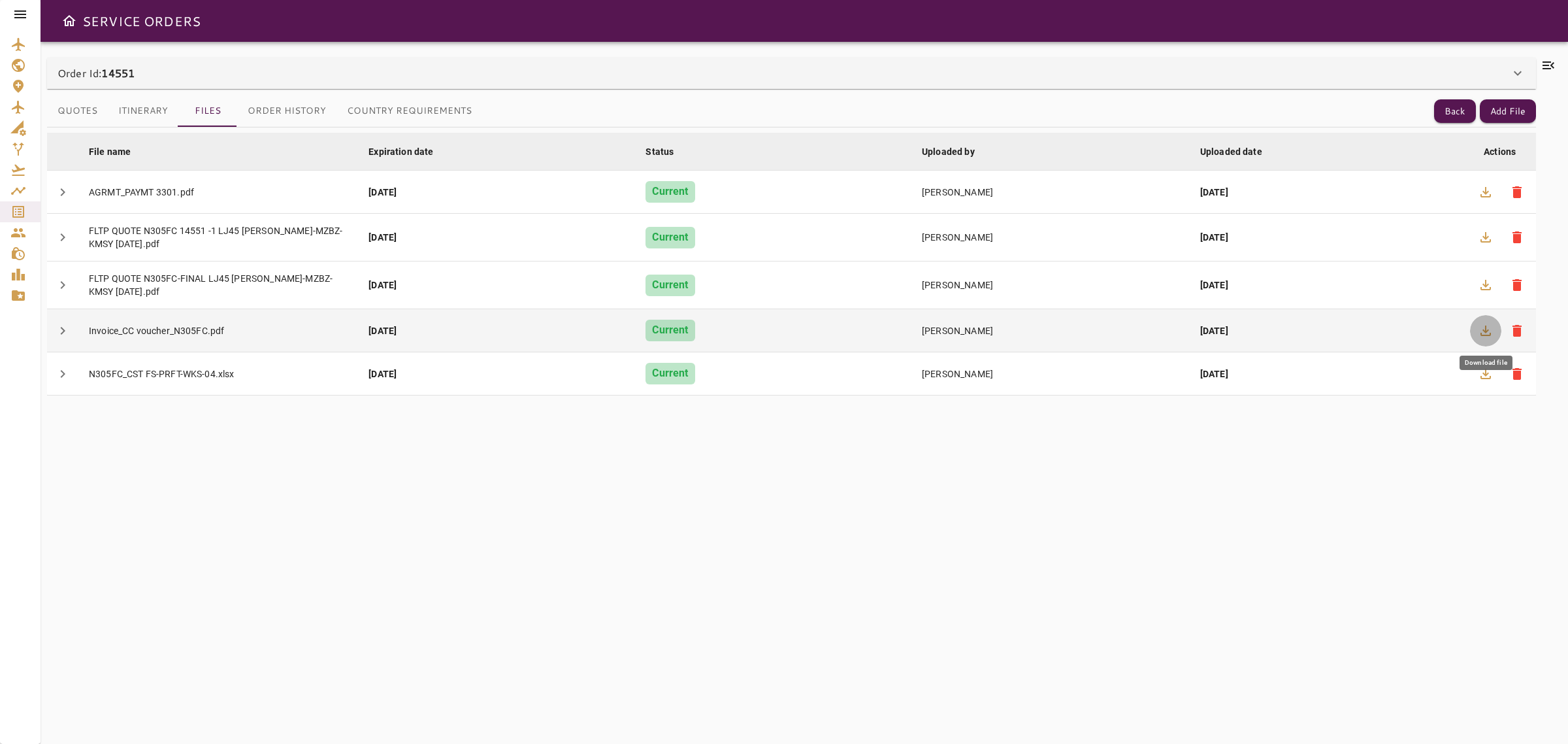
click at [1488, 335] on icon "button" at bounding box center [1485, 330] width 10 height 10
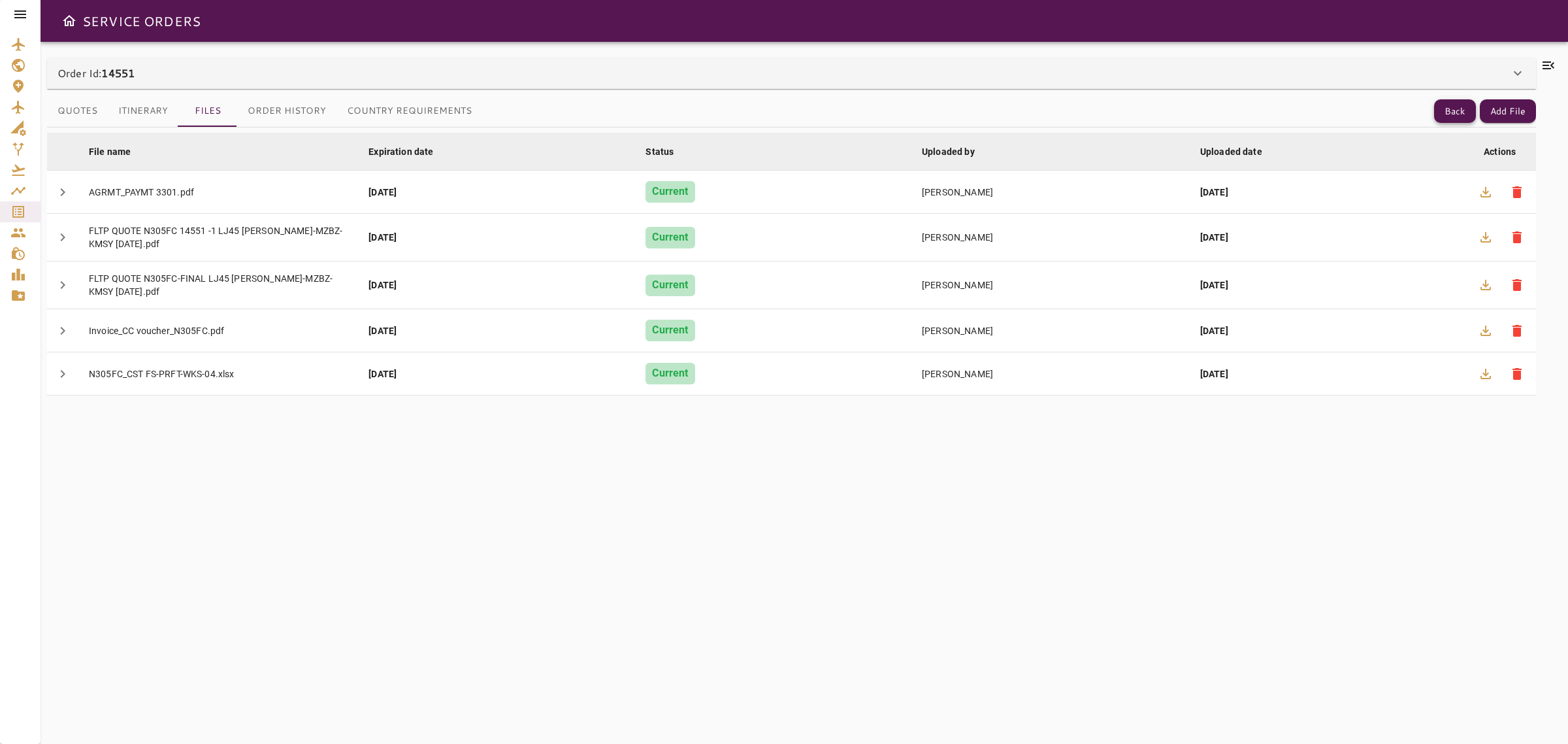
click at [1442, 108] on button "Back" at bounding box center [1455, 111] width 42 height 24
